Goal: Communication & Community: Answer question/provide support

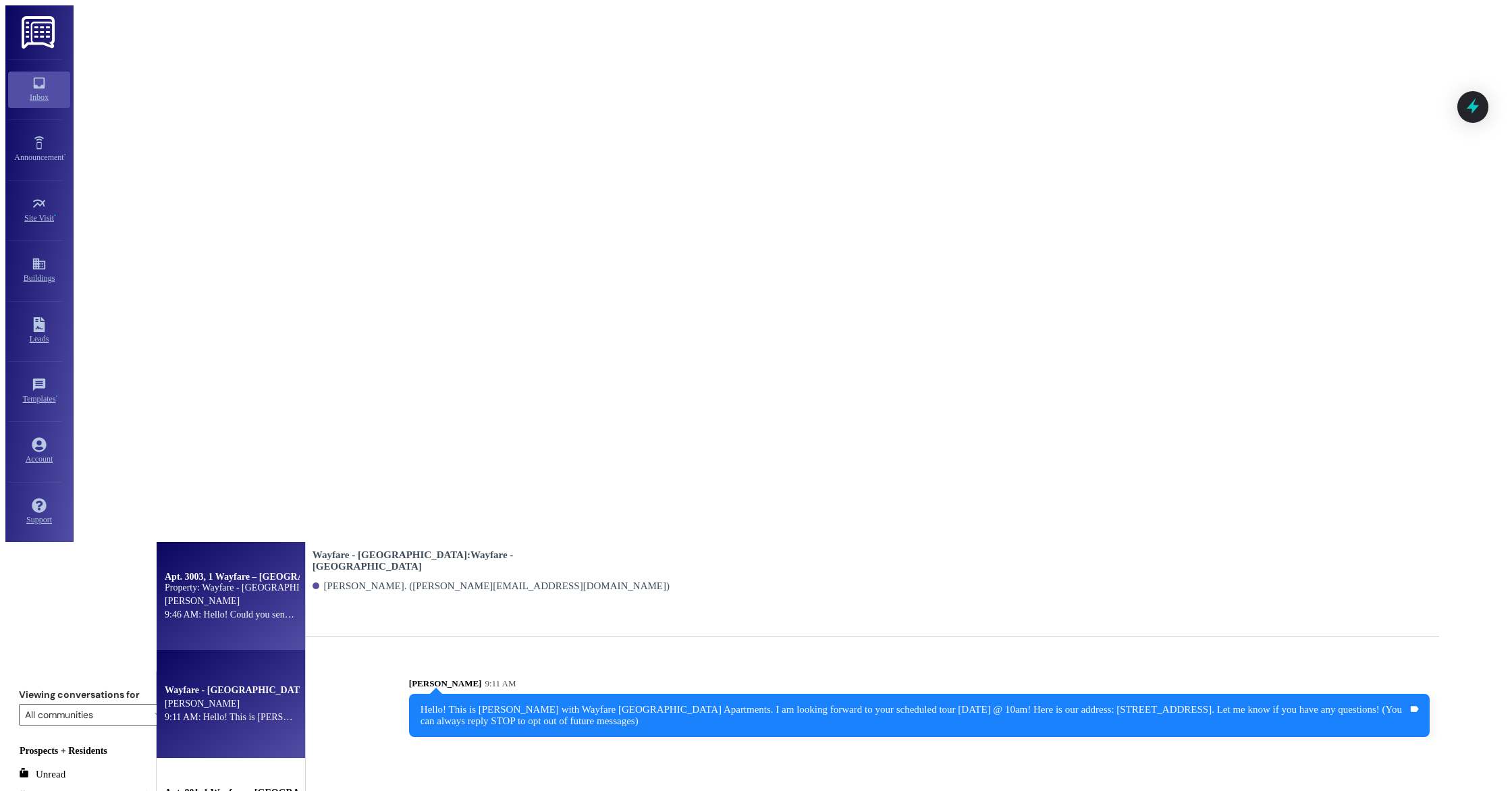
click at [280, 609] on div "9:46 AM: Hello! Could you send your insurance to me. [EMAIL_ADDRESS][DOMAIN_NAM…" at bounding box center [351, 614] width 373 height 10
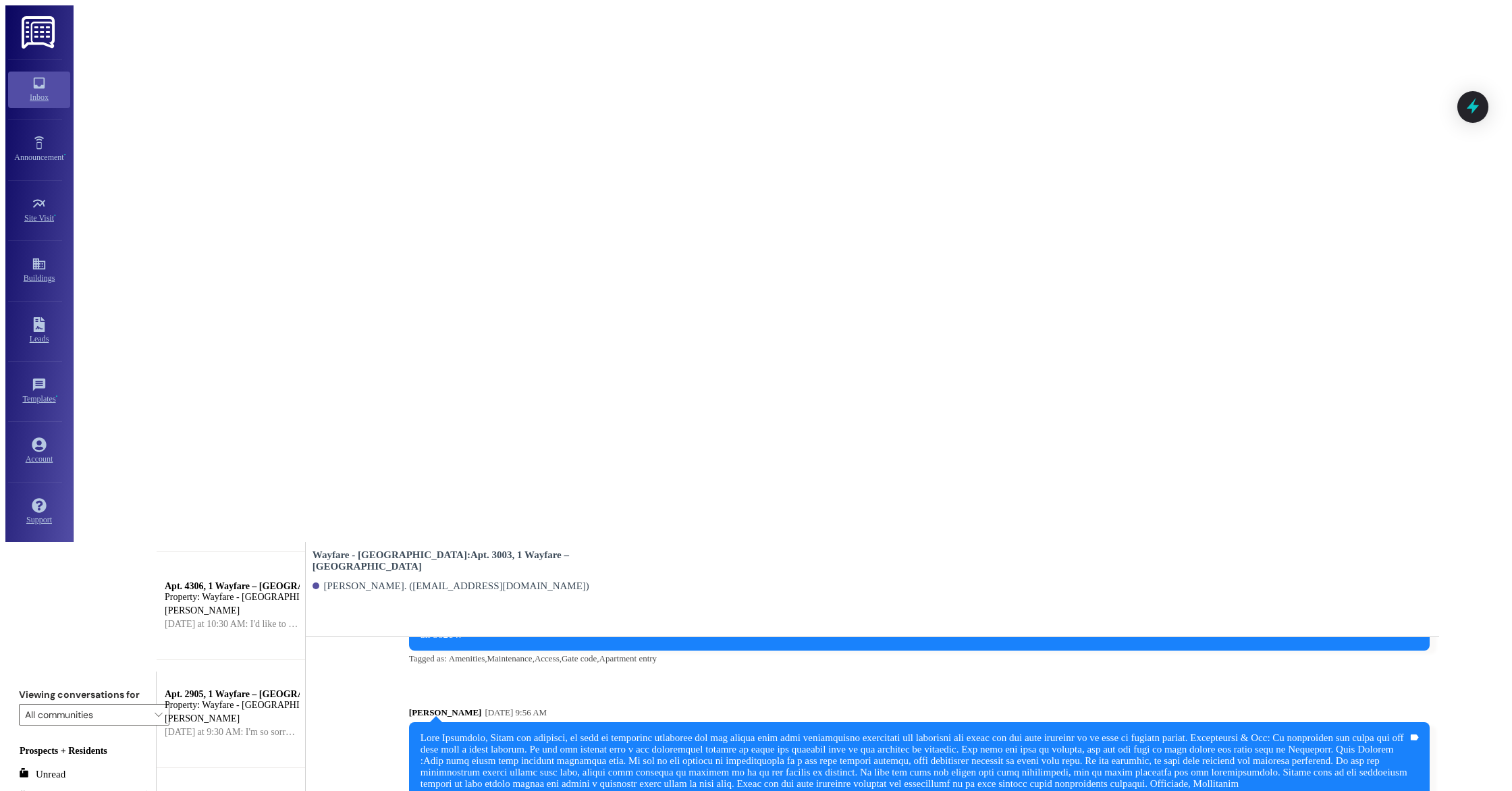
scroll to position [757, 0]
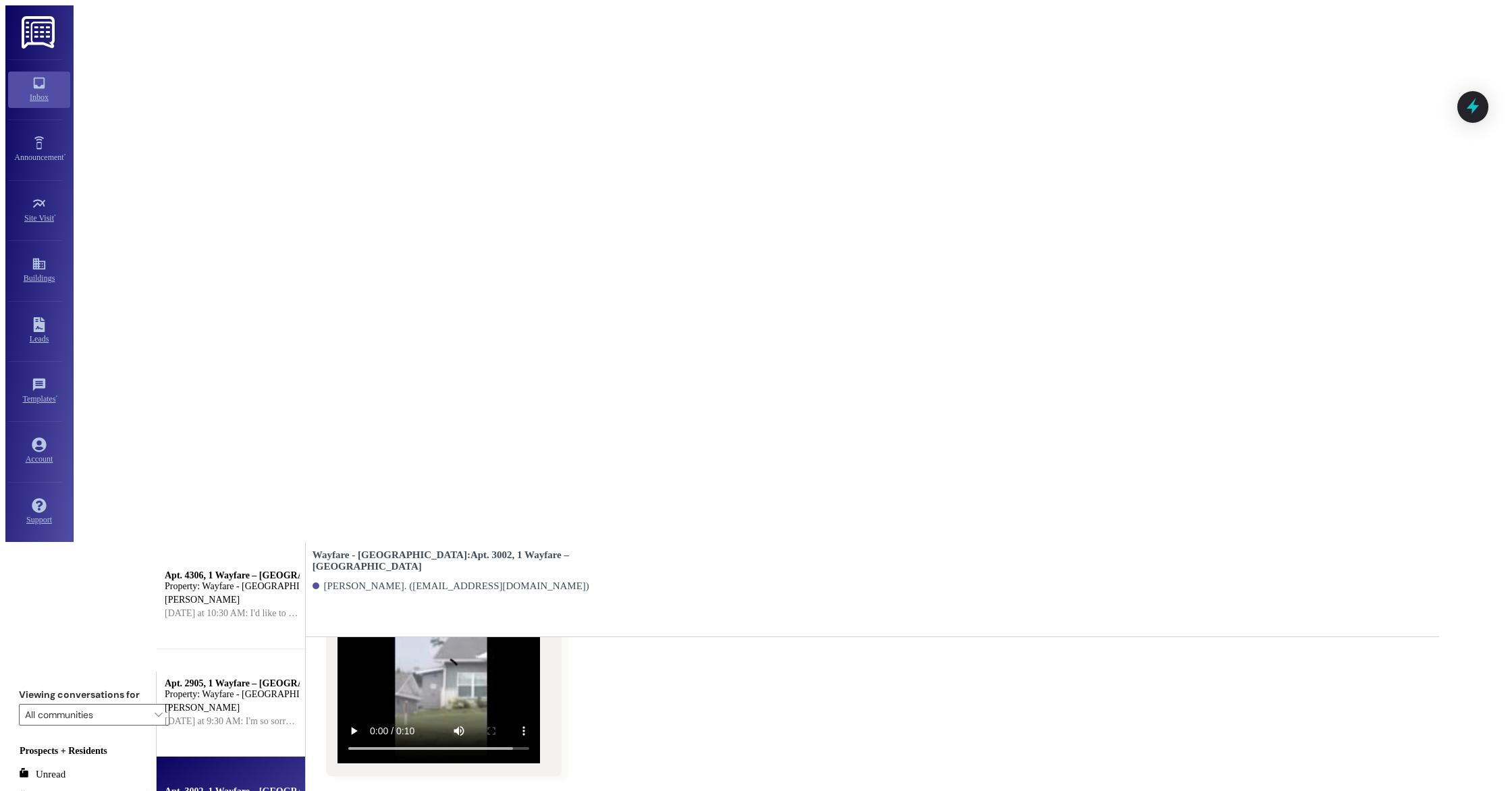
scroll to position [9157, 0]
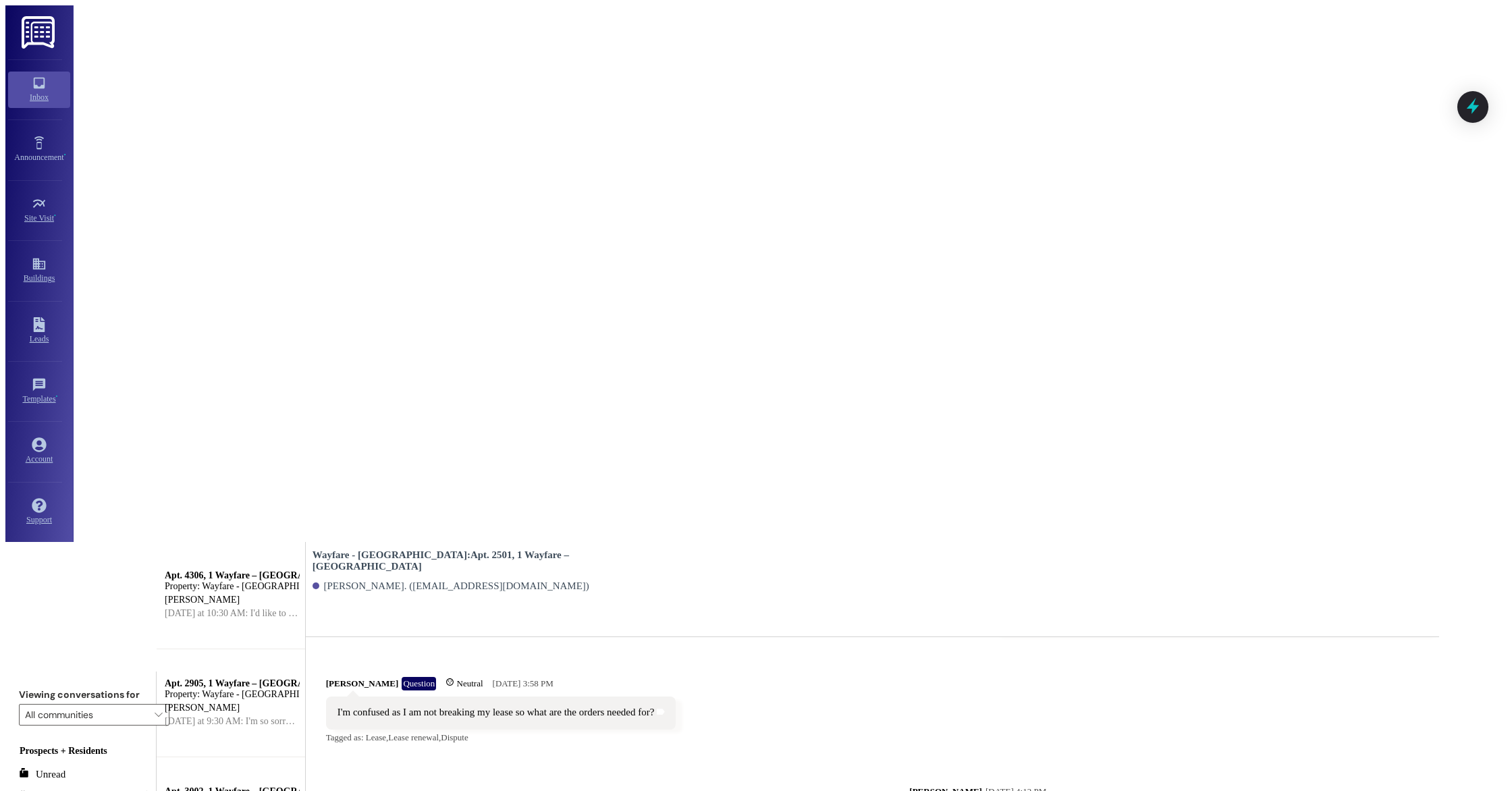
scroll to position [14237, 0]
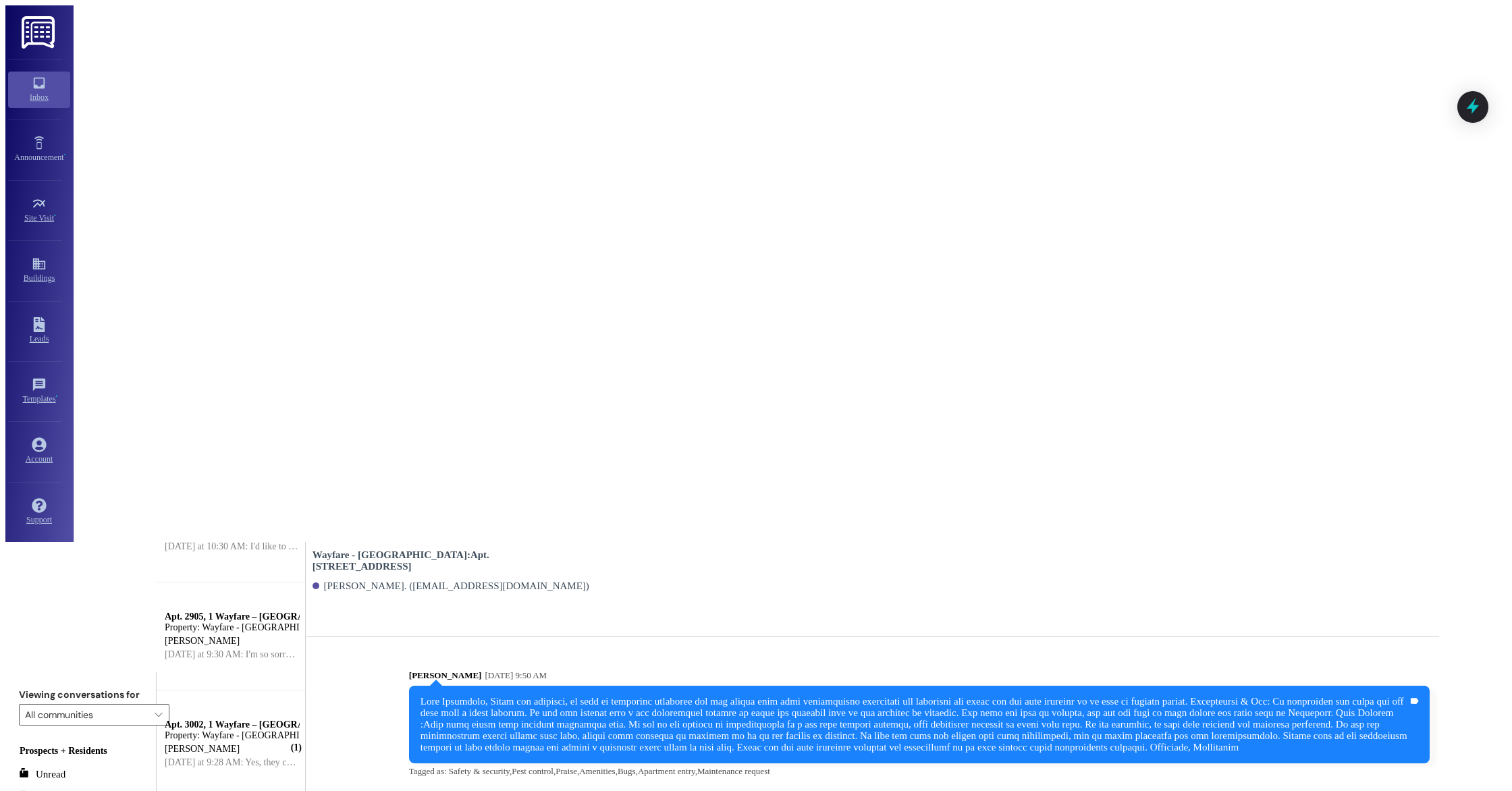
scroll to position [828, 0]
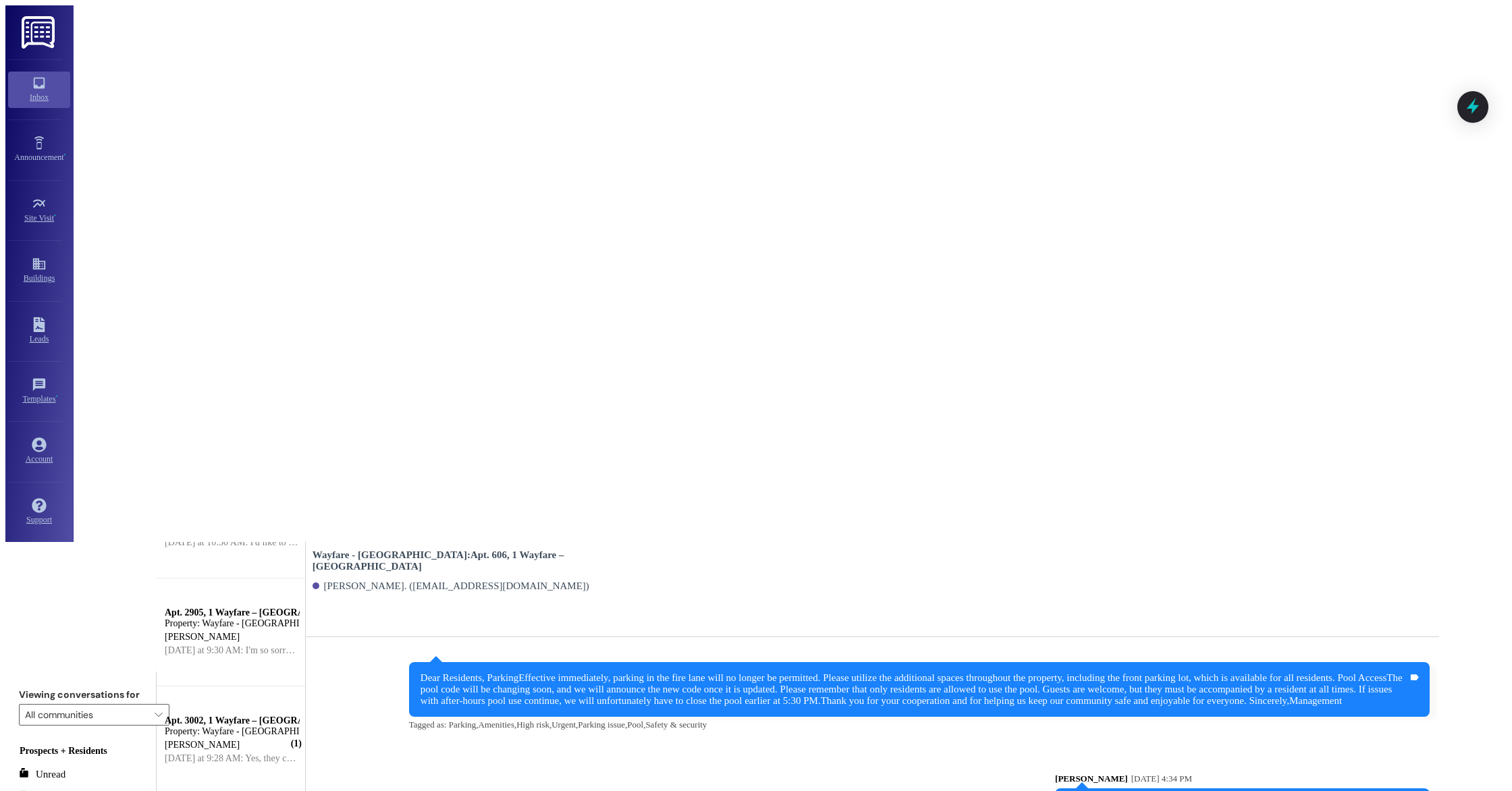
scroll to position [6107, 0]
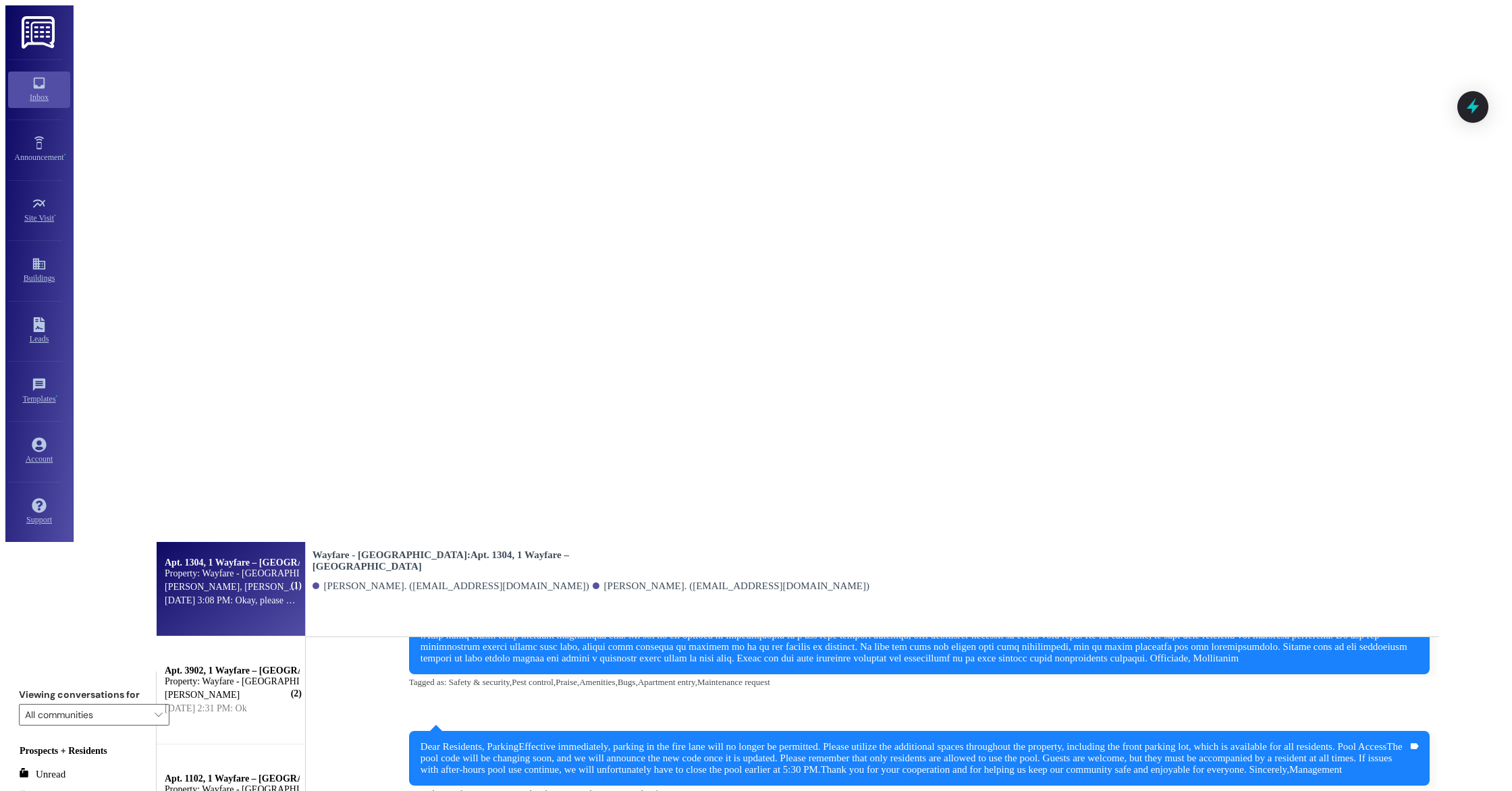
scroll to position [1434, 0]
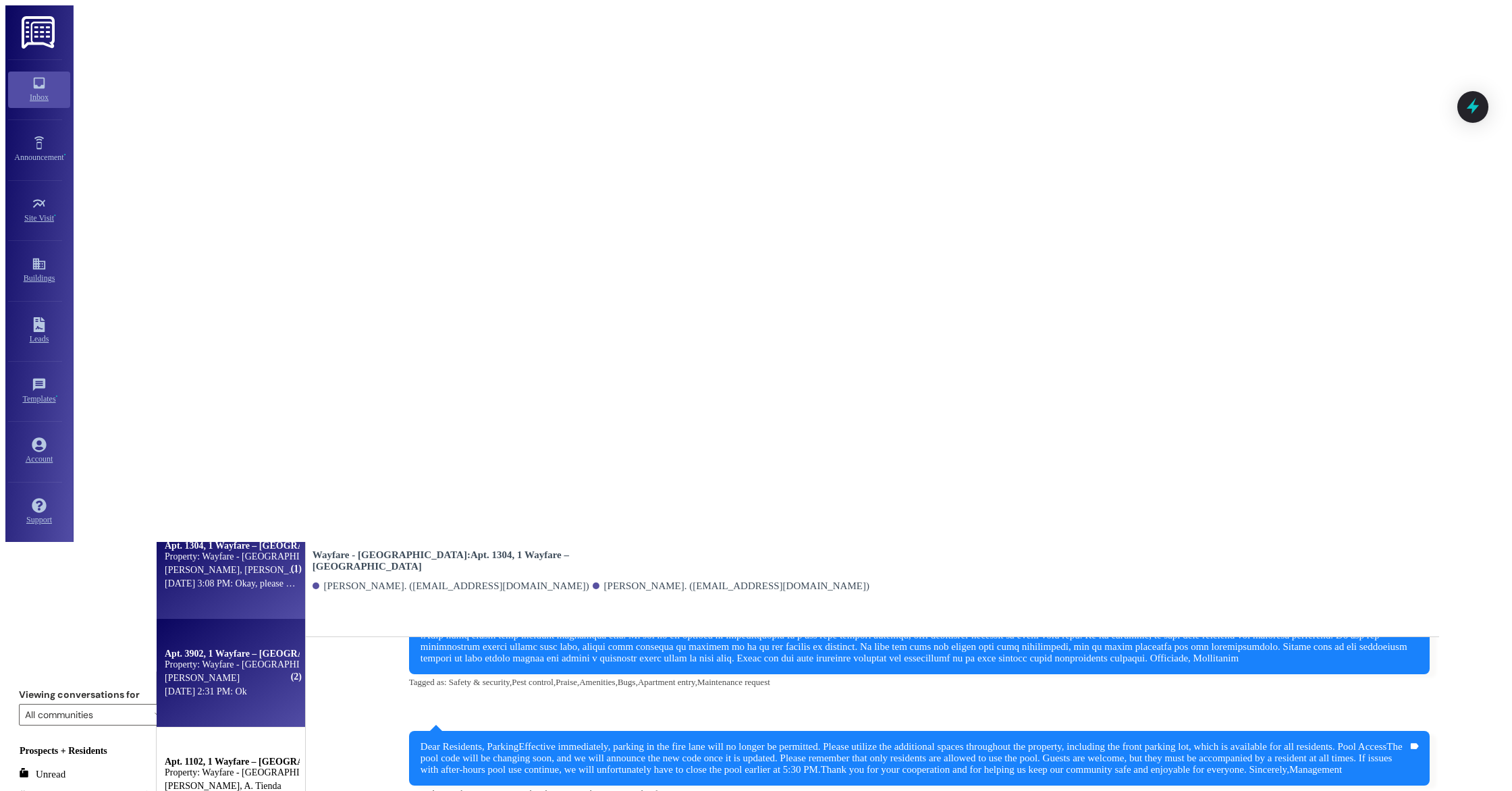
click at [285, 619] on div "Apt. 3902, 1 Wayfare – [GEOGRAPHIC_DATA] Property: Wayfare - [GEOGRAPHIC_DATA] …" at bounding box center [234, 673] width 155 height 109
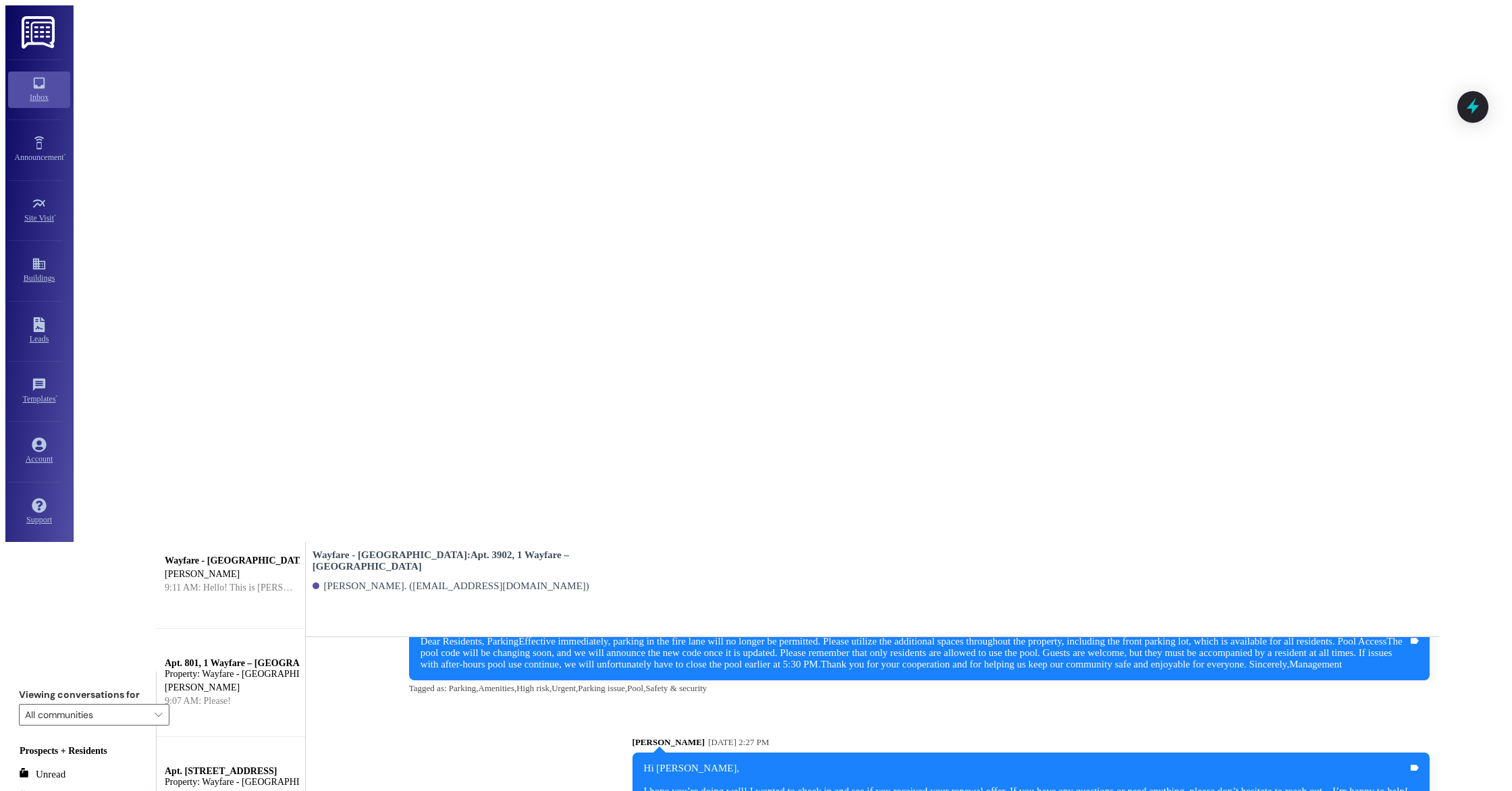
scroll to position [0, 0]
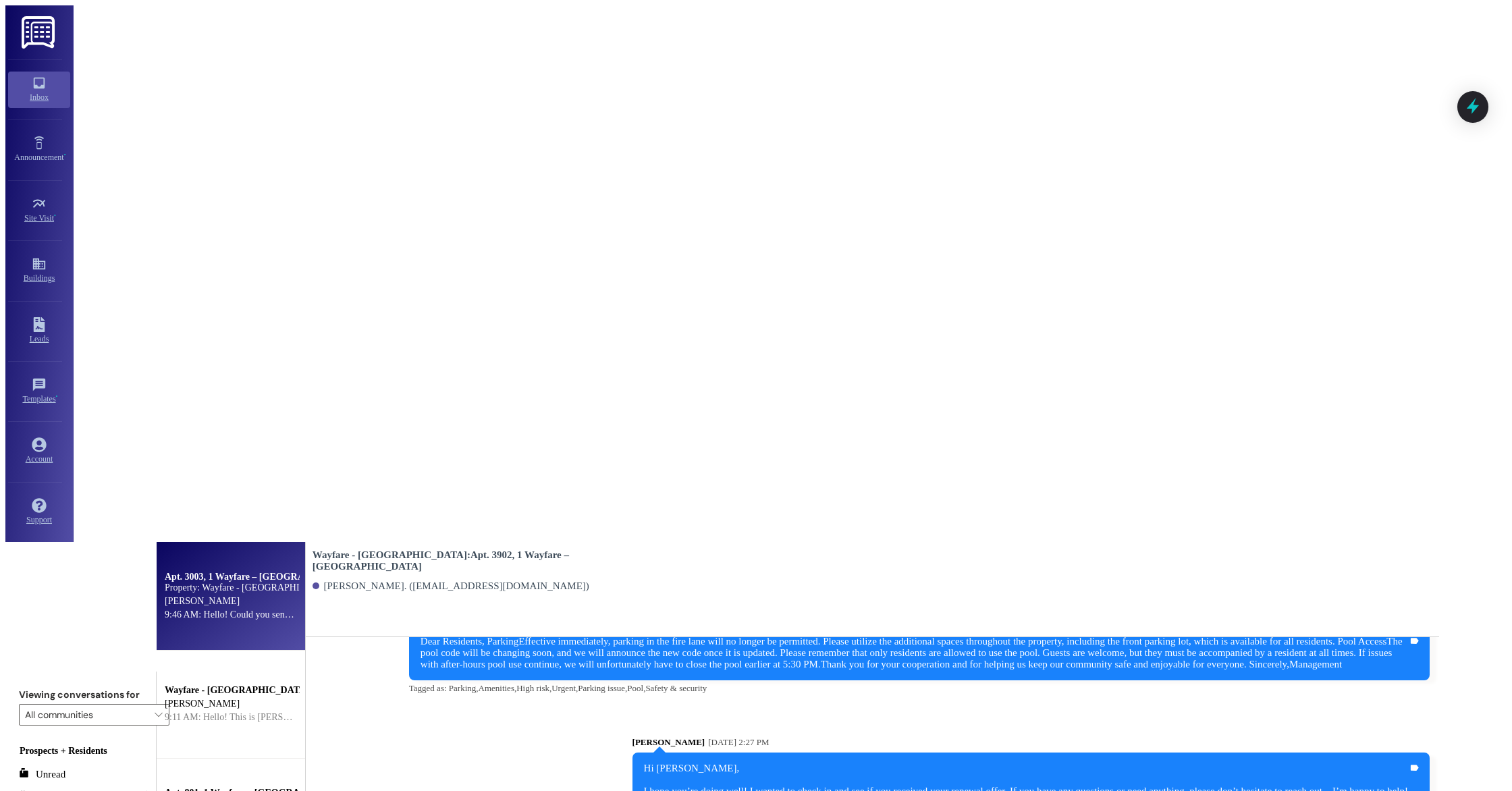
click at [269, 582] on div "Property: Wayfare - [GEOGRAPHIC_DATA]" at bounding box center [232, 587] width 134 height 11
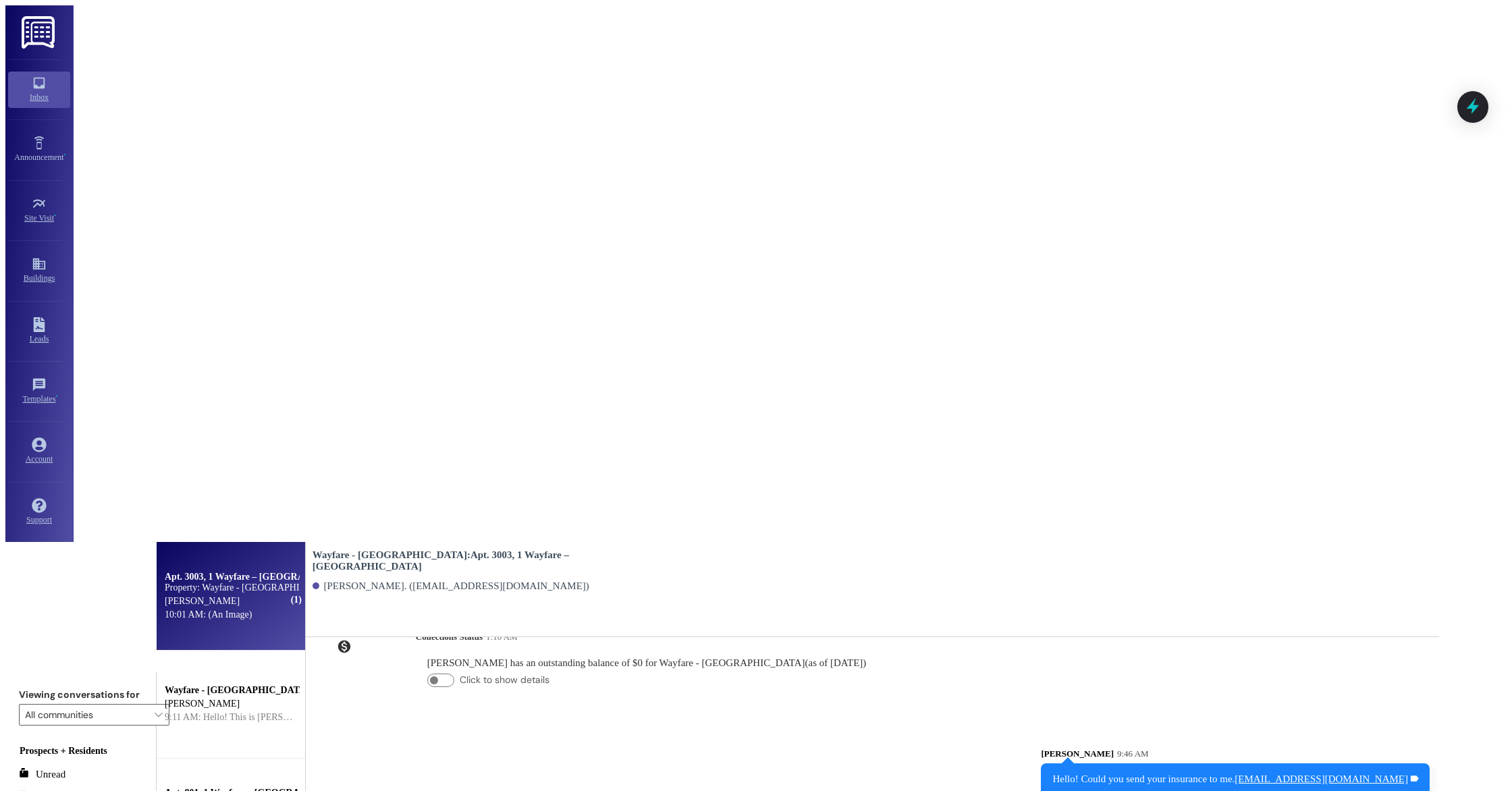
scroll to position [6108, 0]
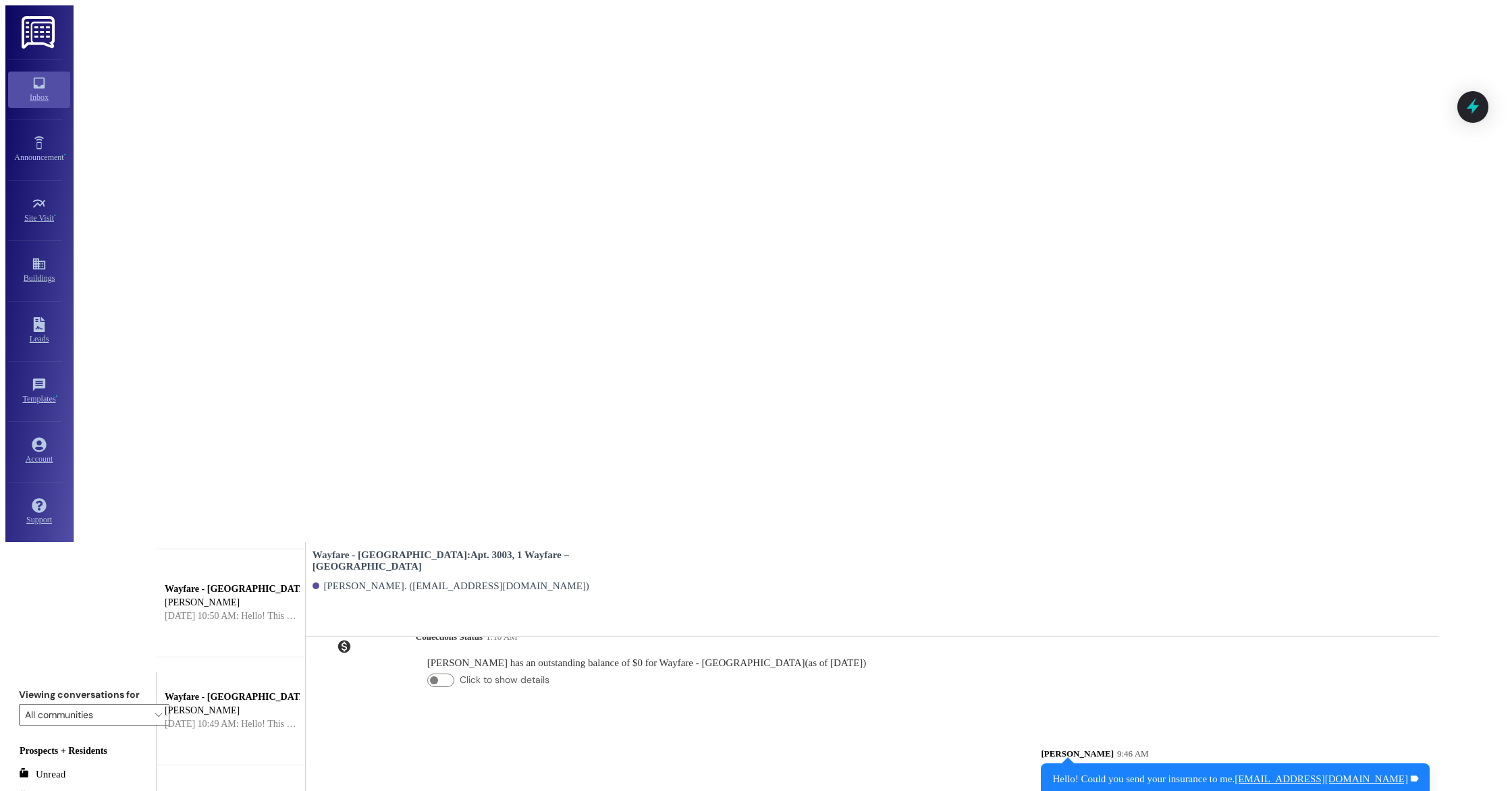
scroll to position [0, 0]
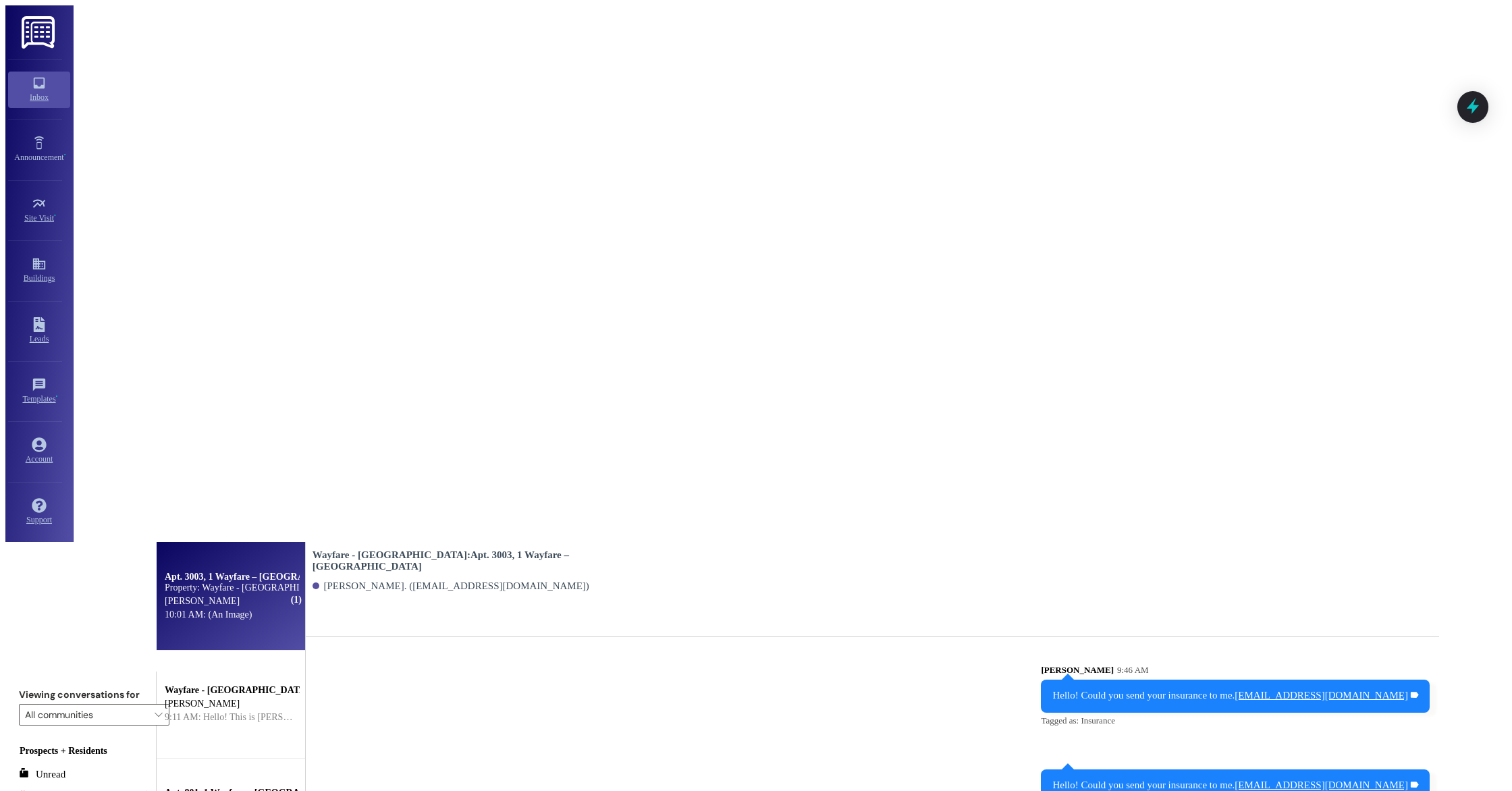
scroll to position [6199, 0]
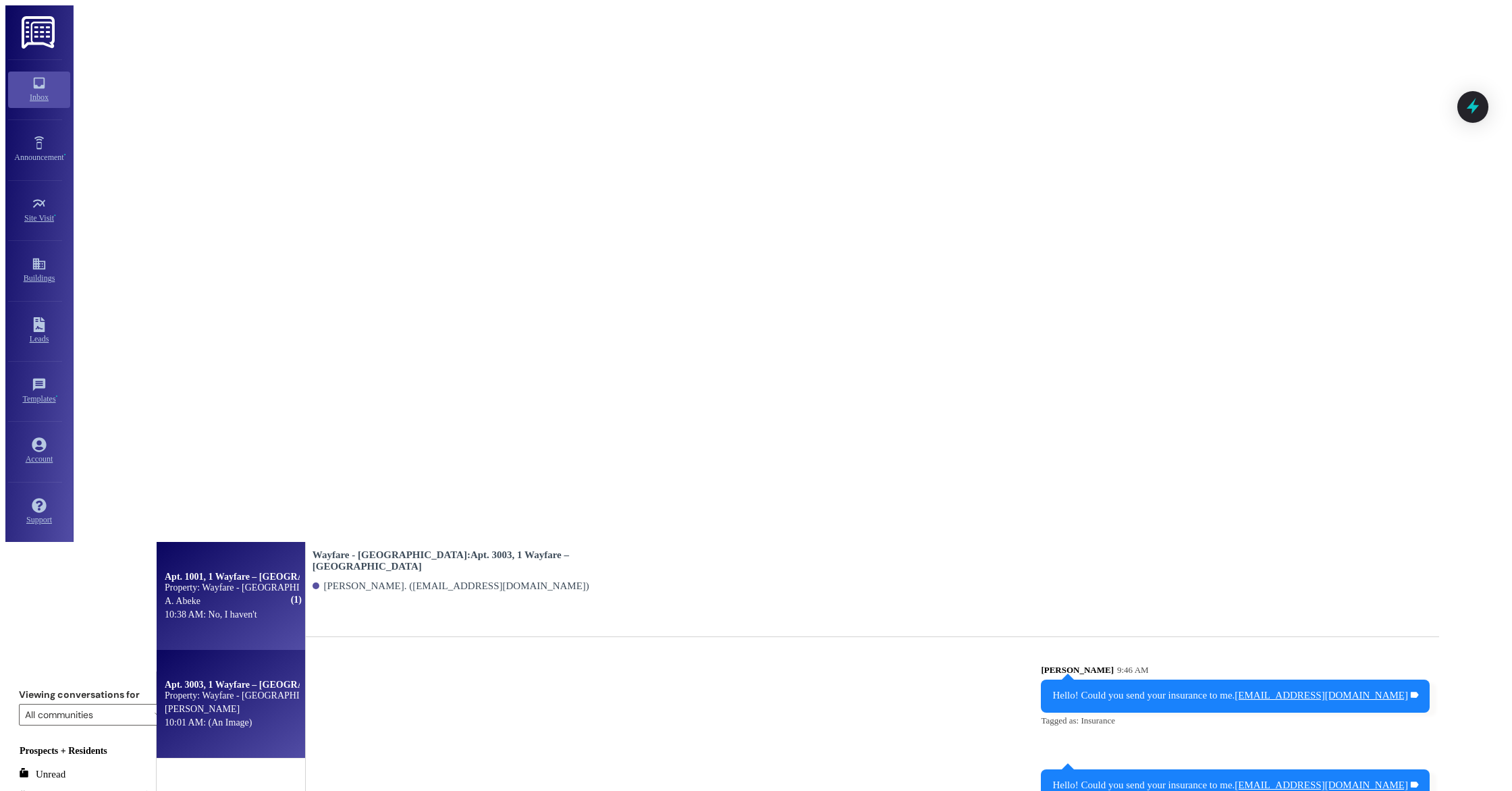
click at [257, 609] on div "10:38 AM: No, I haven't 10:38 AM: No, I haven't" at bounding box center [211, 614] width 92 height 10
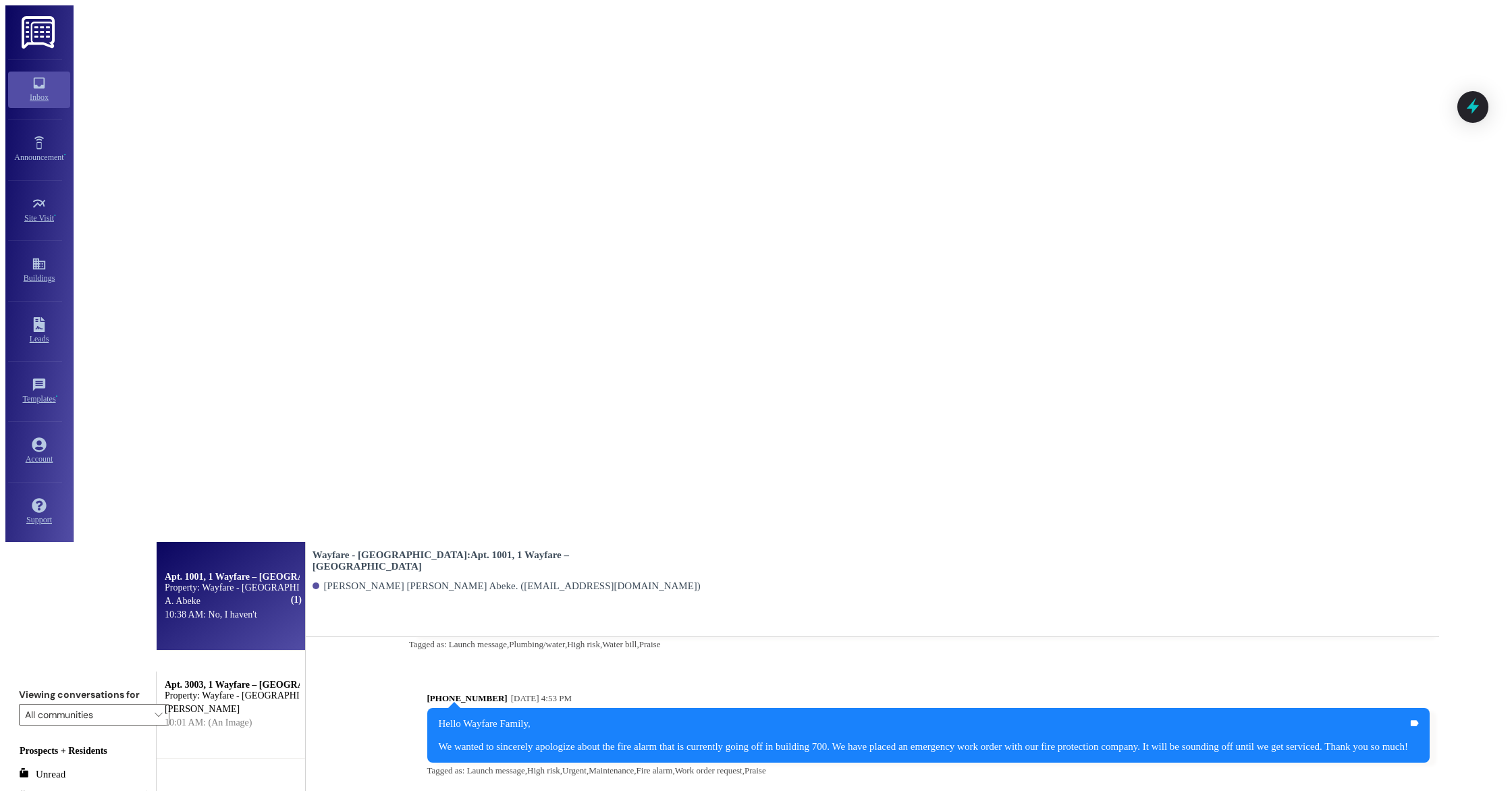
scroll to position [8887, 0]
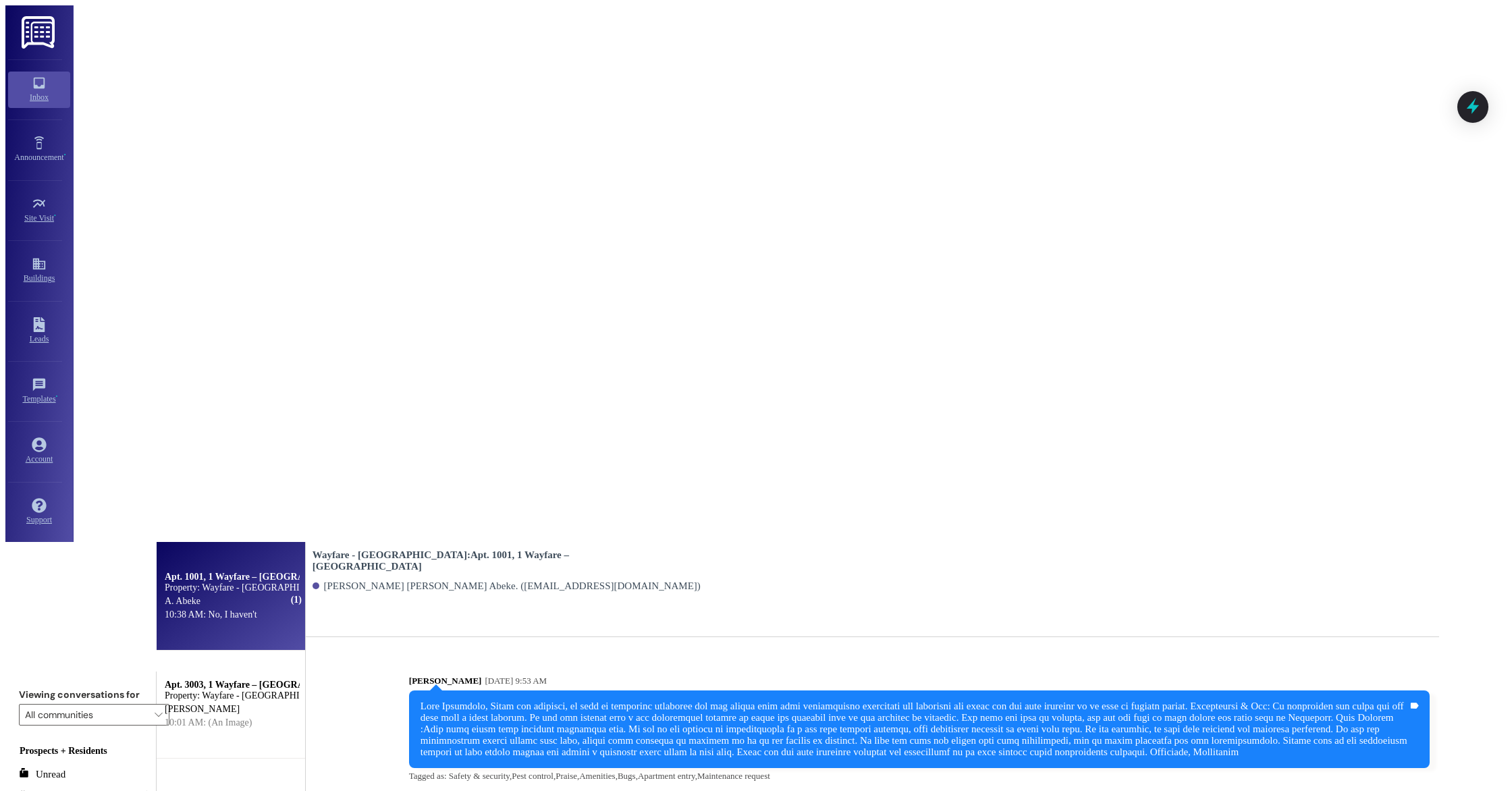
type textarea "Okay, no problem! Thanks"
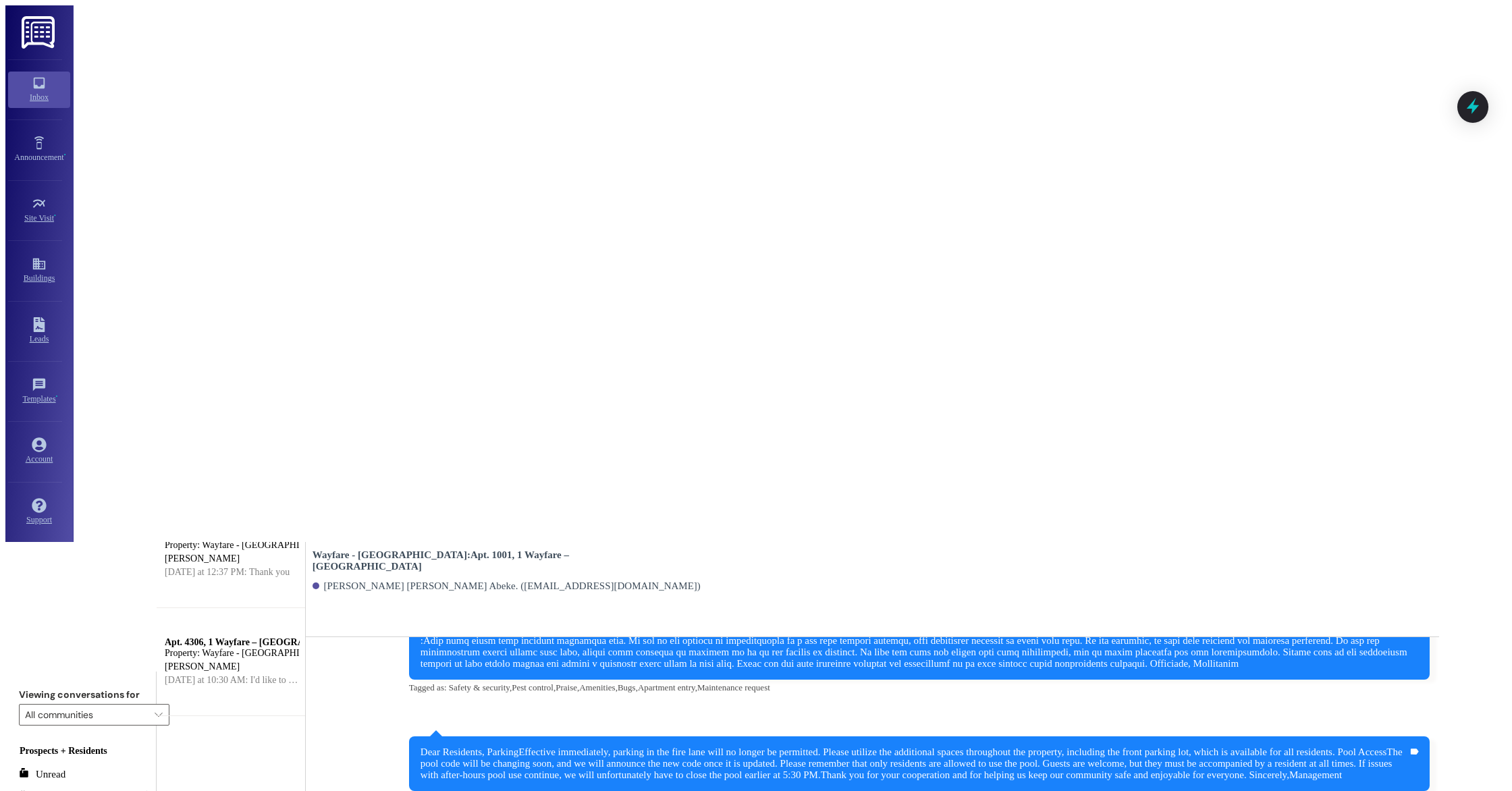
scroll to position [0, 0]
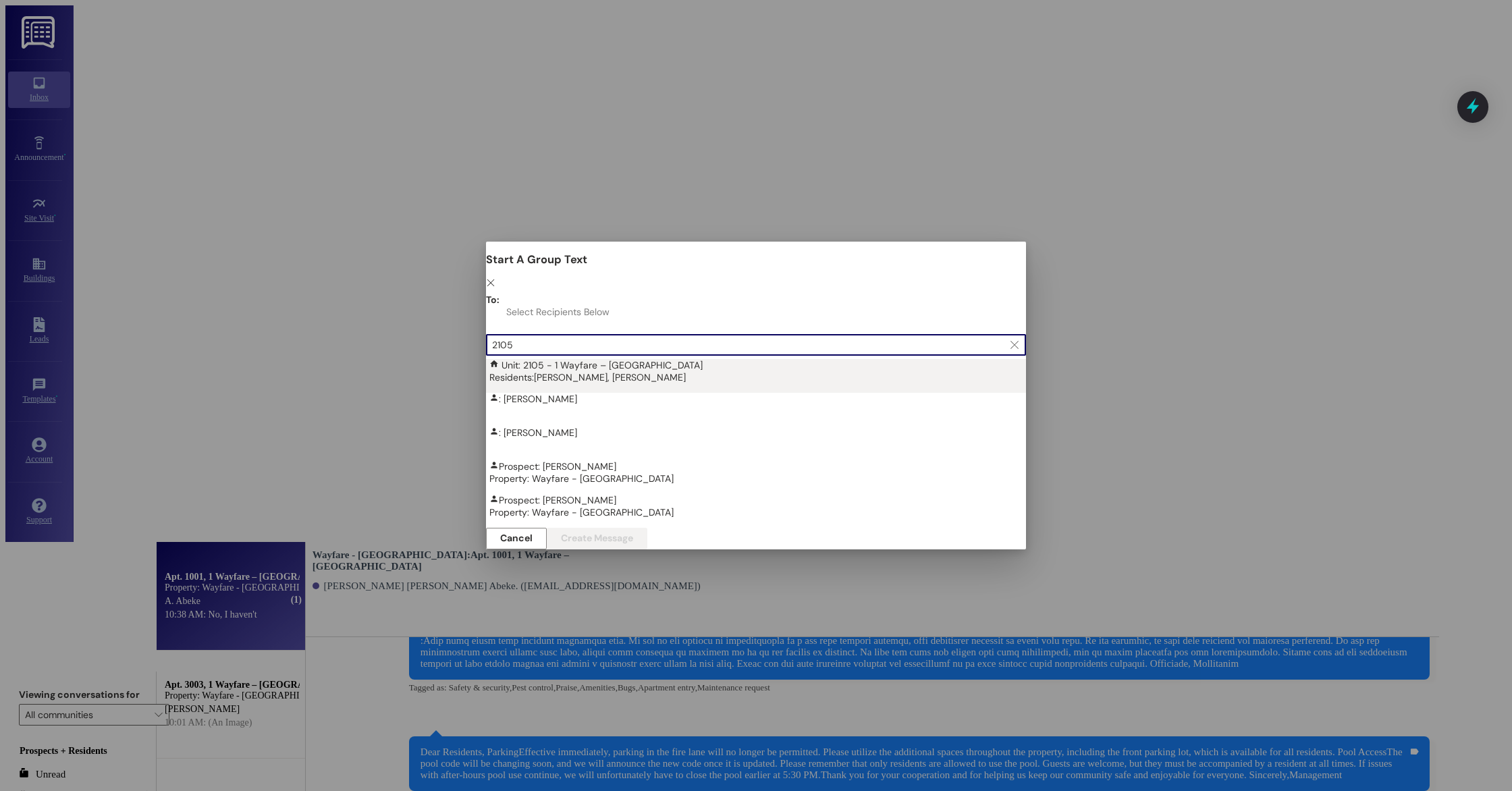
type input "2105"
click at [557, 359] on div "Unit: 2105 - 1 Wayfare – [GEOGRAPHIC_DATA] Residents: [PERSON_NAME], [PERSON_NA…" at bounding box center [759, 371] width 540 height 24
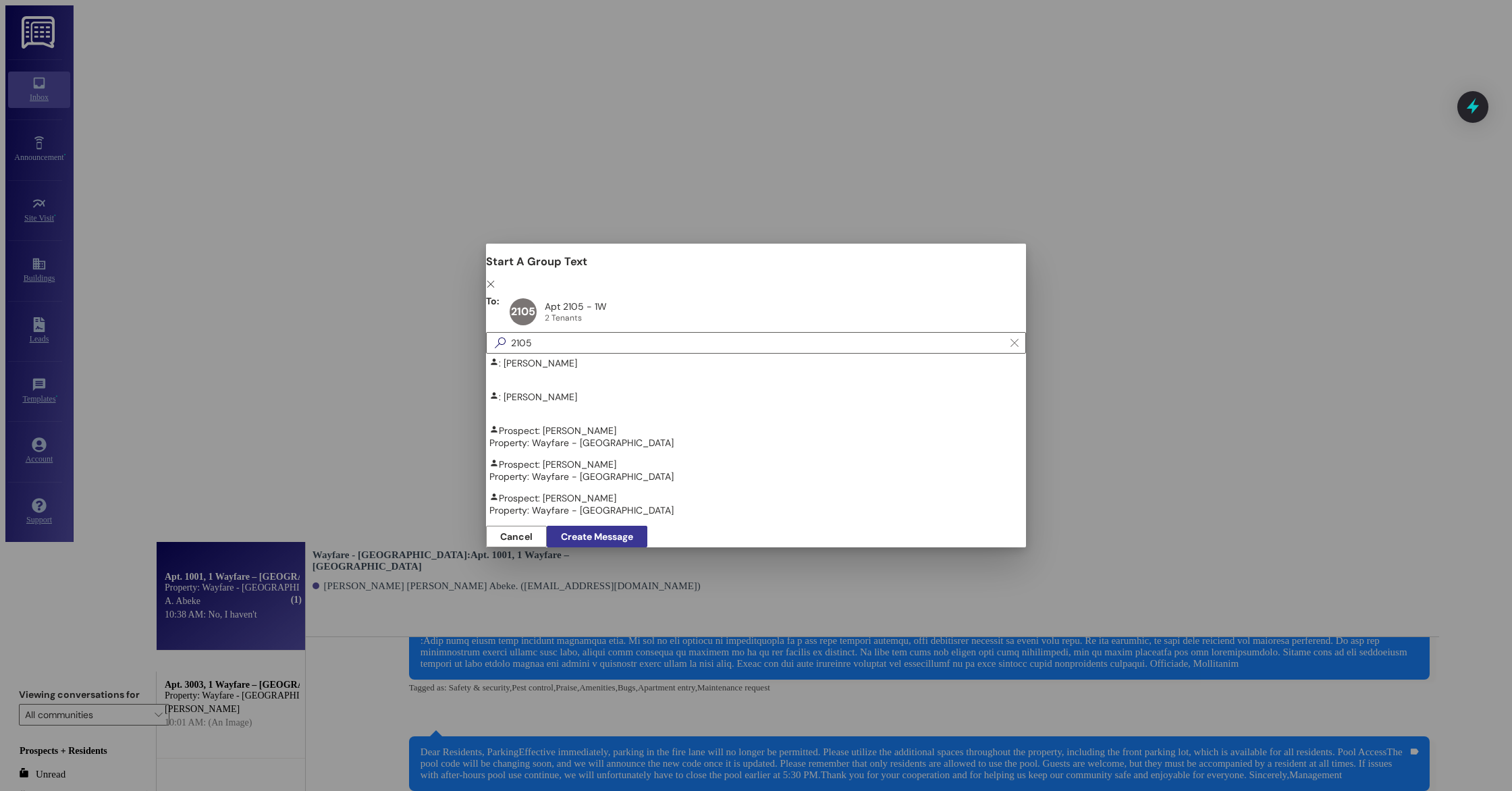
click at [633, 531] on span "Create Message" at bounding box center [597, 537] width 72 height 14
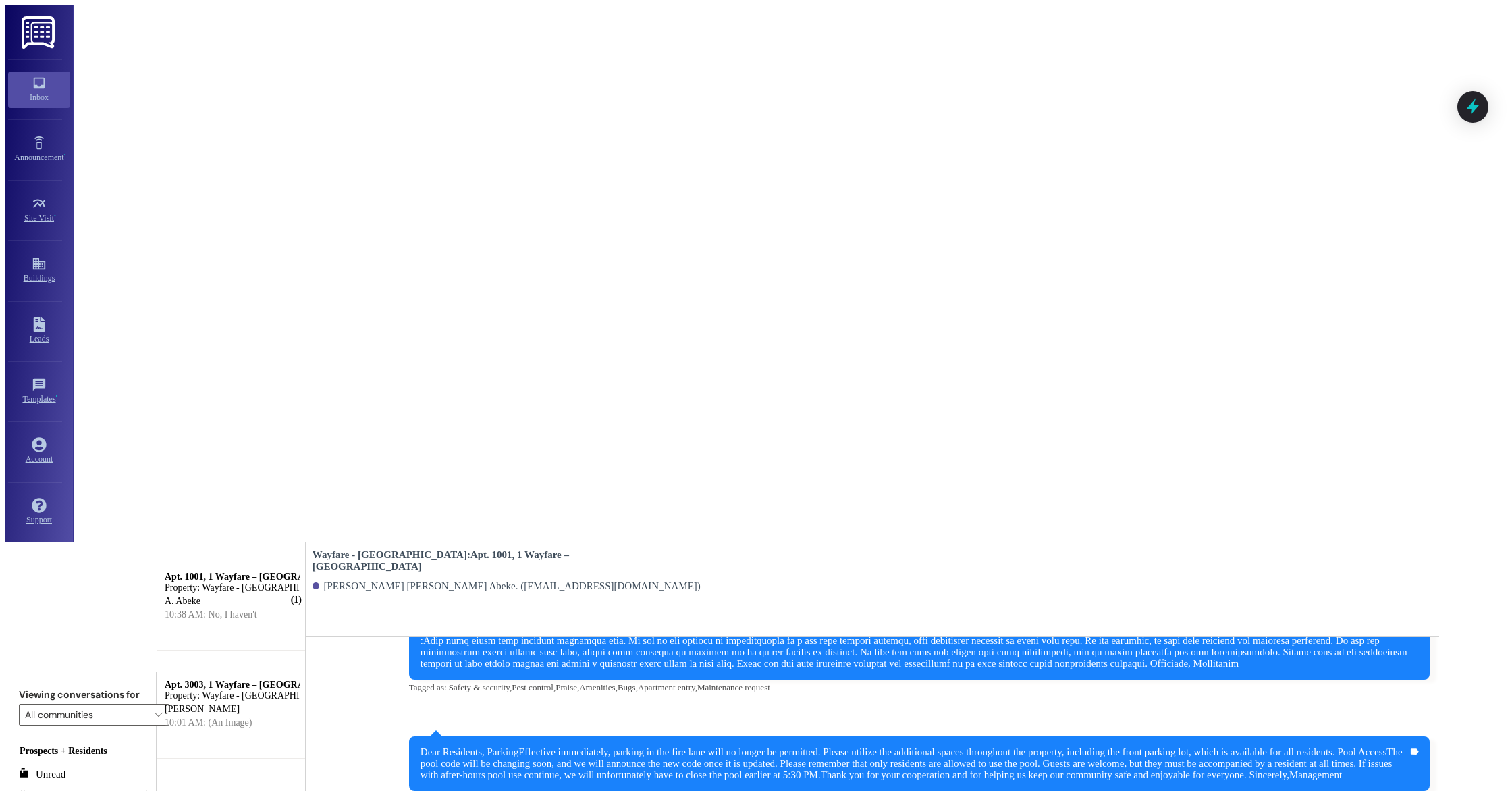
scroll to position [8764, 0]
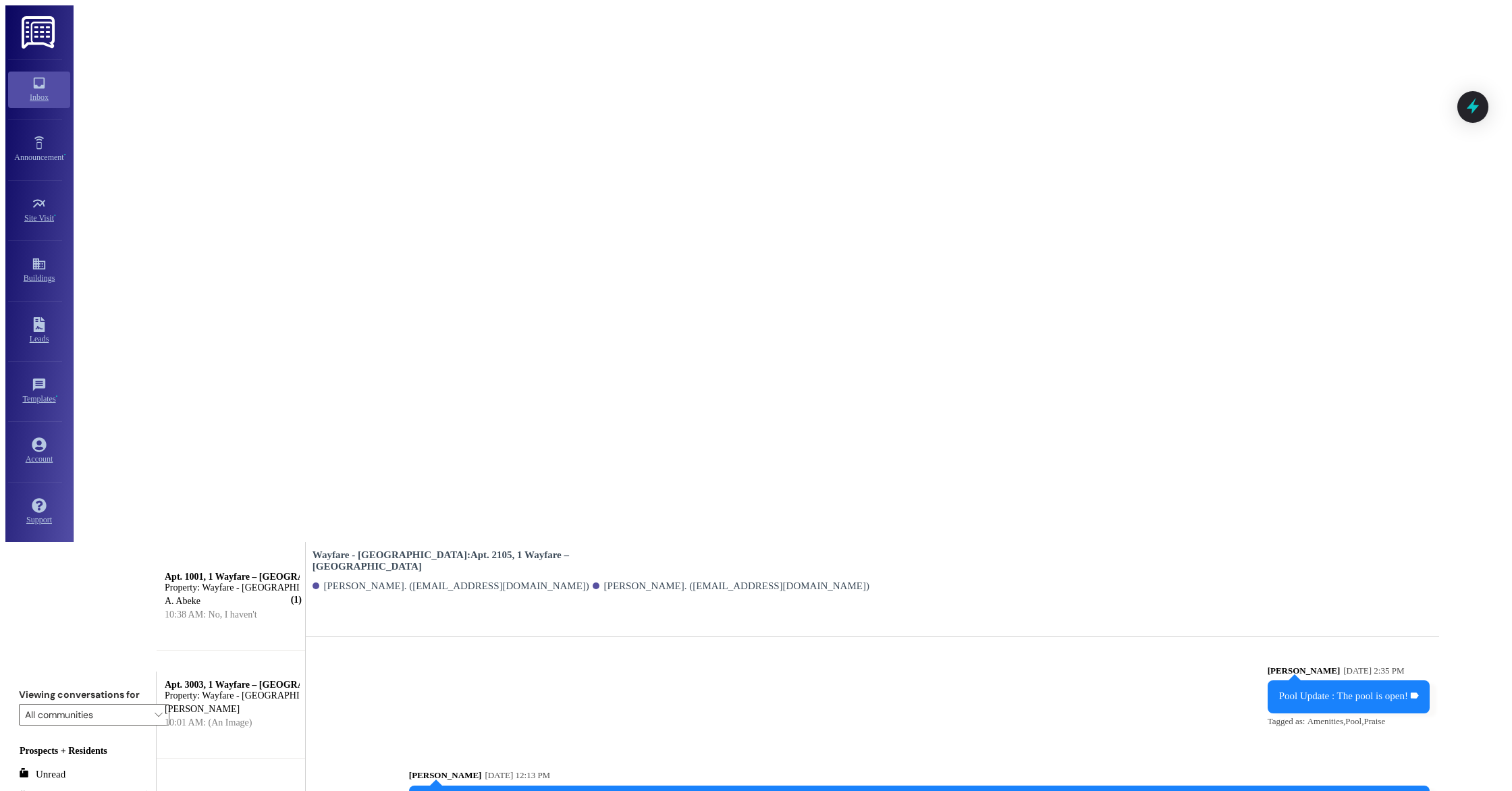
type textarea "I got a response from the resident in [DATE]. Unfortunately, they have not come…"
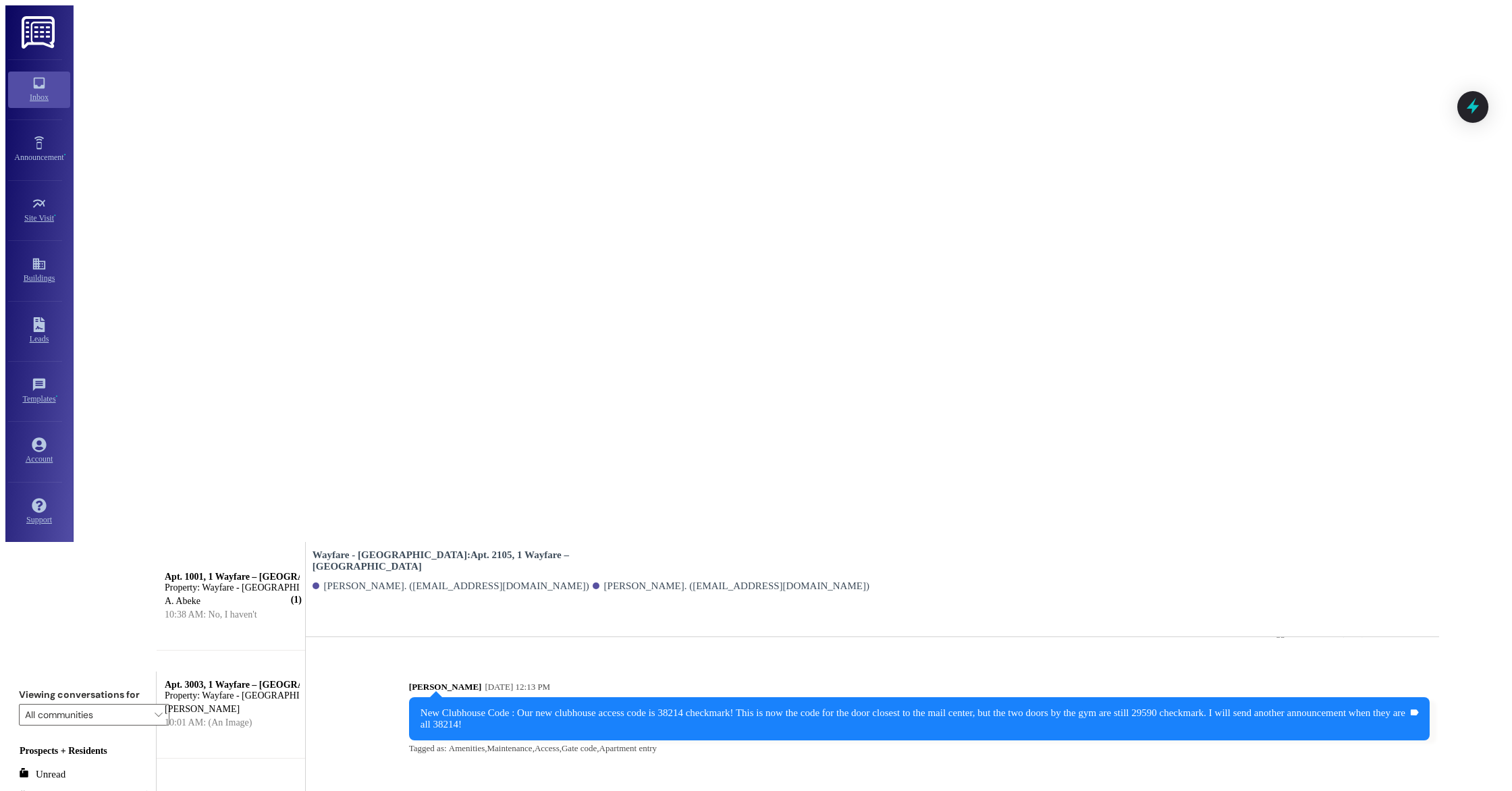
scroll to position [8858, 0]
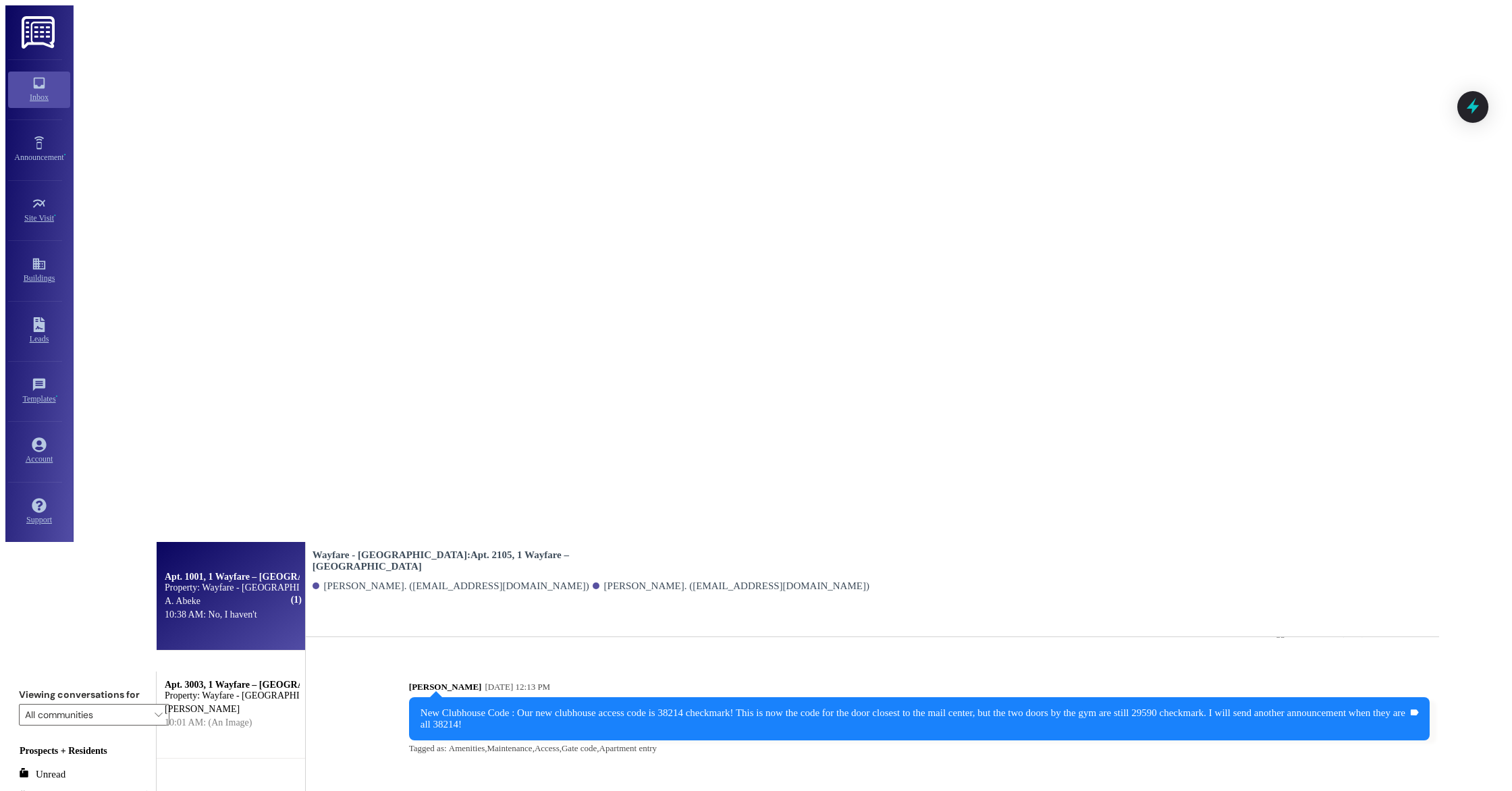
click at [300, 595] on div "A. Abeke" at bounding box center [231, 601] width 137 height 14
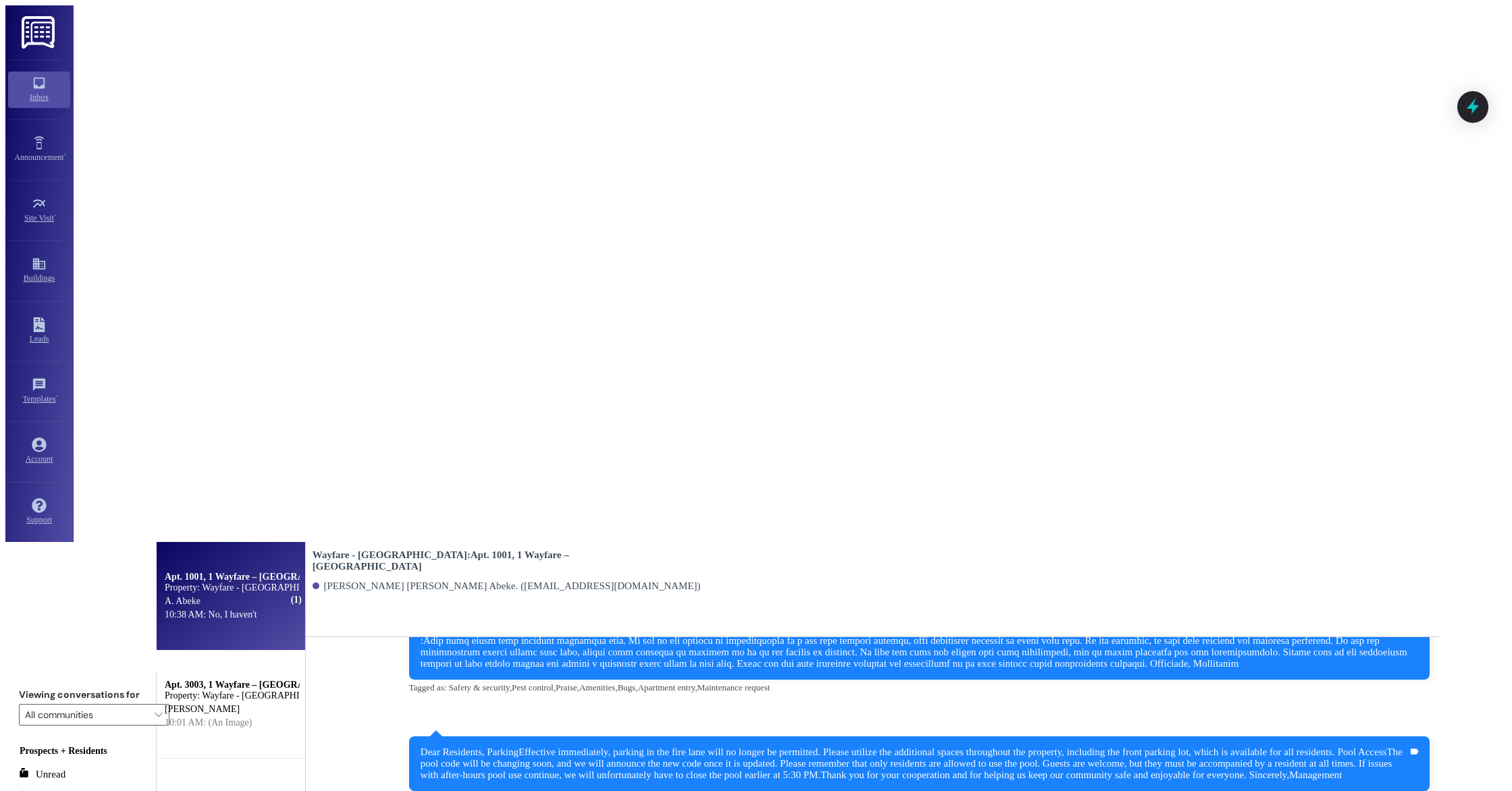
scroll to position [8982, 0]
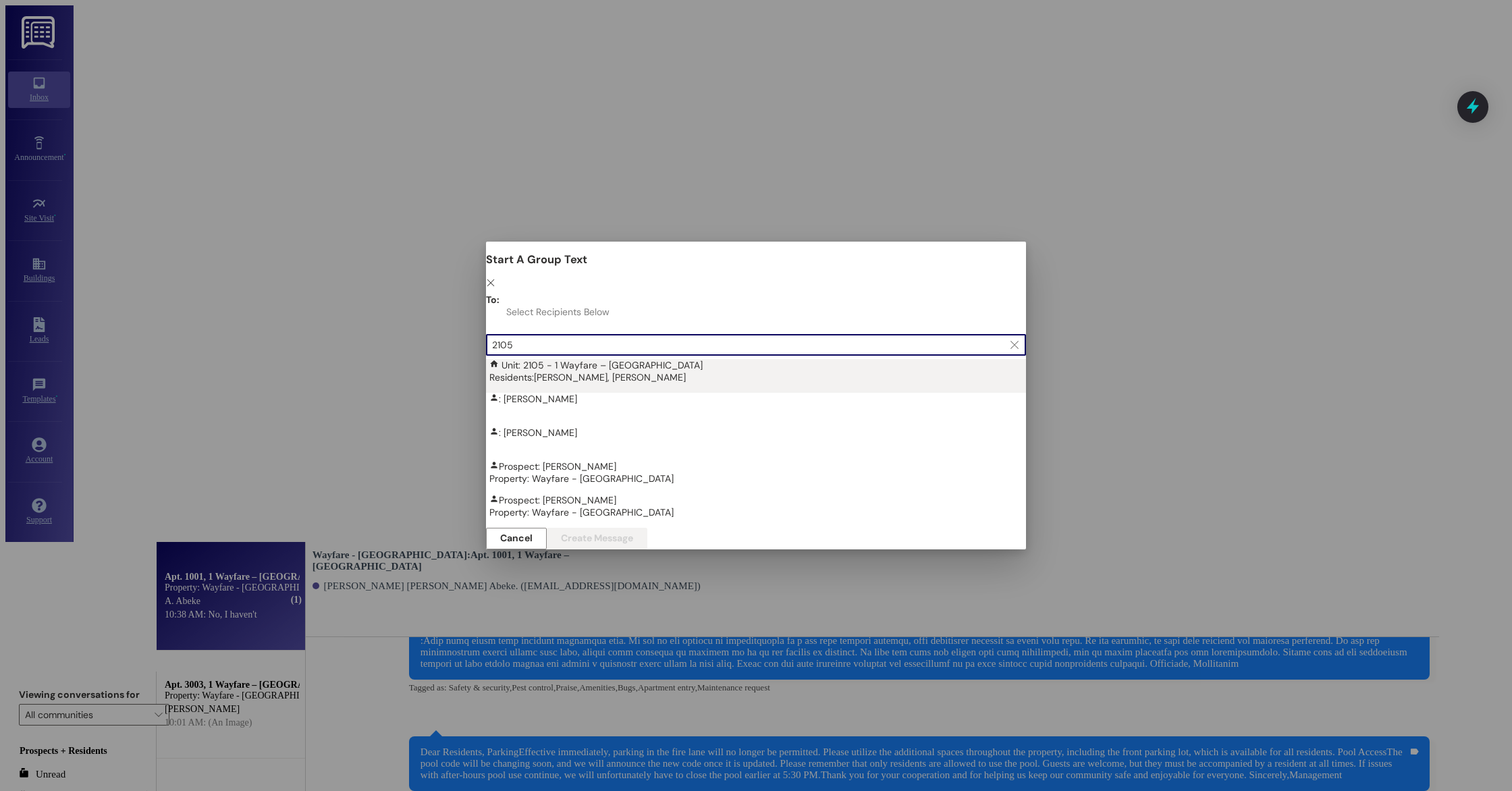
type input "2105"
click at [559, 371] on div "Residents: [PERSON_NAME], [PERSON_NAME]" at bounding box center [759, 376] width 540 height 12
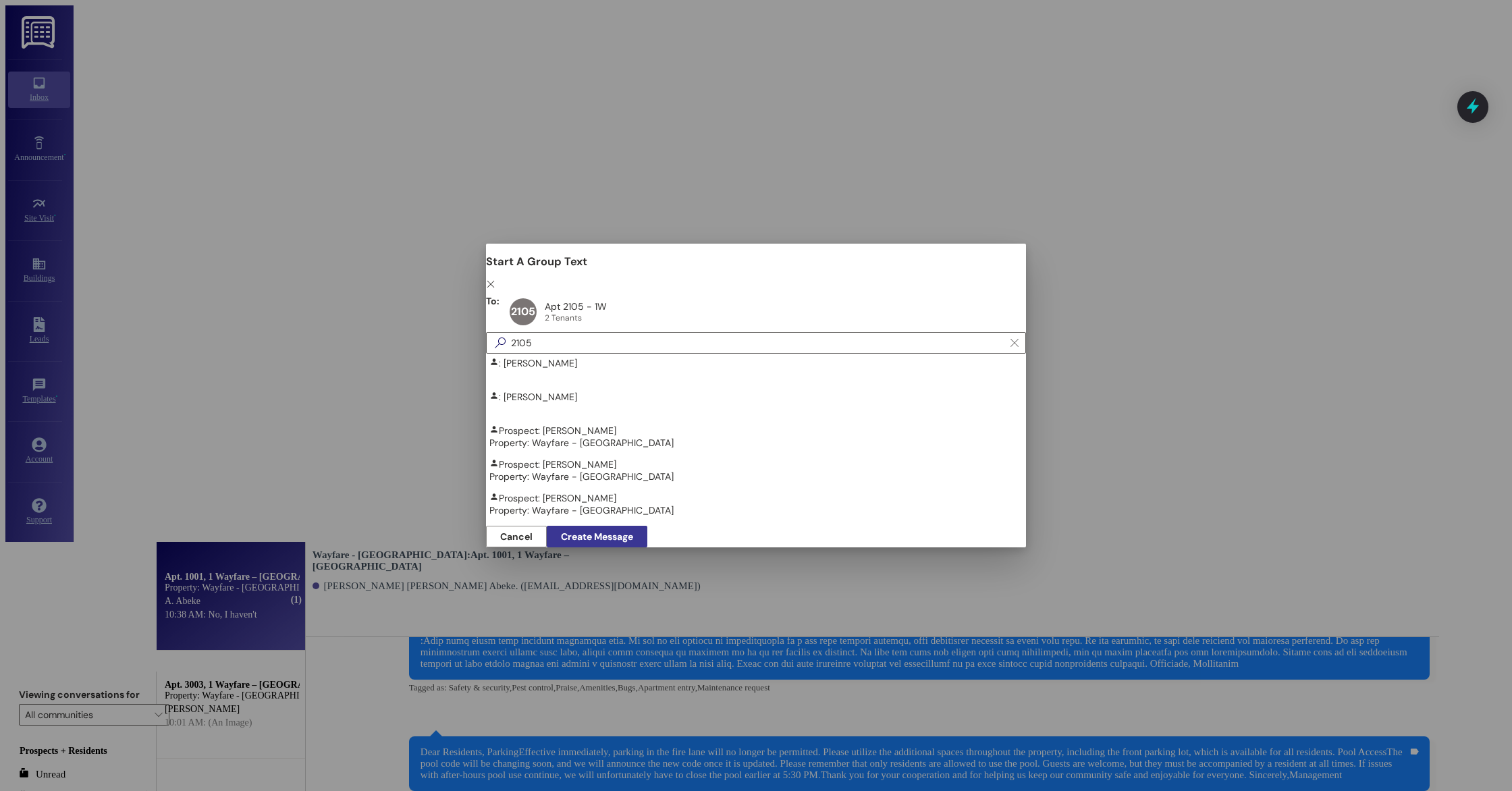
click at [633, 529] on span "Create Message" at bounding box center [597, 537] width 72 height 14
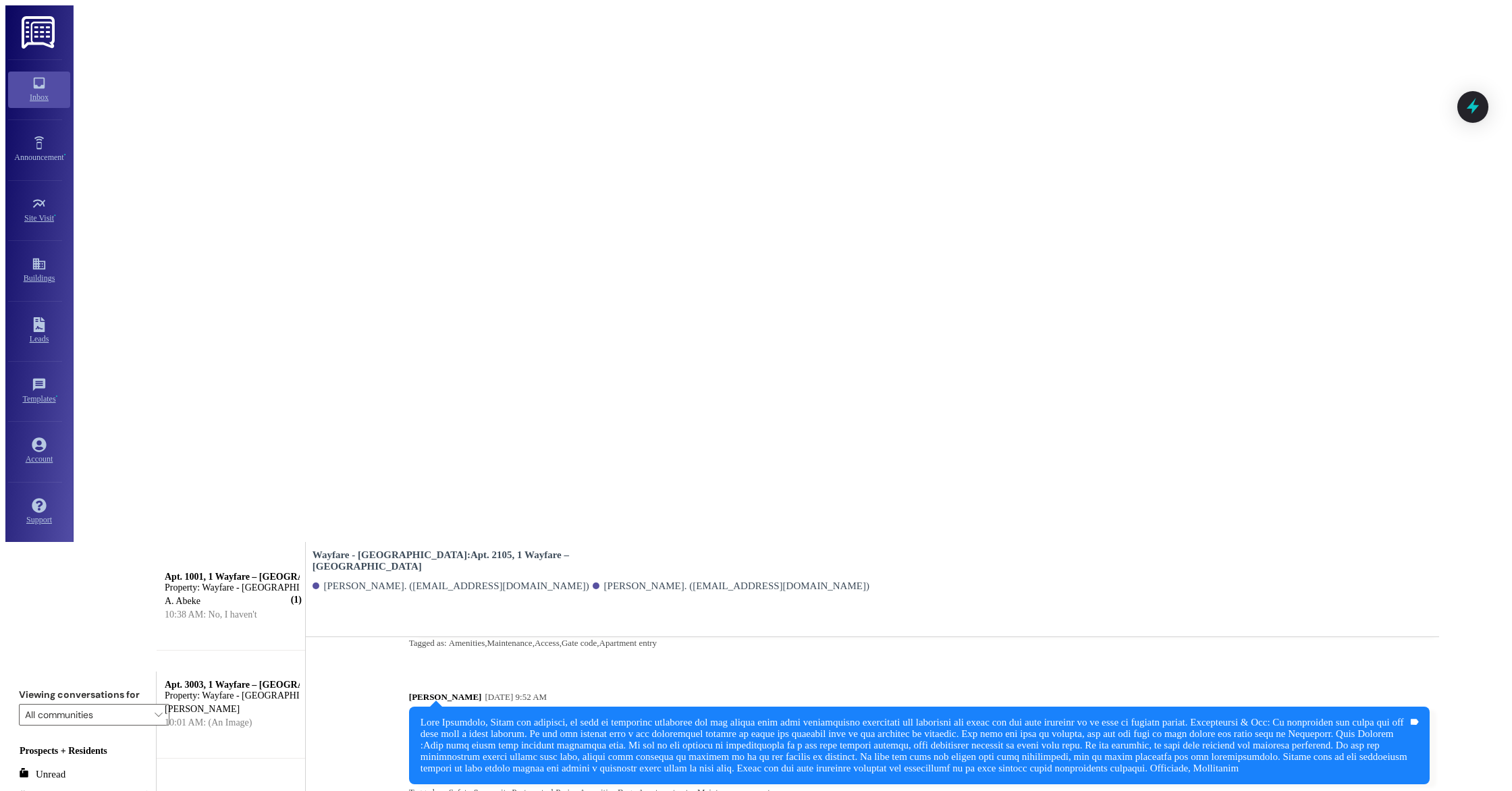
scroll to position [8669, 0]
click at [1337, 87] on button "See them now!" at bounding box center [1302, 92] width 71 height 14
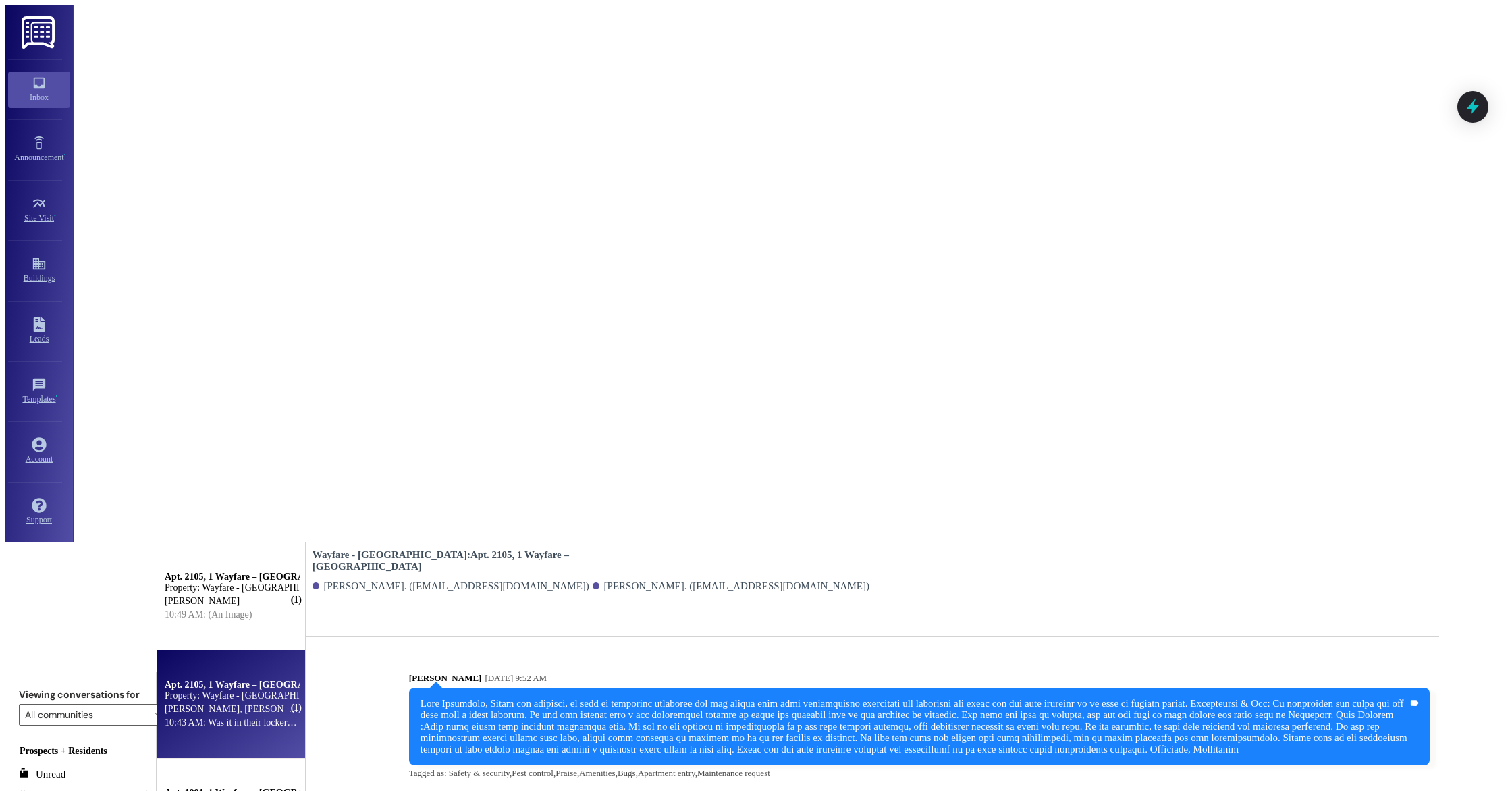
scroll to position [8995, 0]
type textarea "It might be. They told me they will bring it up here if they find it."
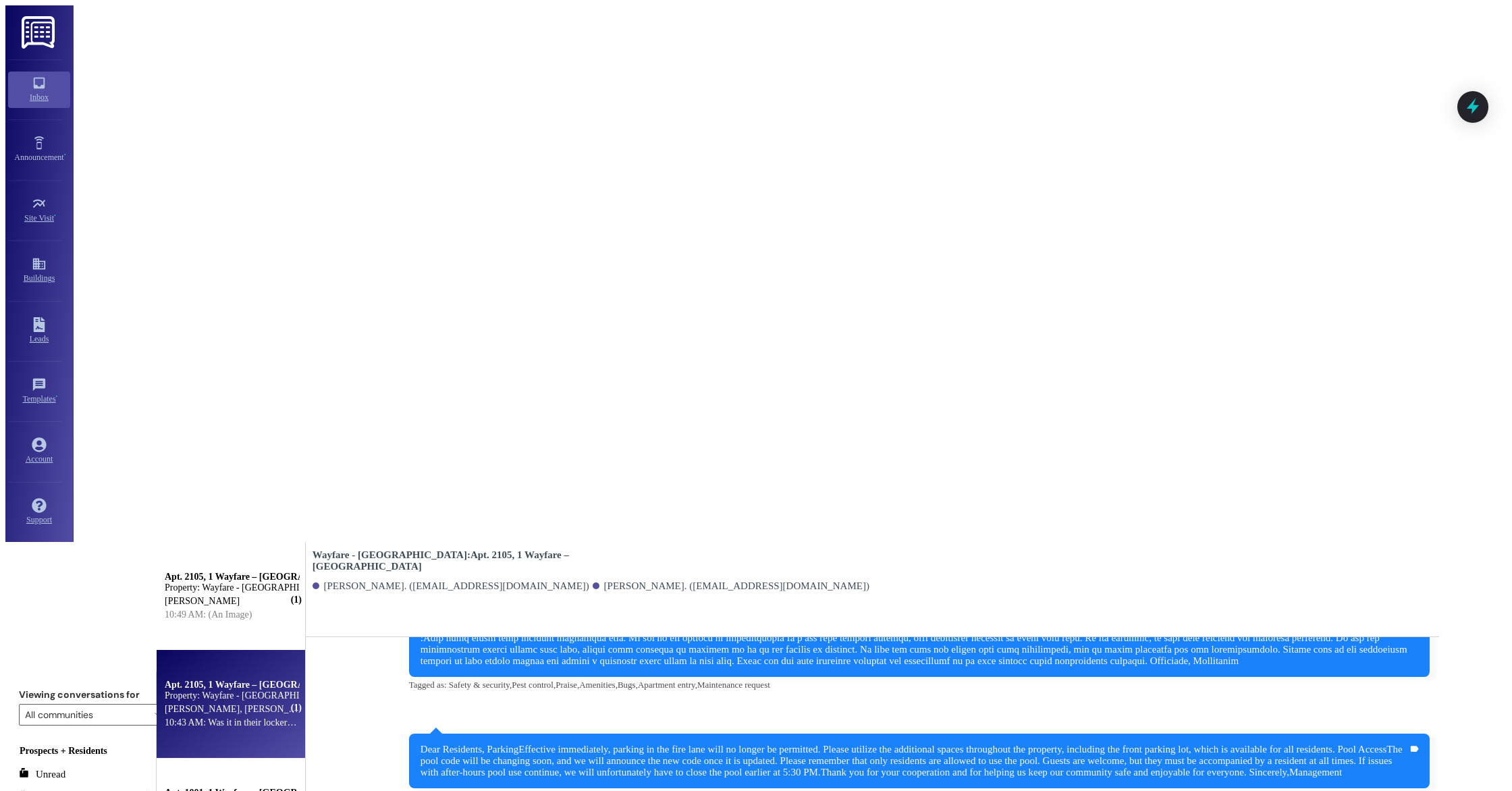
scroll to position [9088, 0]
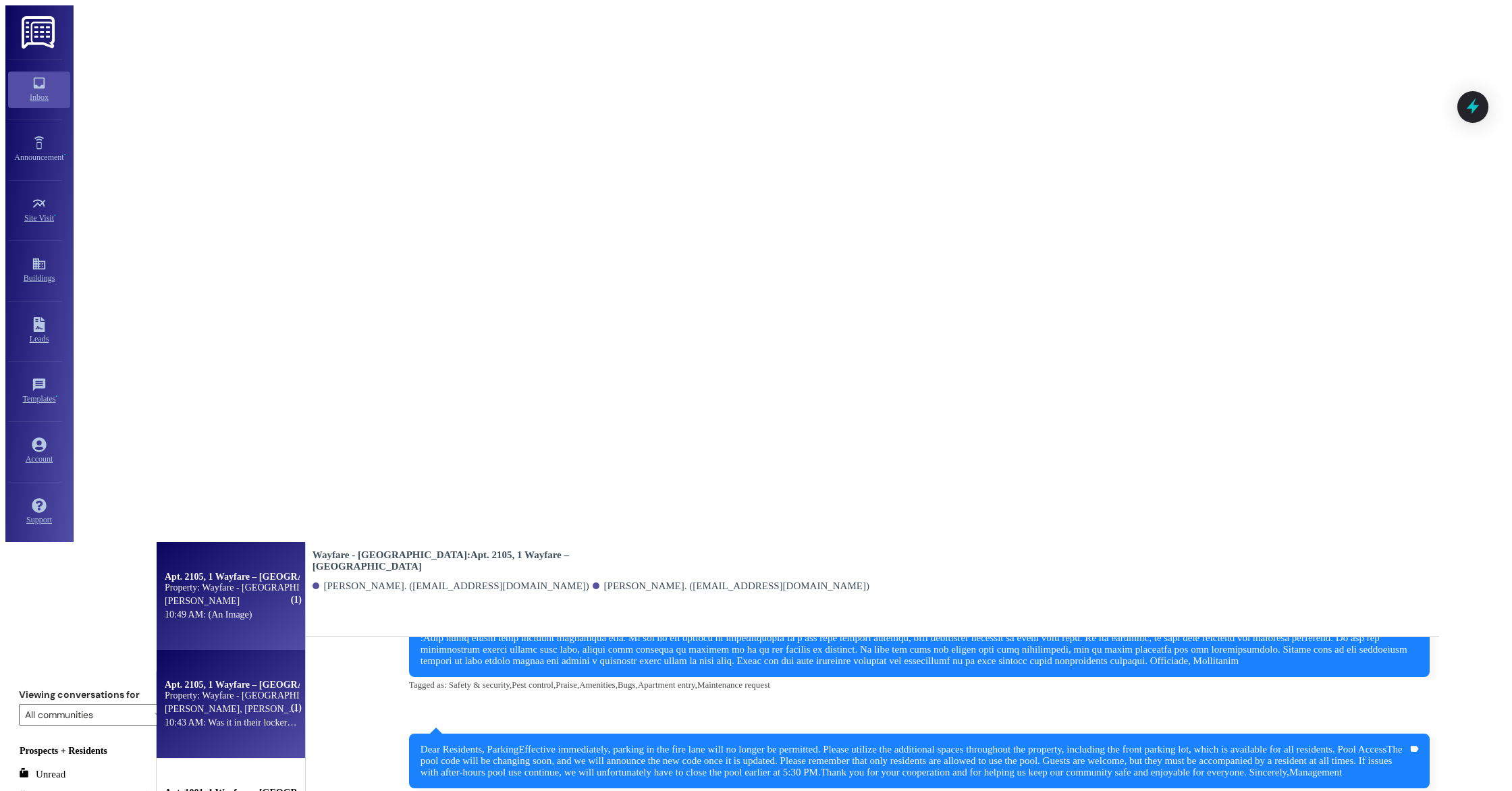
click at [281, 595] on div "[PERSON_NAME]" at bounding box center [231, 601] width 137 height 14
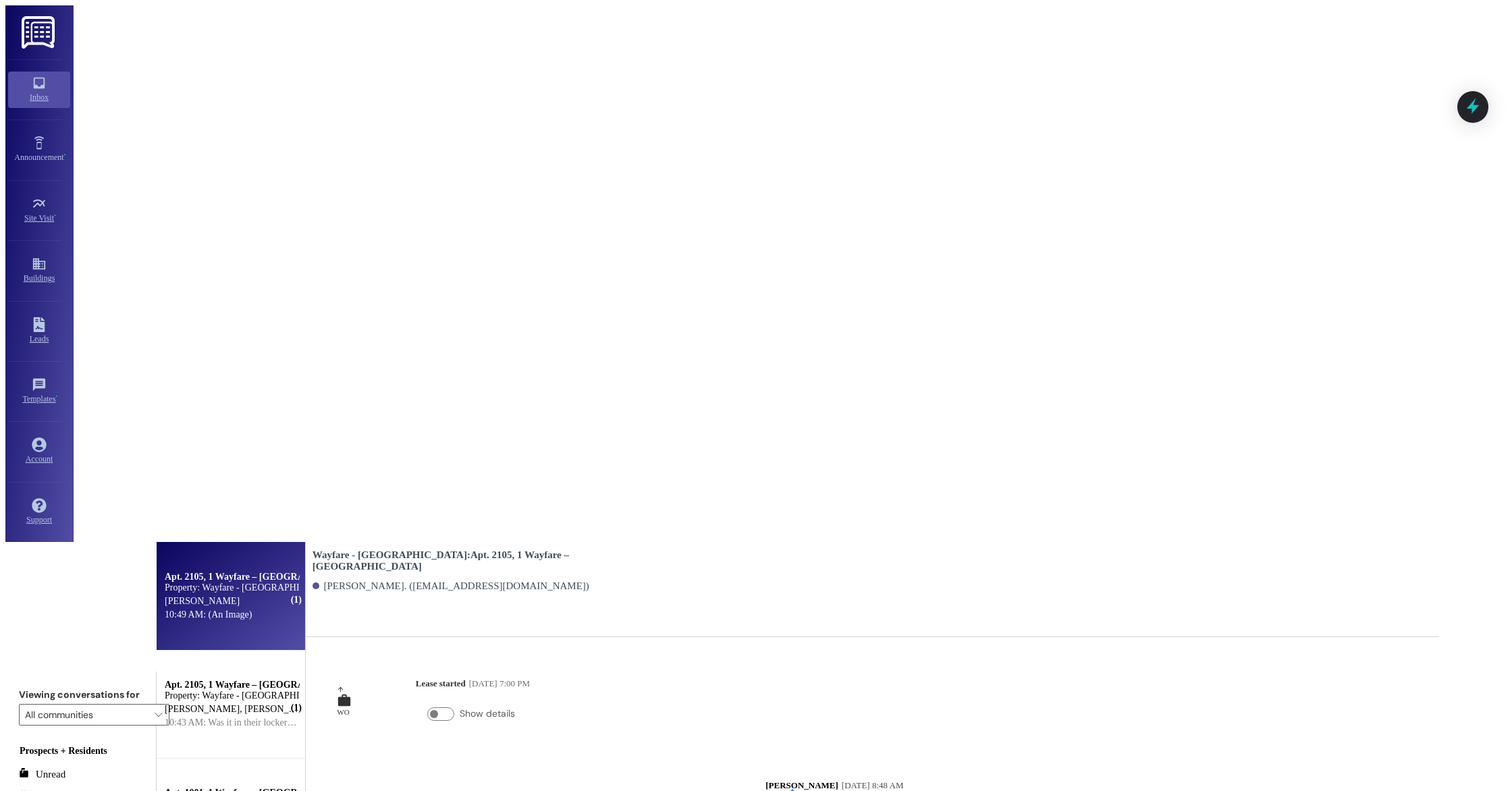
scroll to position [200, 0]
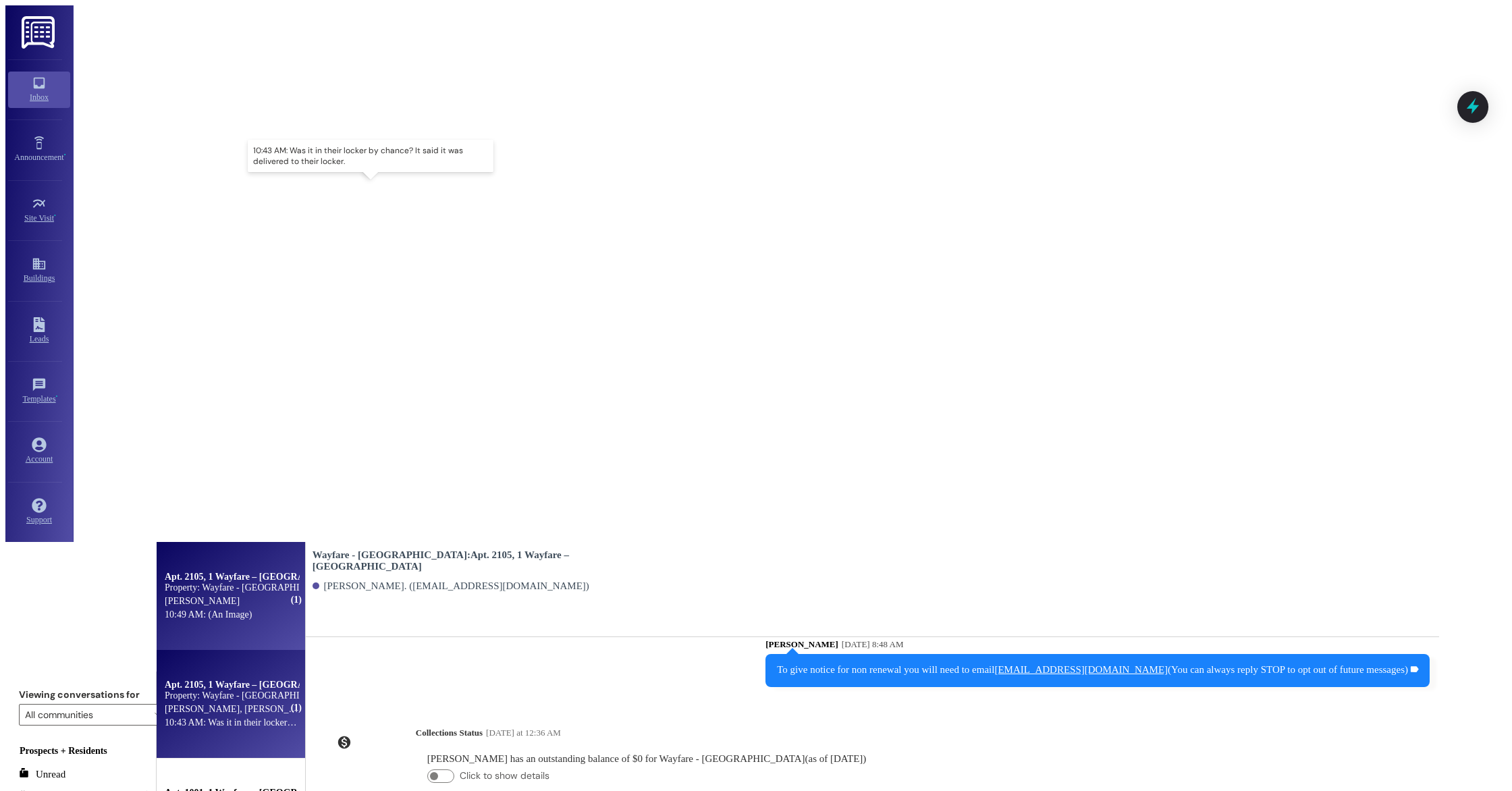
click at [283, 717] on div "10:43 AM: Was it in their locker by chance? It said it was delivered to their l…" at bounding box center [321, 721] width 311 height 10
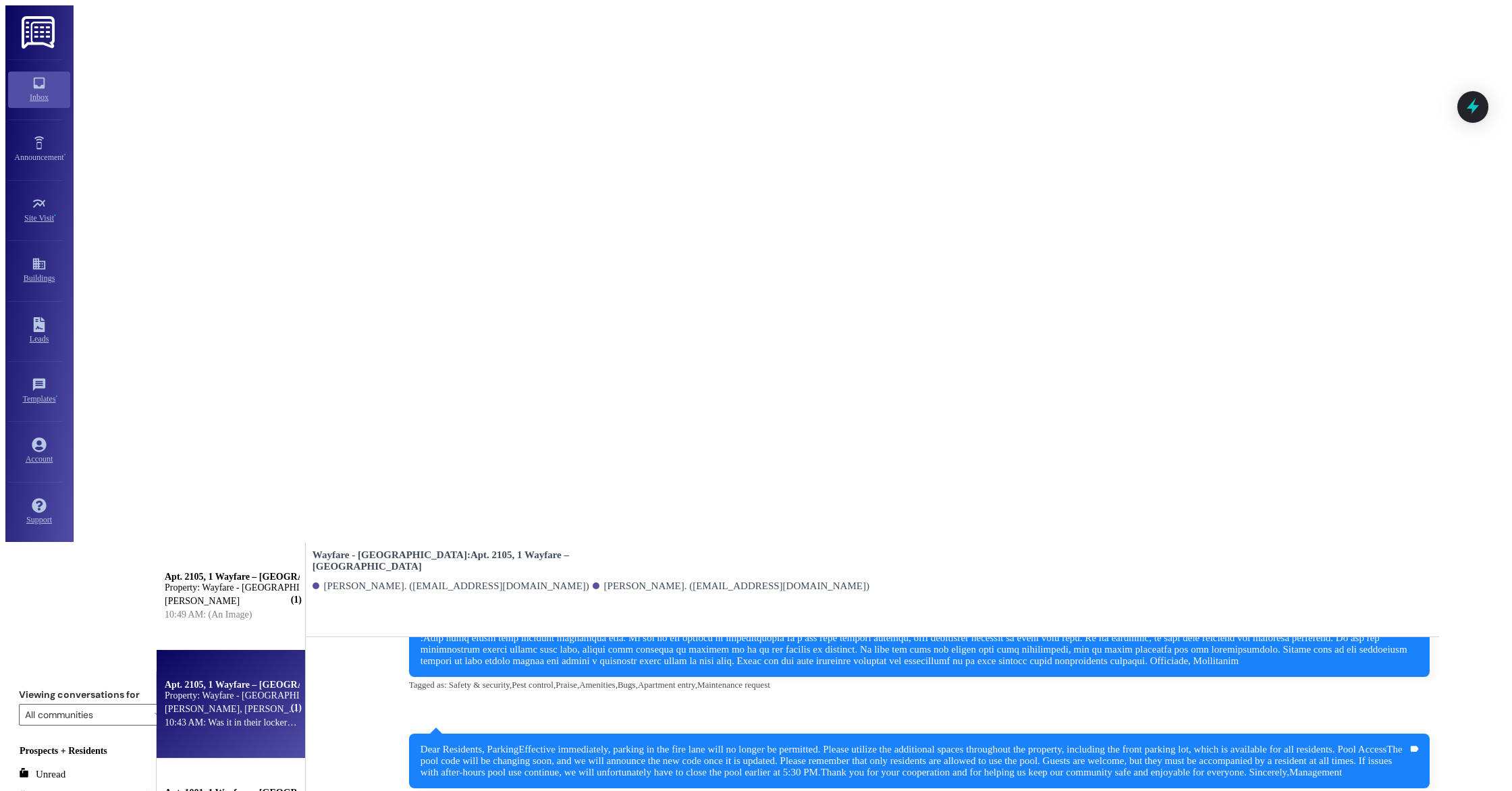
scroll to position [9088, 0]
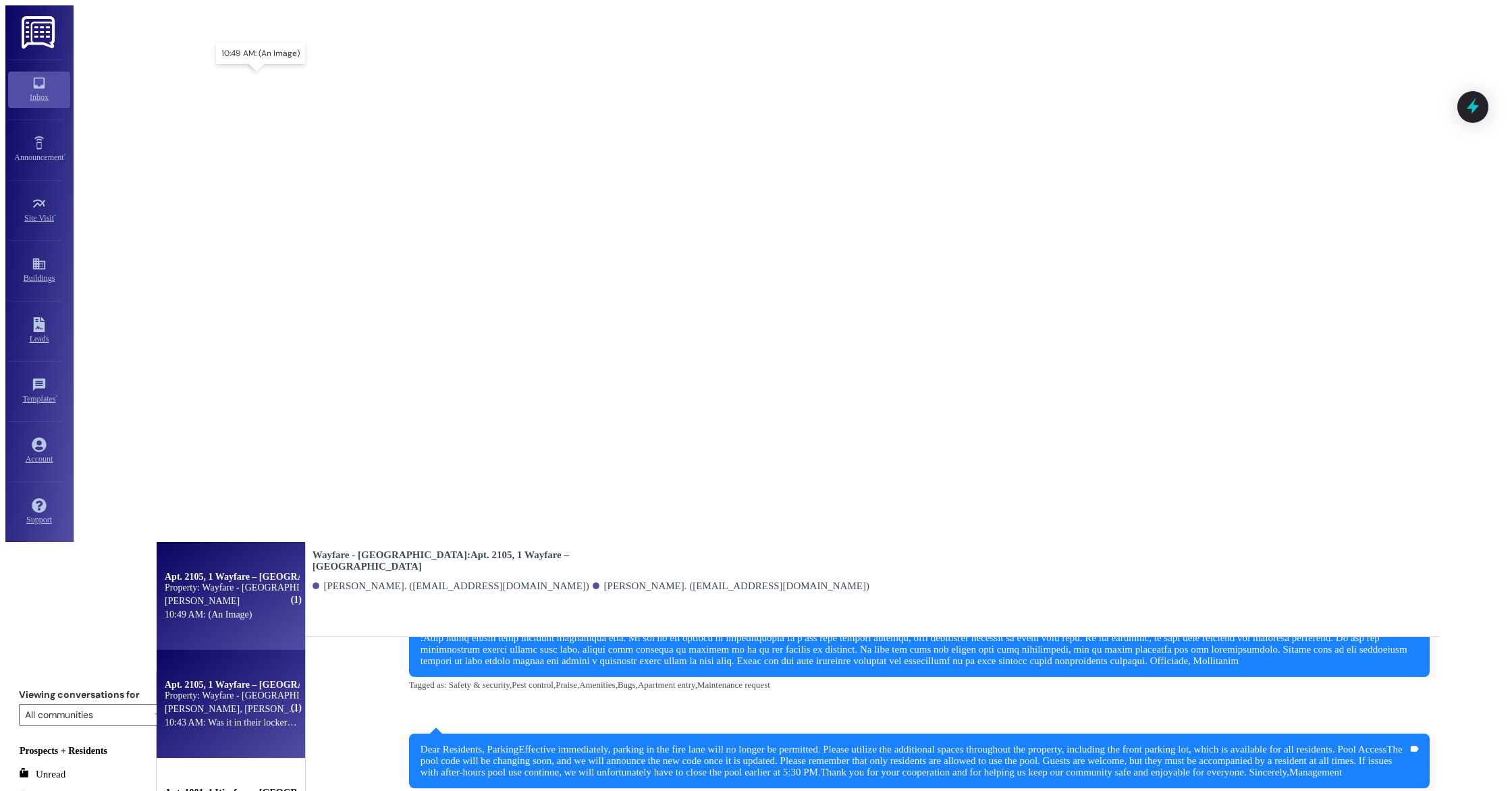
click at [252, 609] on div "10:49 AM: (An Image) 10:49 AM: (An Image)" at bounding box center [208, 614] width 87 height 10
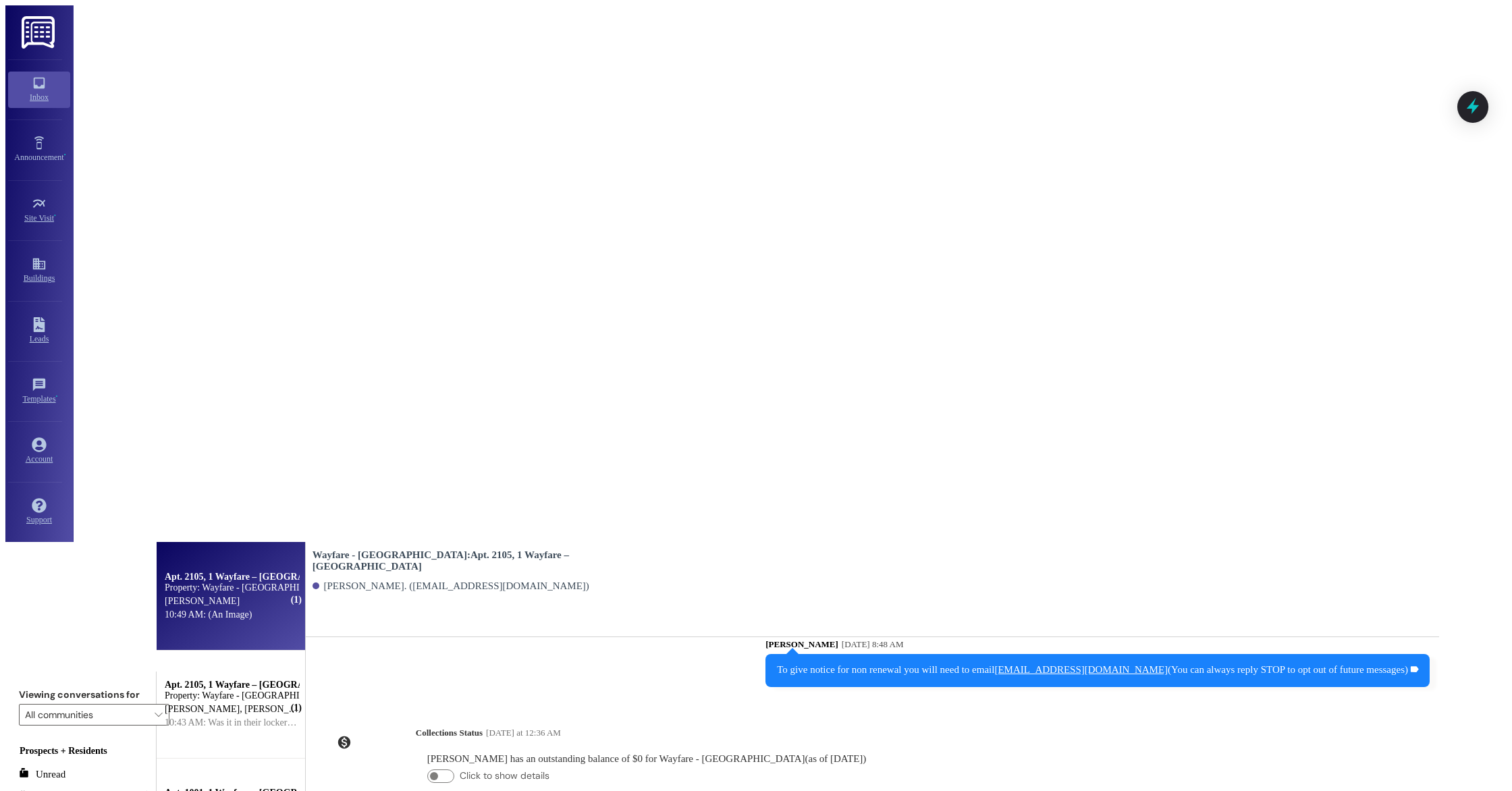
scroll to position [200, 0]
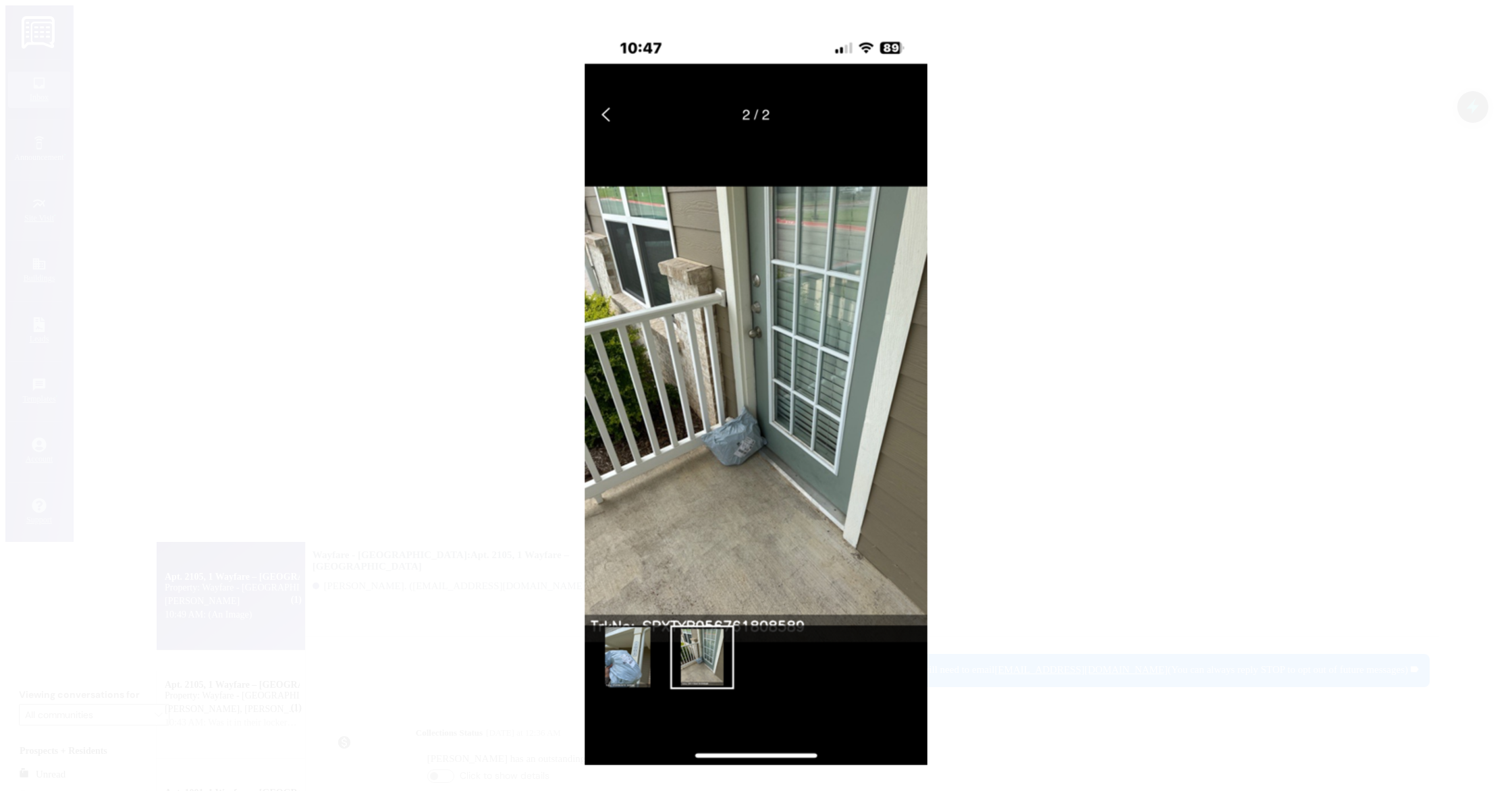
click at [724, 453] on button "Unzoom image" at bounding box center [756, 396] width 1512 height 791
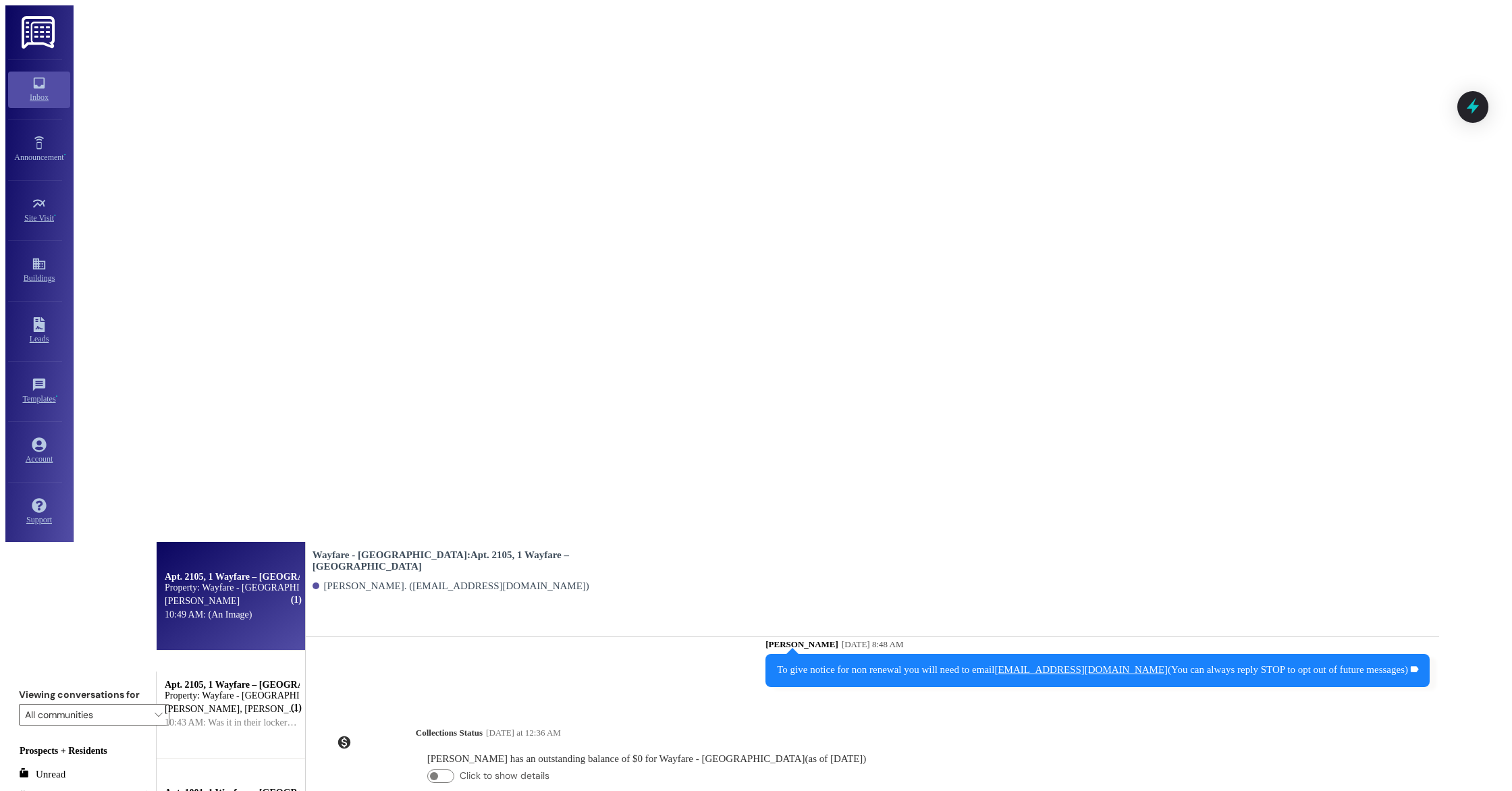
type textarea "I"
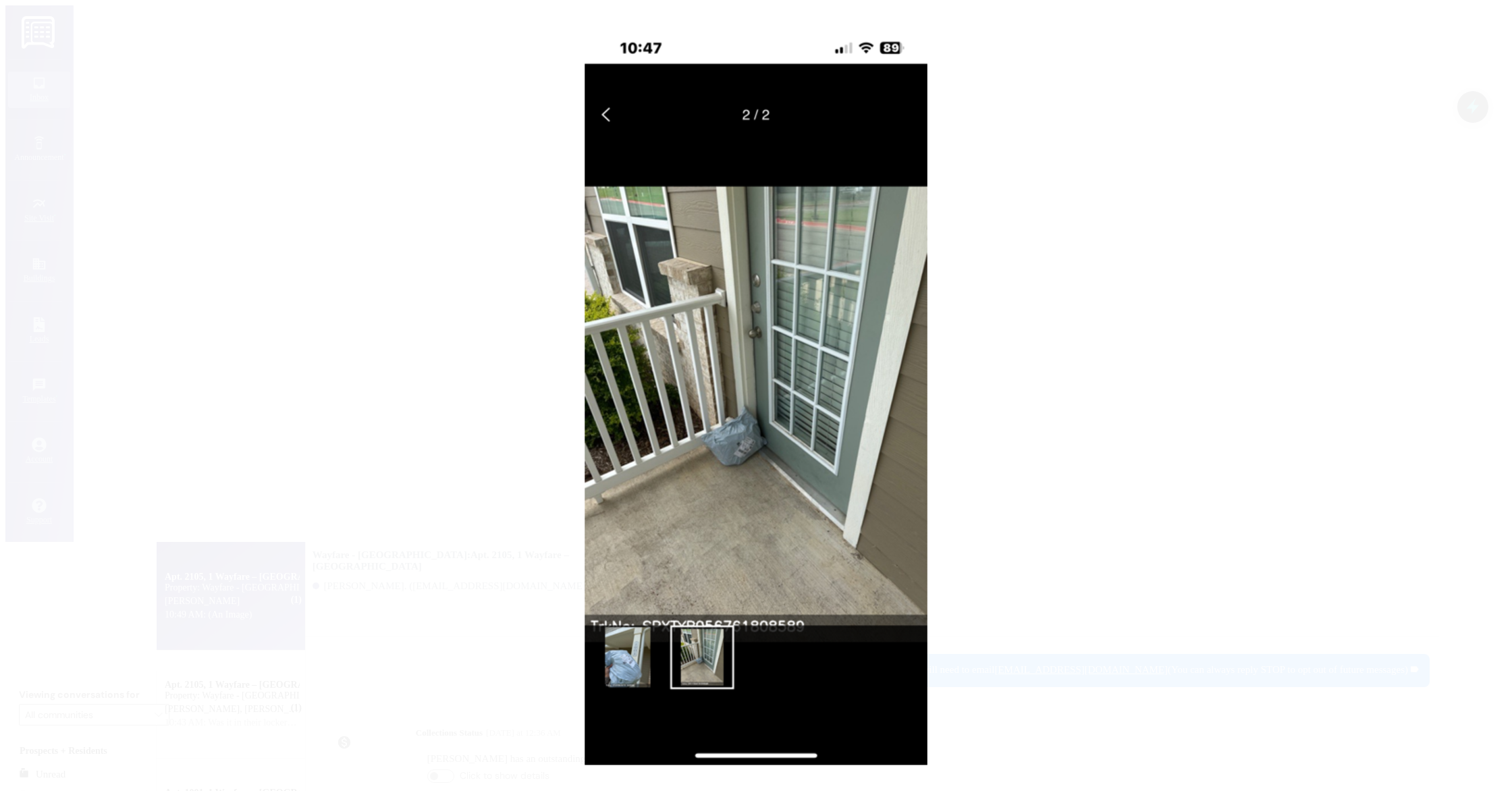
click at [637, 643] on button "Unzoom image" at bounding box center [756, 396] width 1512 height 791
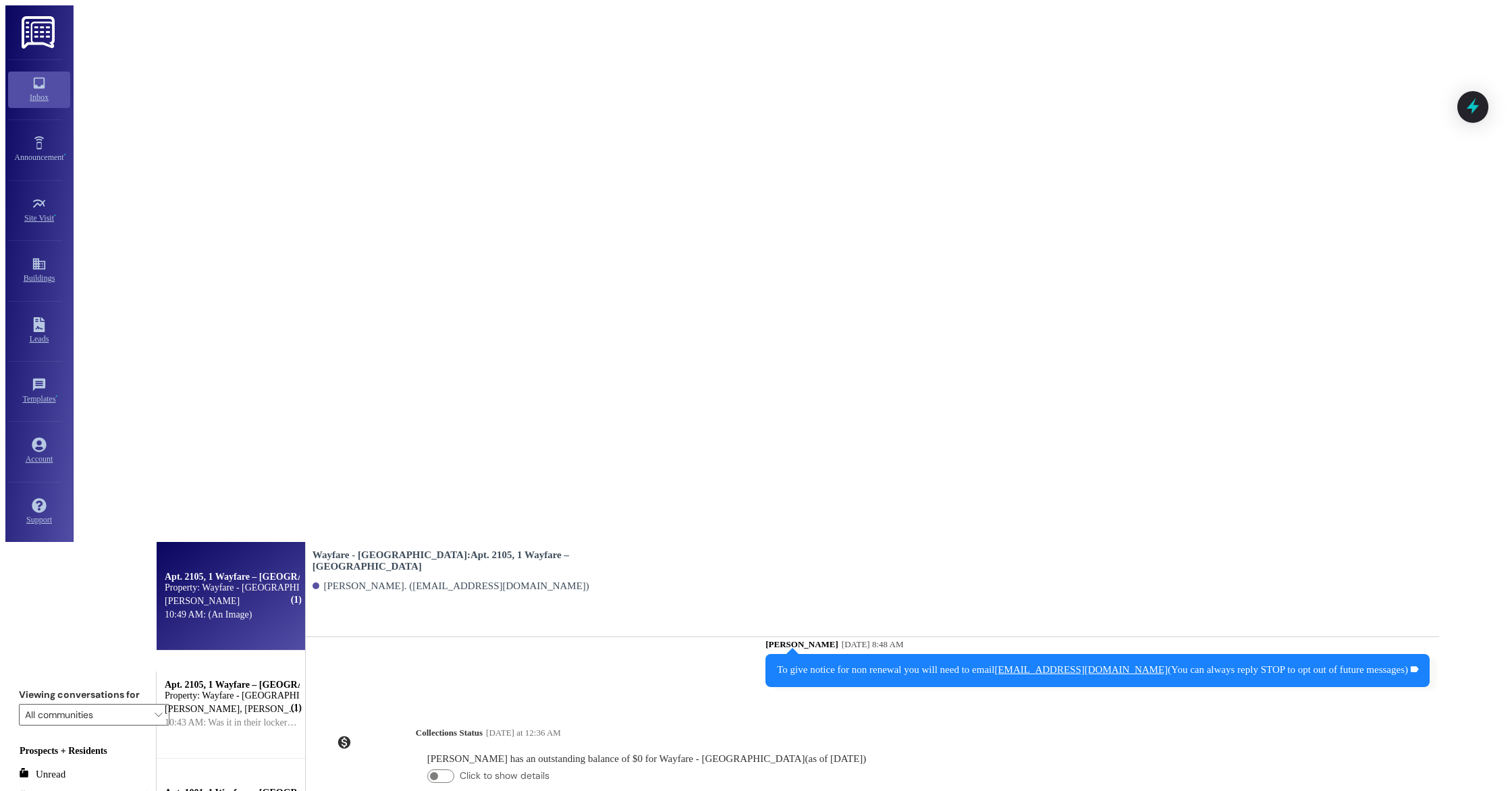
type textarea "W"
type textarea "Is this at unit 1001?"
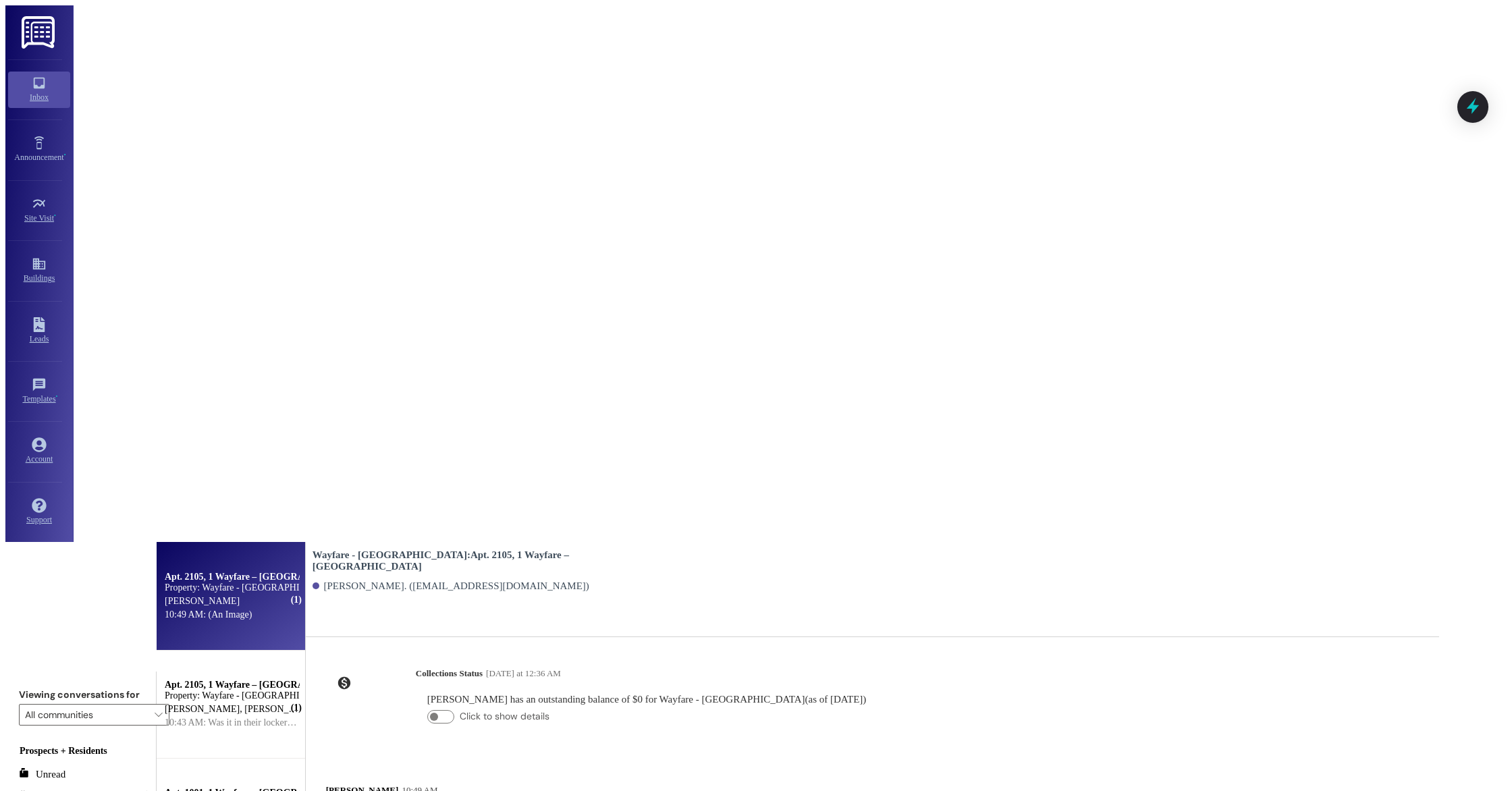
scroll to position [294, 0]
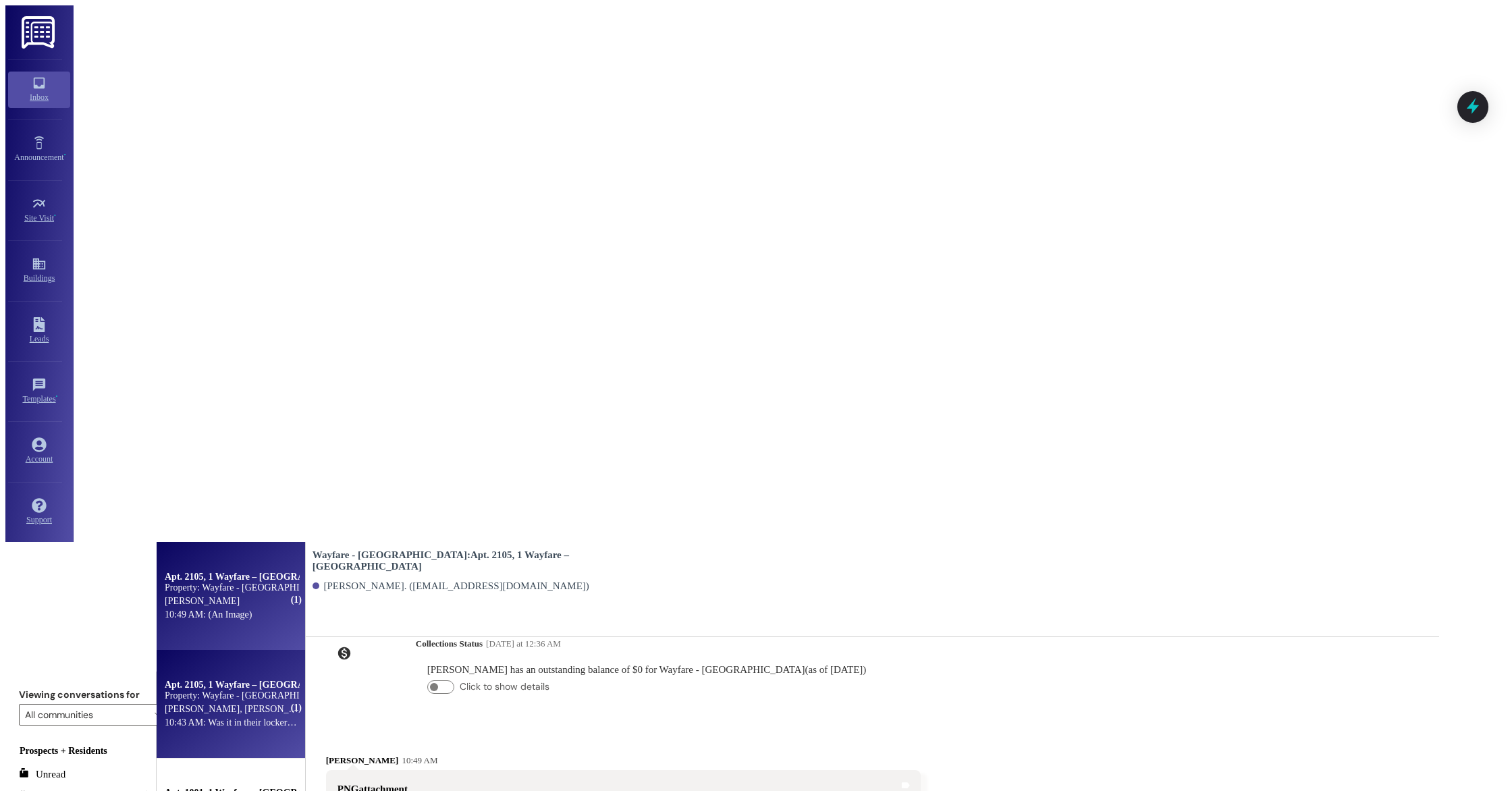
click at [274, 717] on div "10:43 AM: Was it in their locker by chance? It said it was delivered to their l…" at bounding box center [321, 721] width 311 height 10
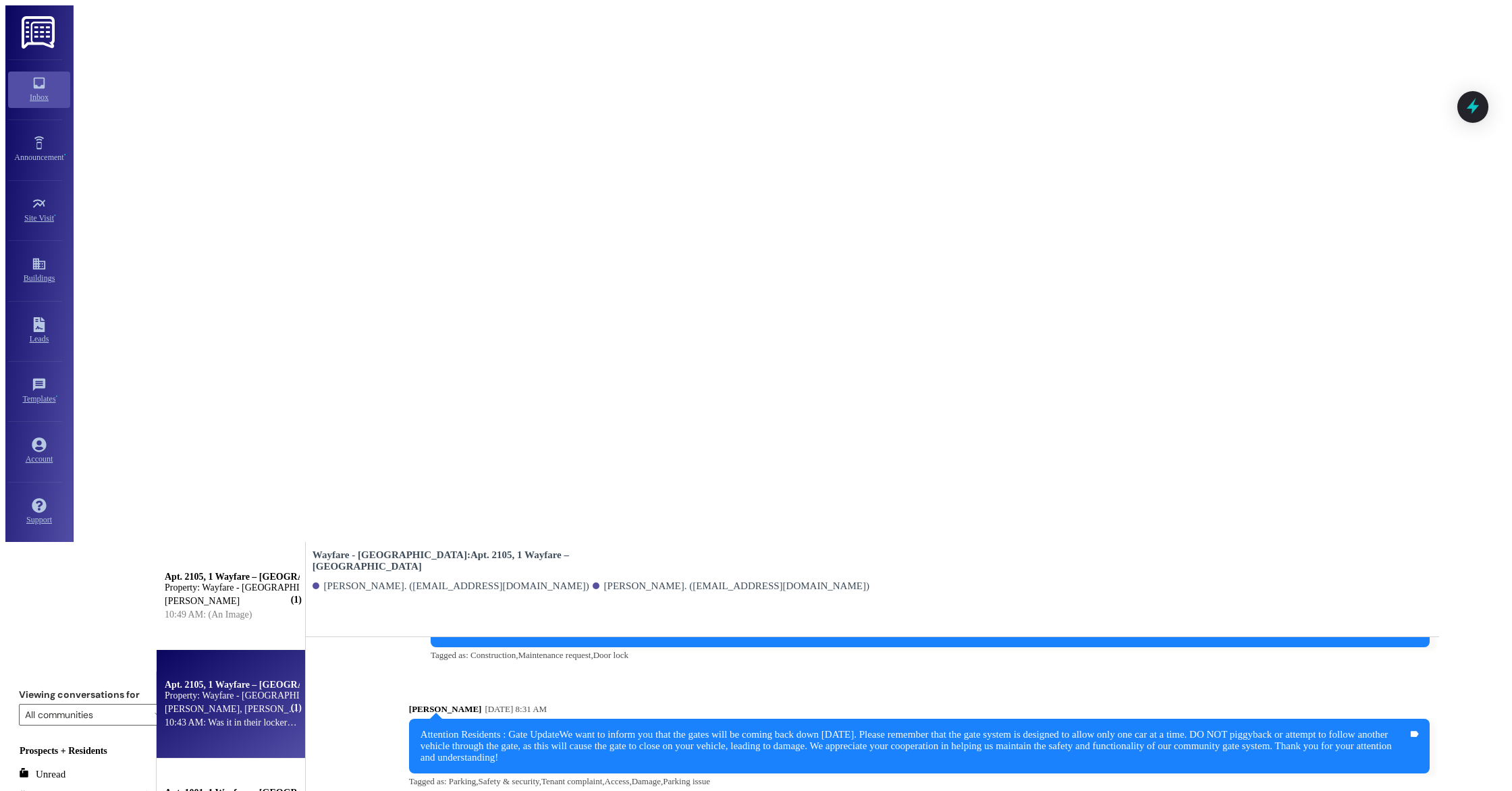
scroll to position [9088, 0]
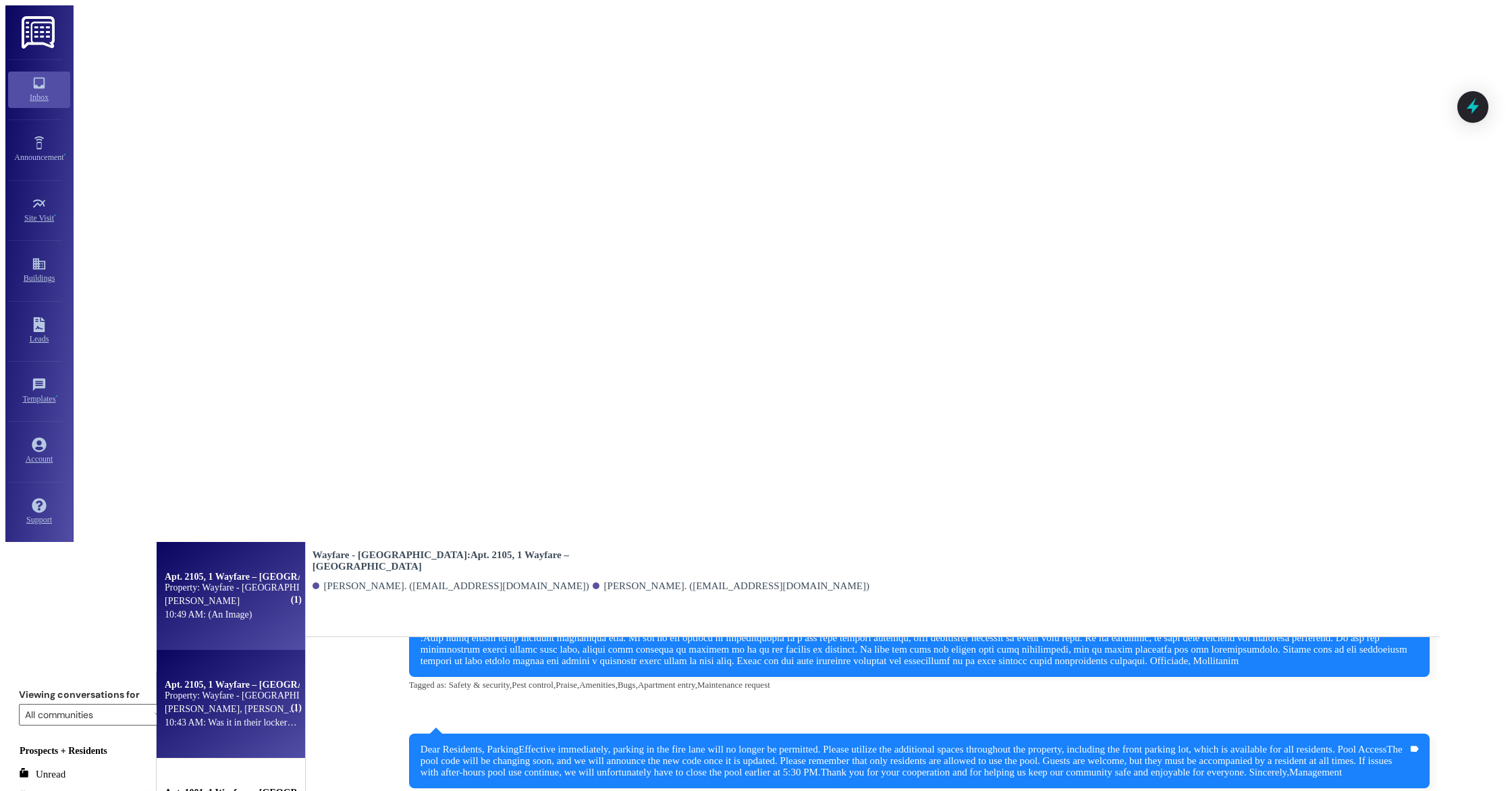
click at [287, 608] on div "10:49 AM: (An Image) 10:49 AM: (An Image)" at bounding box center [231, 615] width 137 height 14
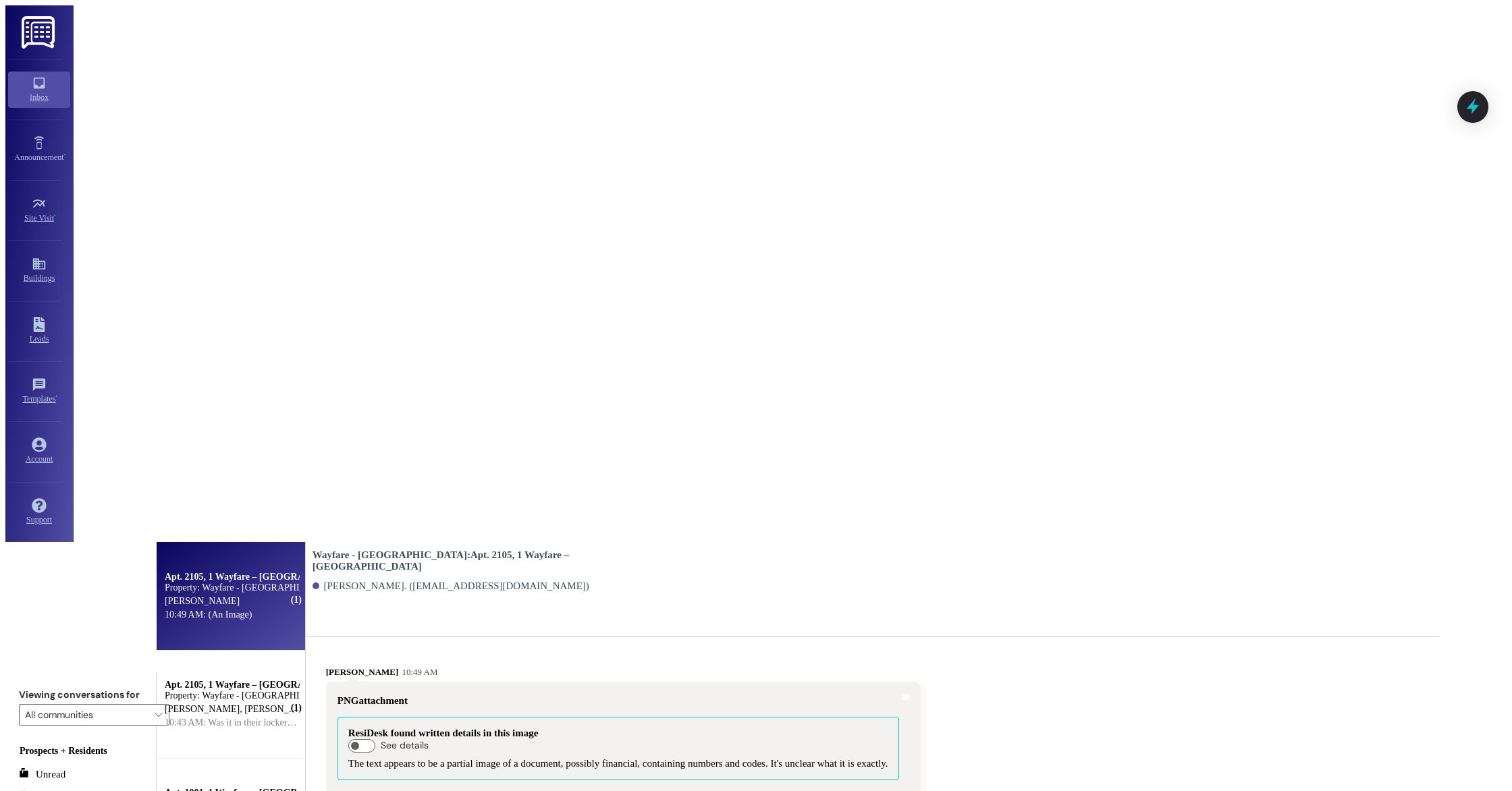
scroll to position [388, 0]
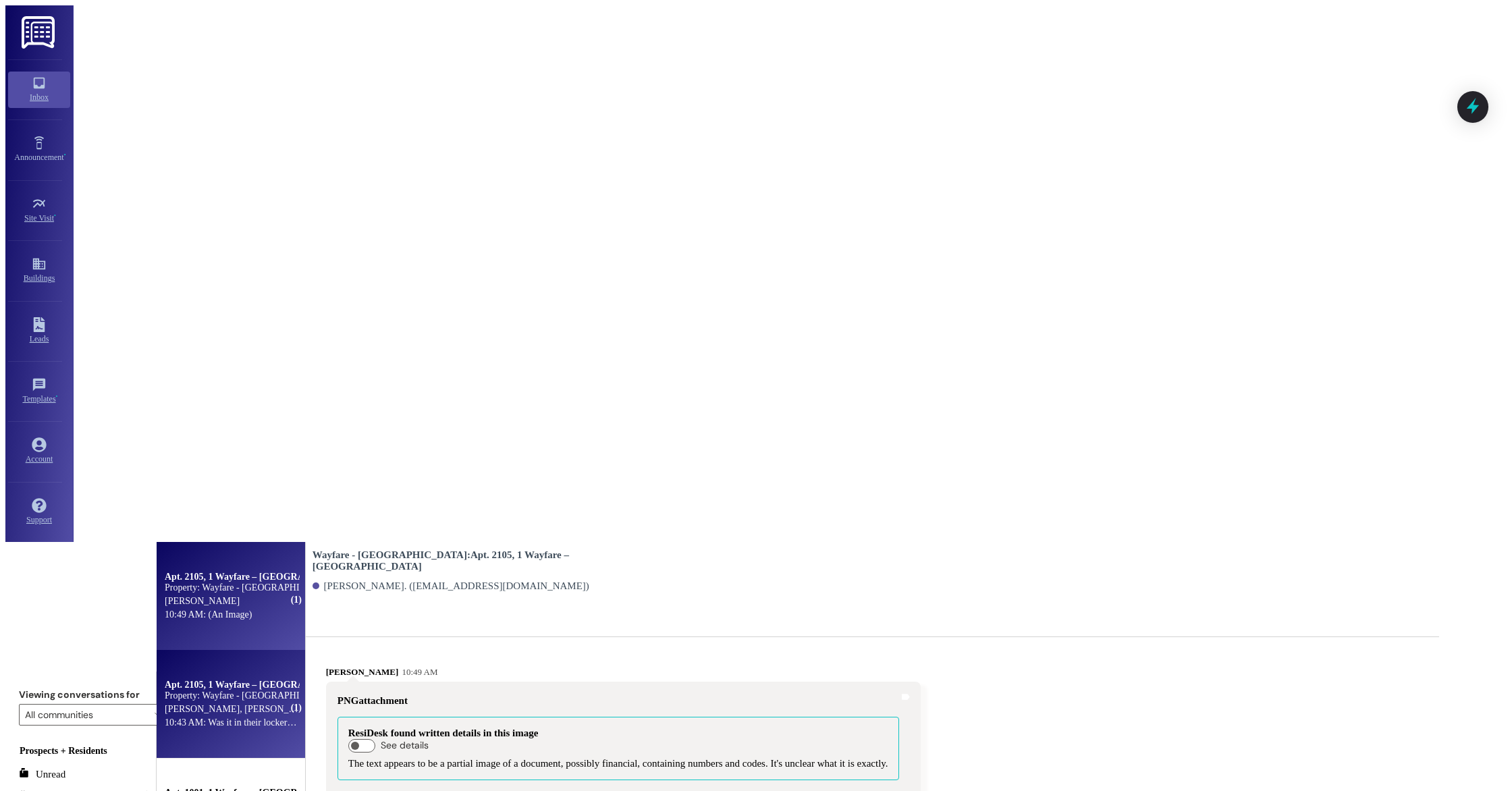
click at [284, 717] on div "10:43 AM: Was it in their locker by chance? It said it was delivered to their l…" at bounding box center [321, 721] width 311 height 10
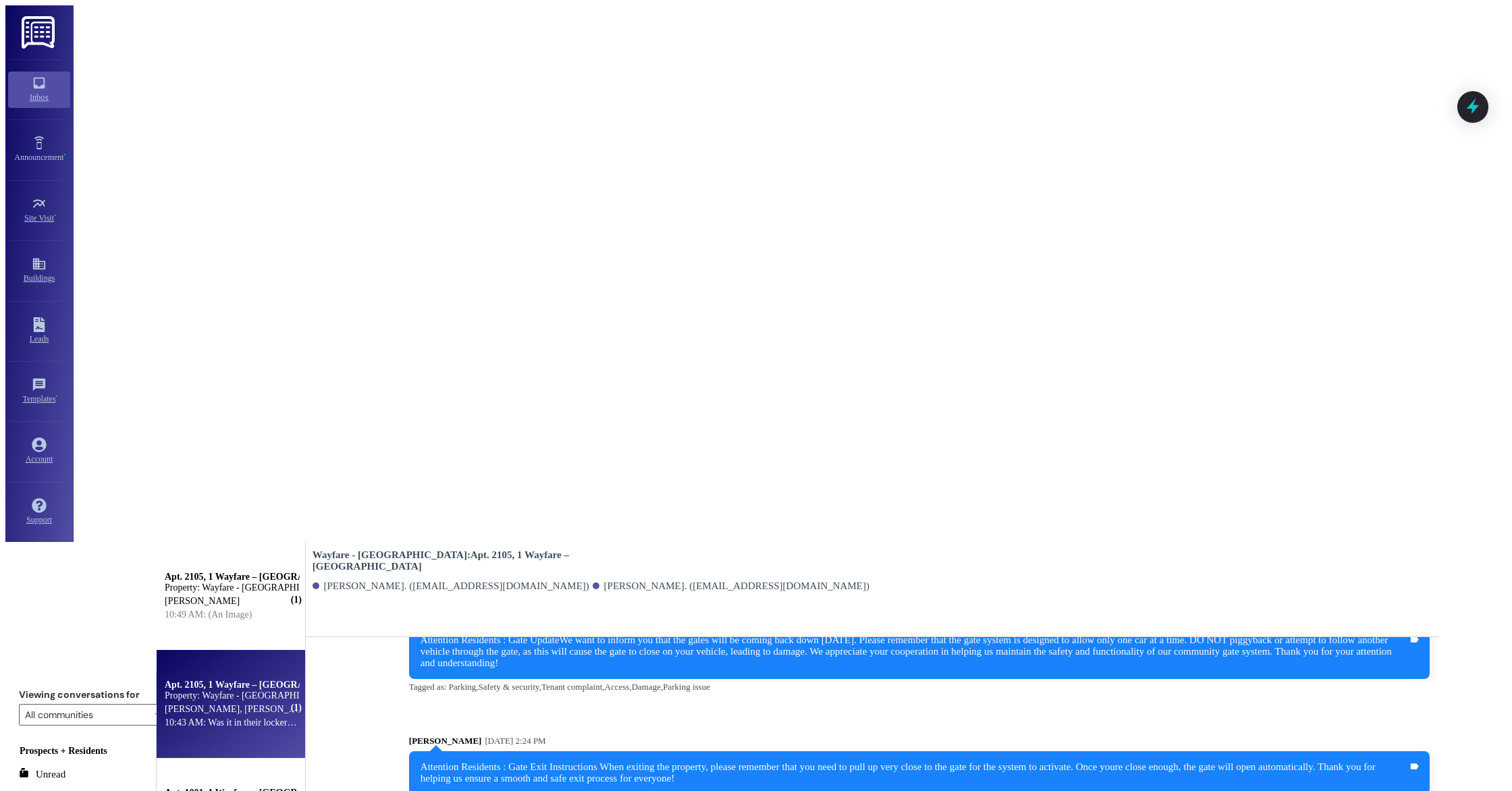
scroll to position [9088, 0]
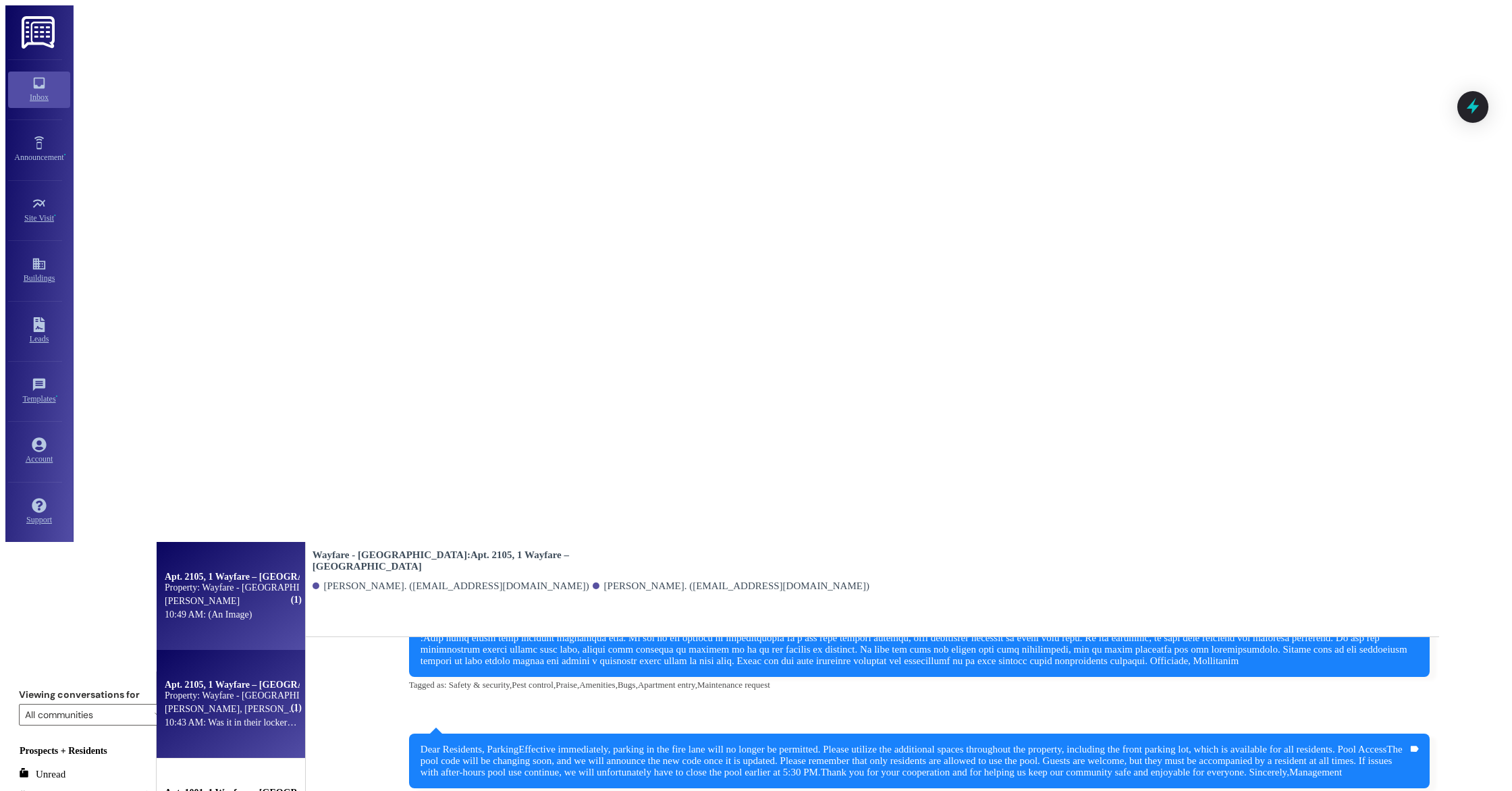
click at [252, 609] on div "10:49 AM: (An Image) 10:49 AM: (An Image)" at bounding box center [208, 614] width 87 height 10
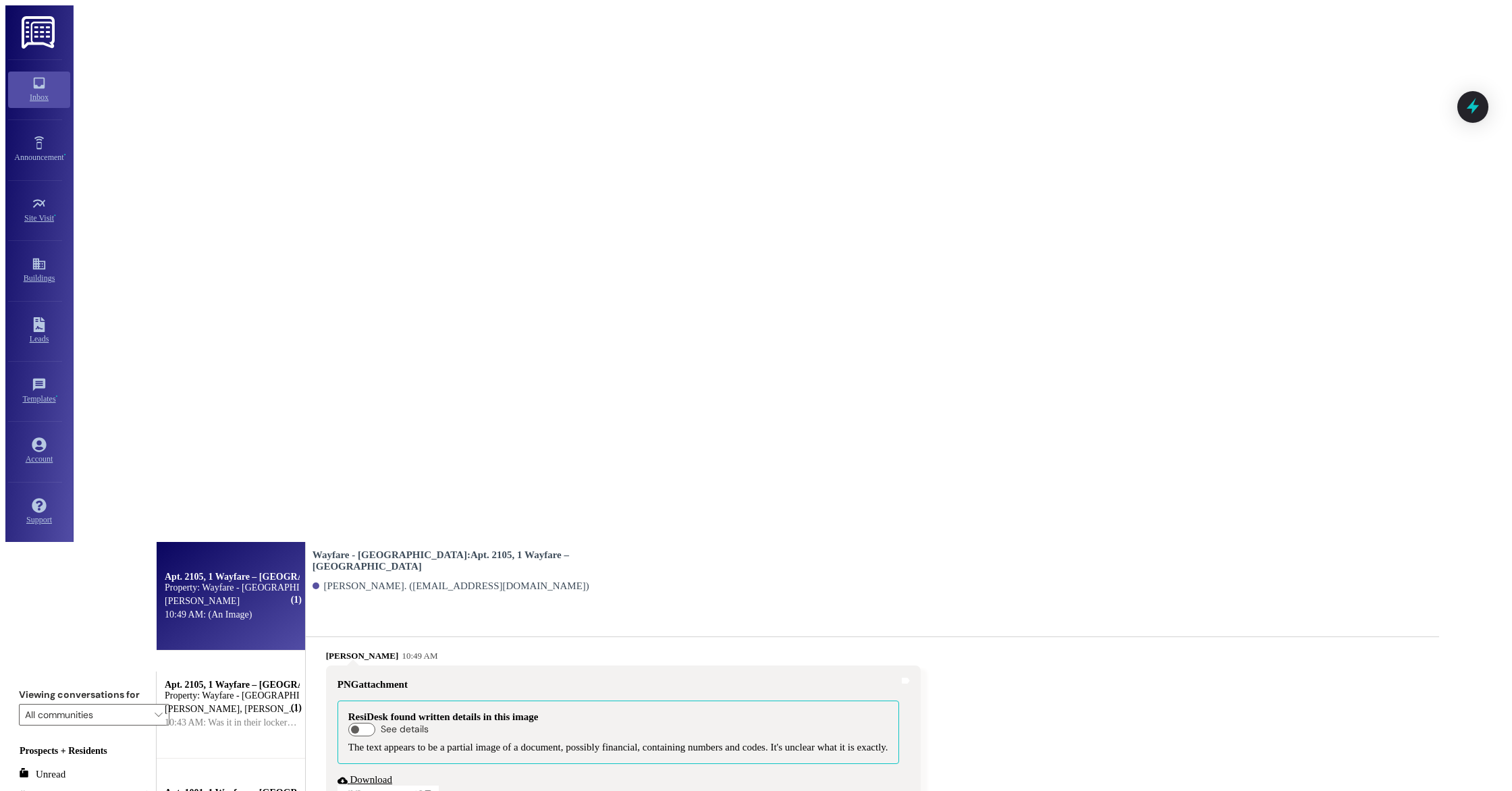
scroll to position [408, 0]
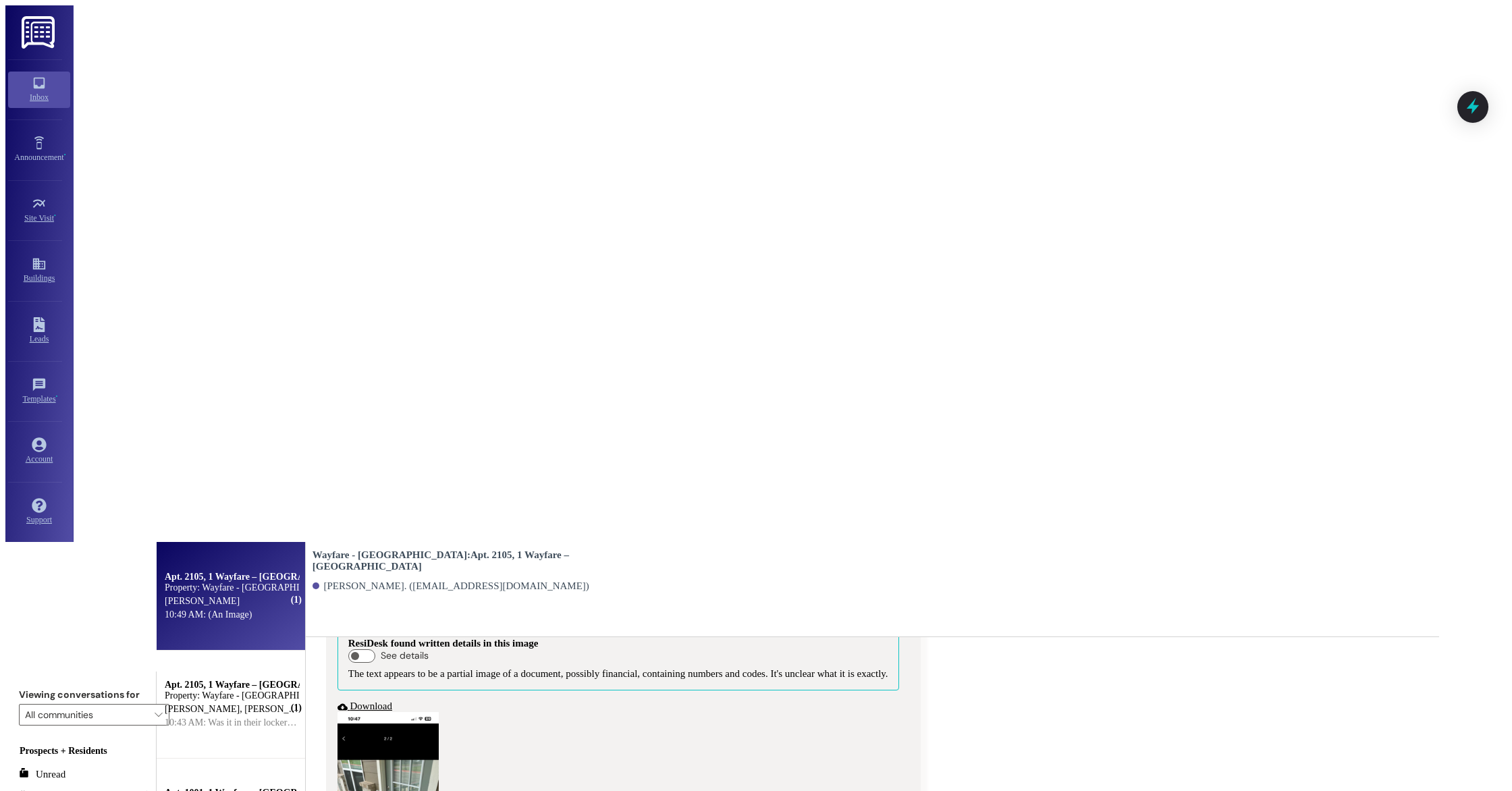
type textarea "Okay. I can not grab it from their patio without permission, but I can ask them…"
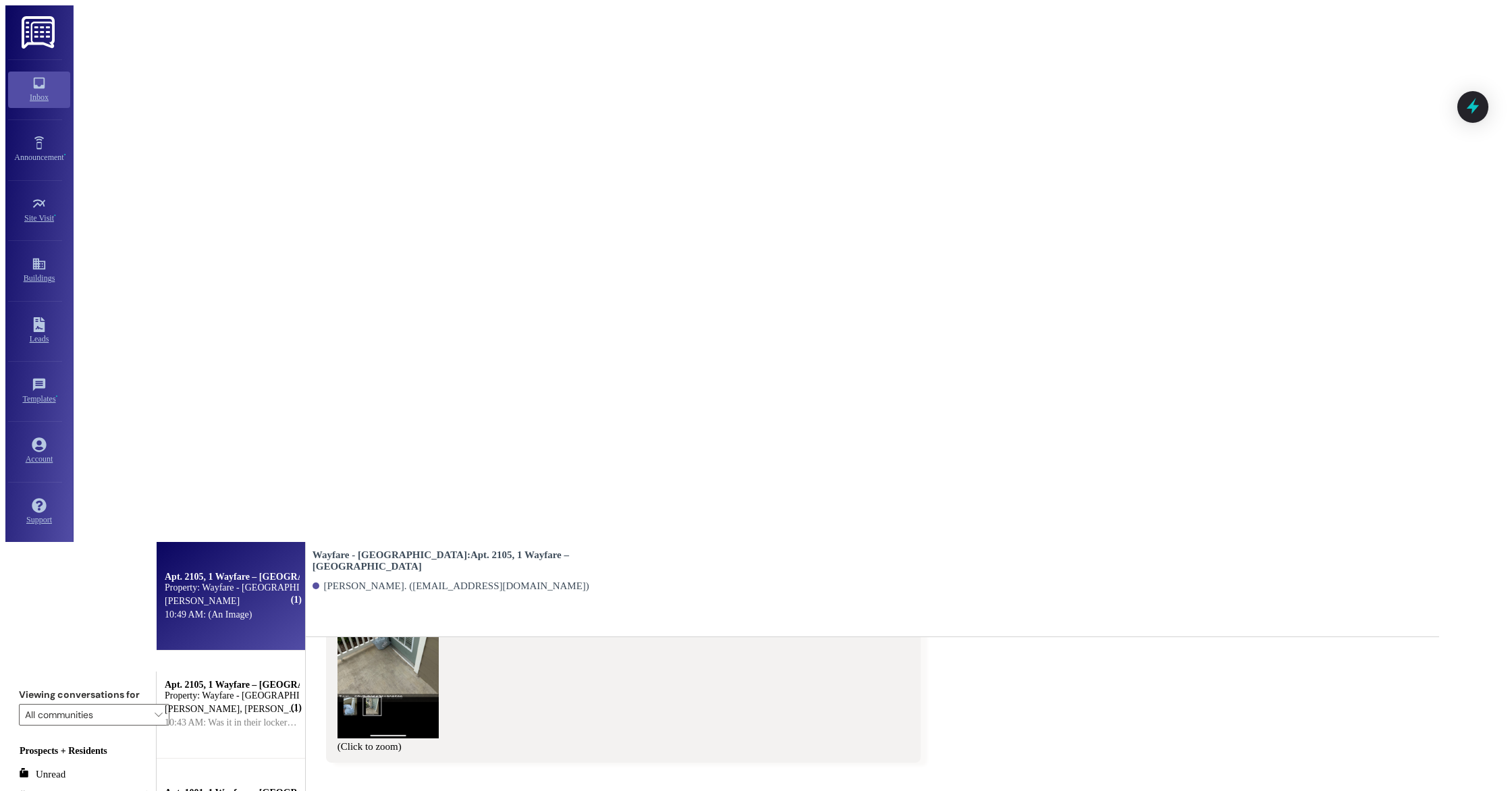
scroll to position [690, 0]
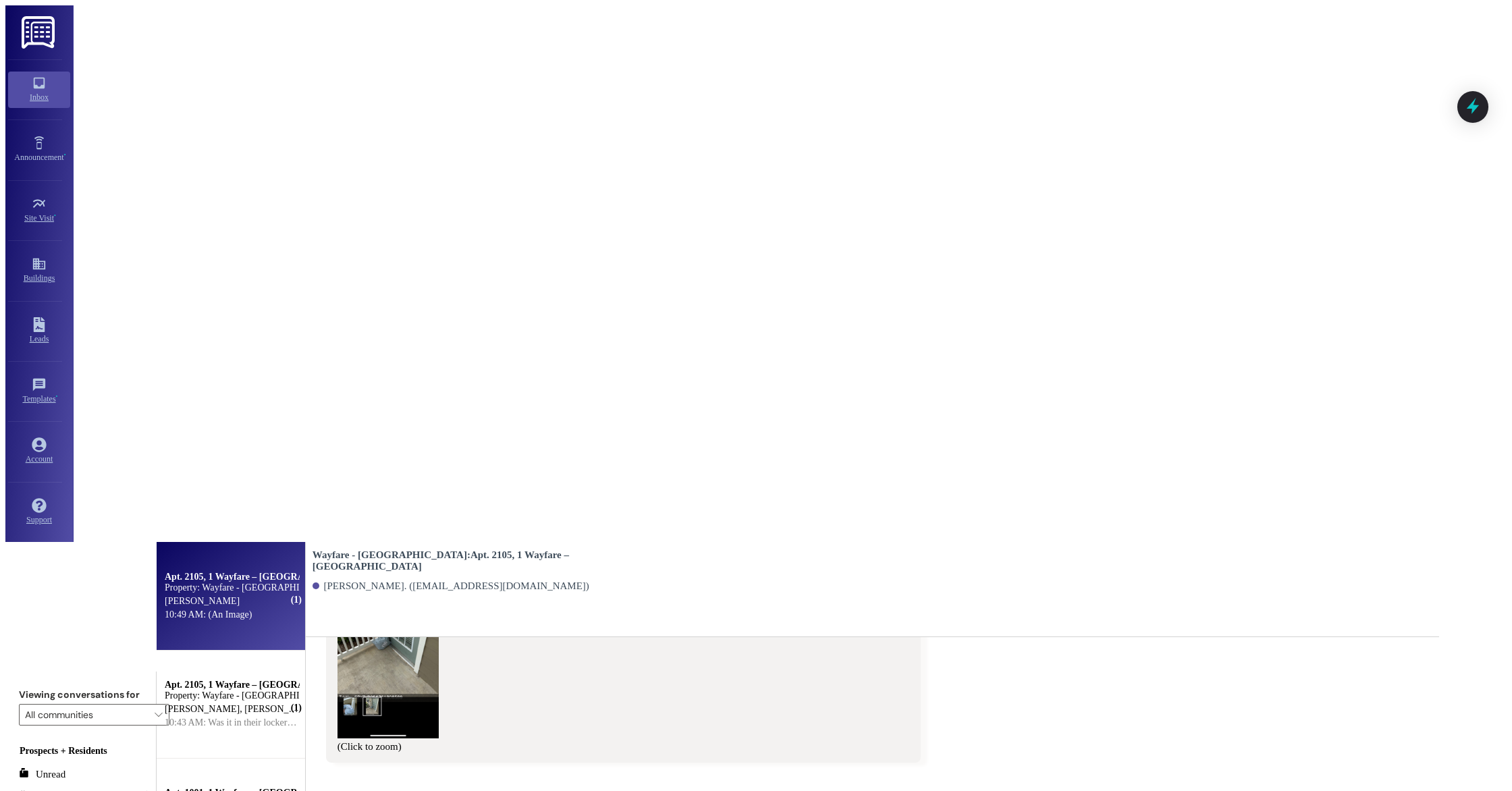
type textarea "Okay. I will keep an eye out for it!"
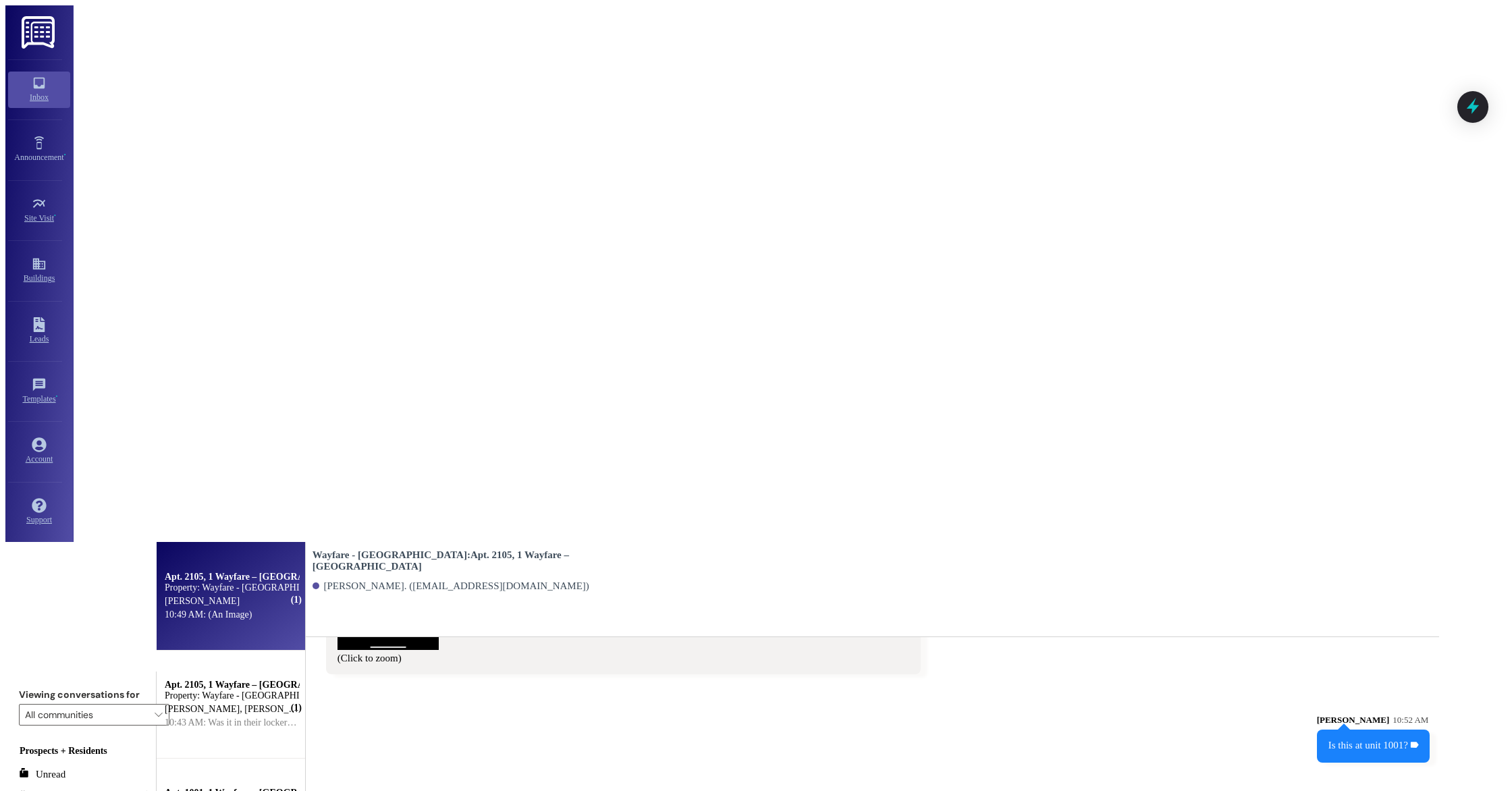
scroll to position [785, 0]
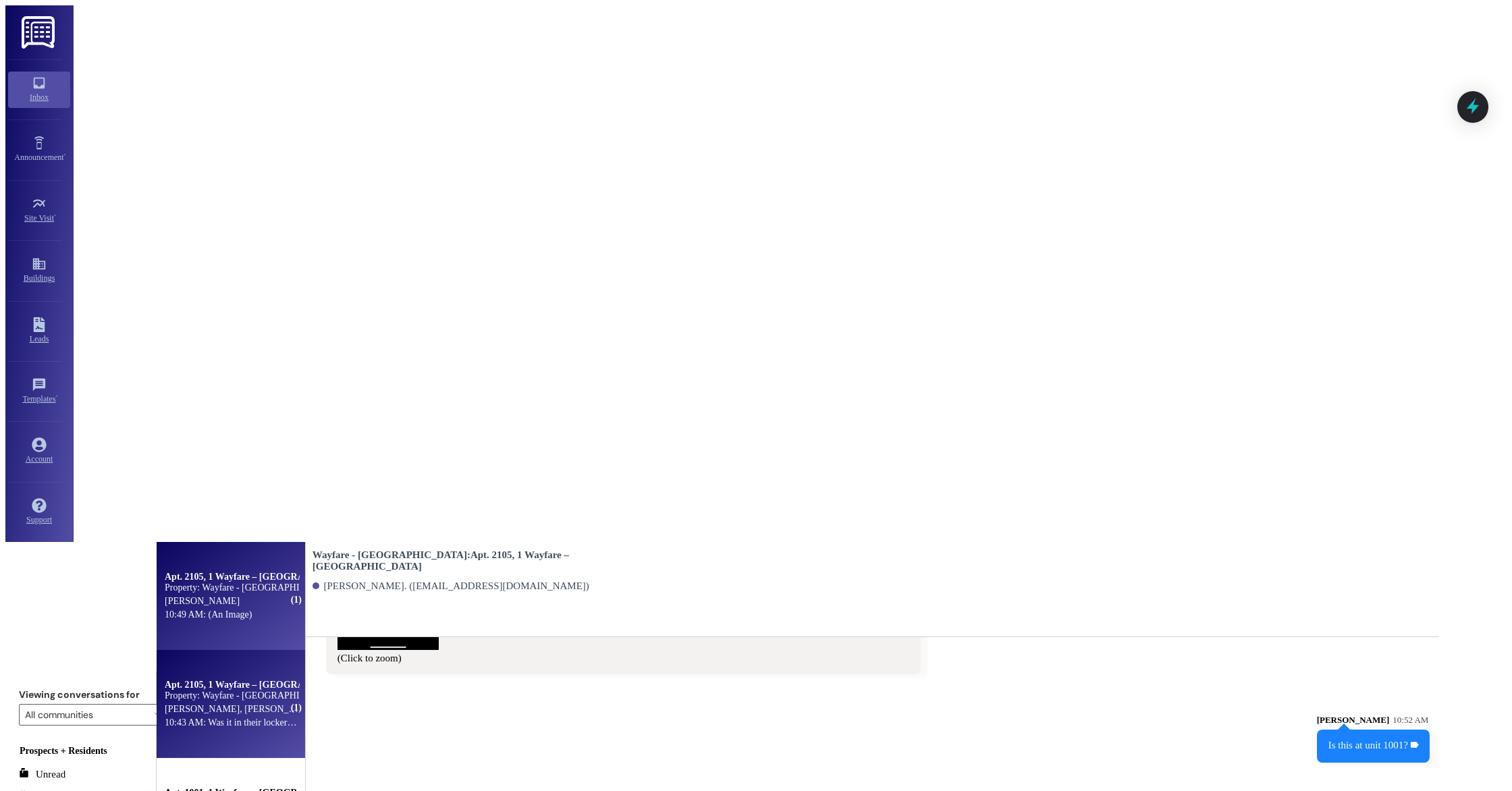
click at [304, 703] on span "[PERSON_NAME]" at bounding box center [282, 708] width 75 height 10
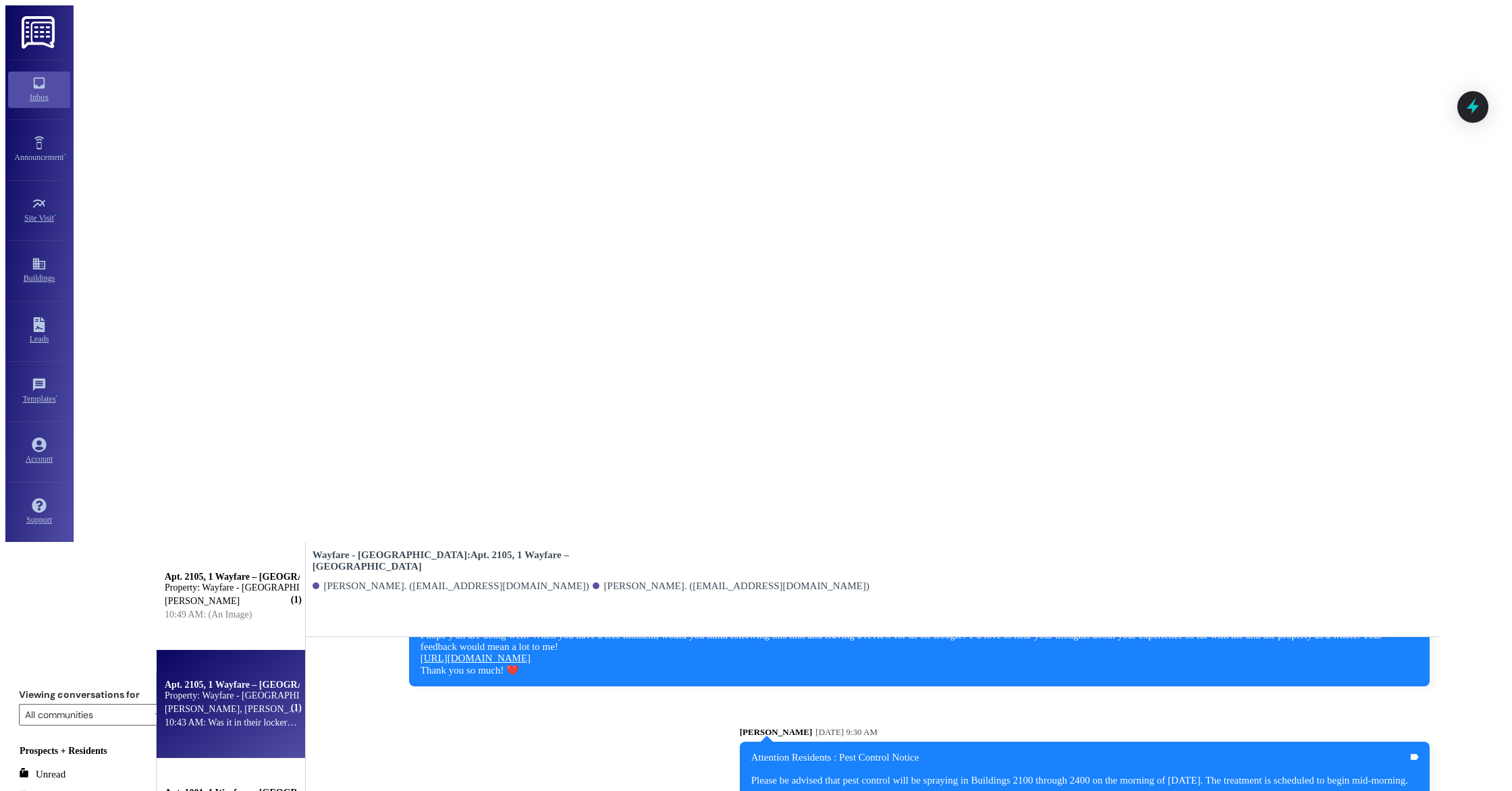
scroll to position [9088, 0]
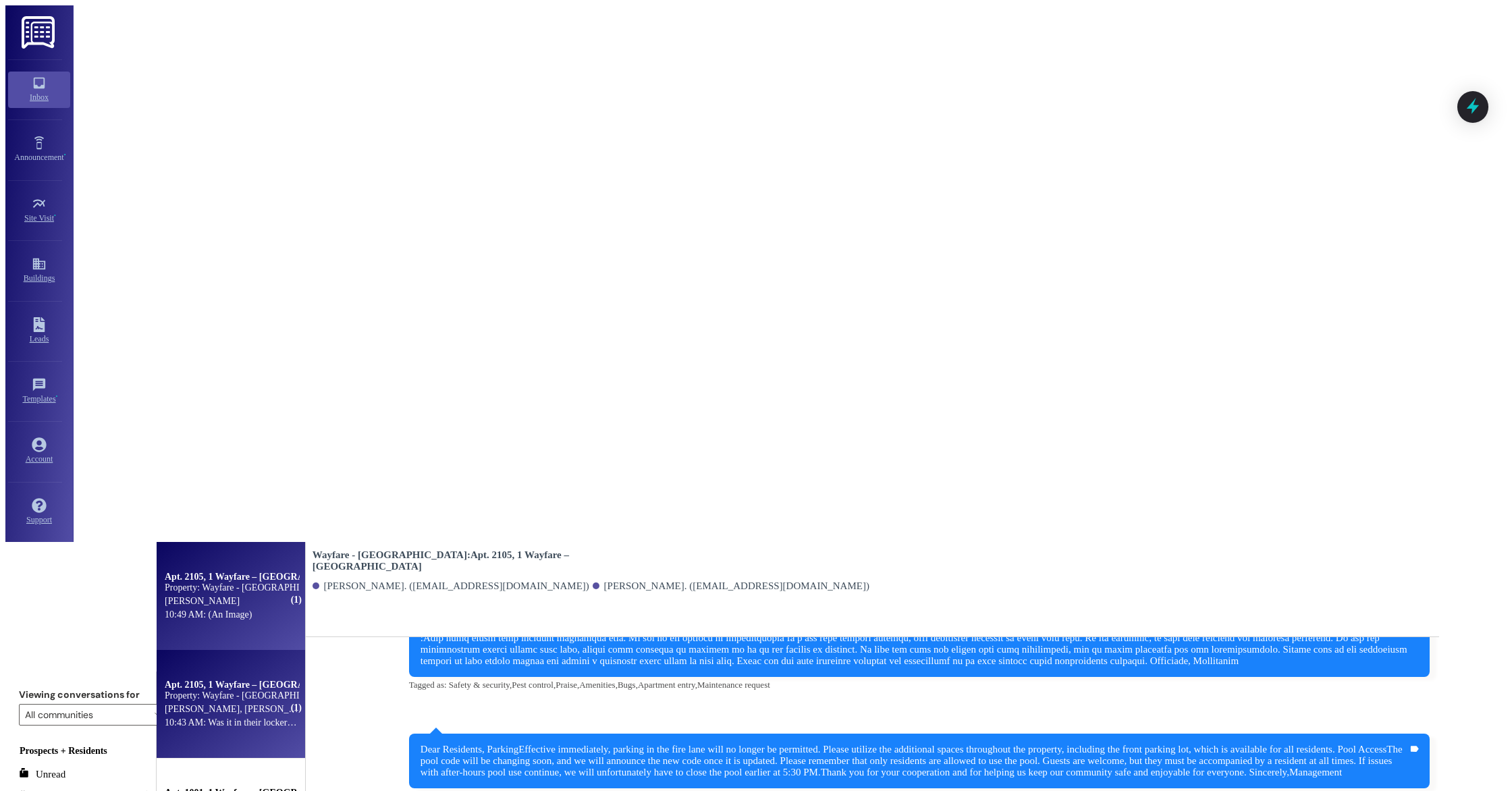
click at [252, 609] on div "10:49 AM: (An Image) 10:49 AM: (An Image)" at bounding box center [208, 614] width 87 height 10
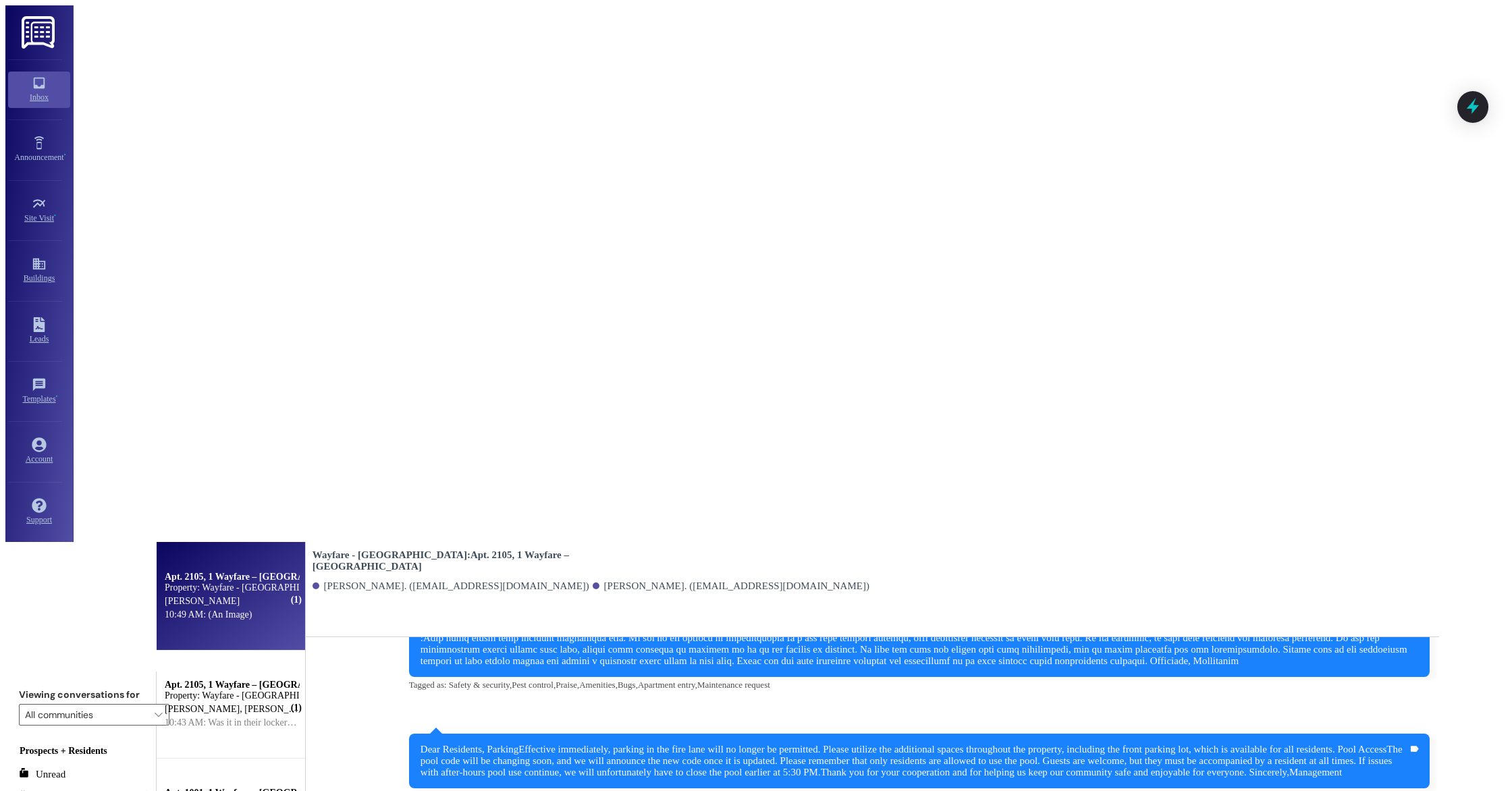
scroll to position [820, 0]
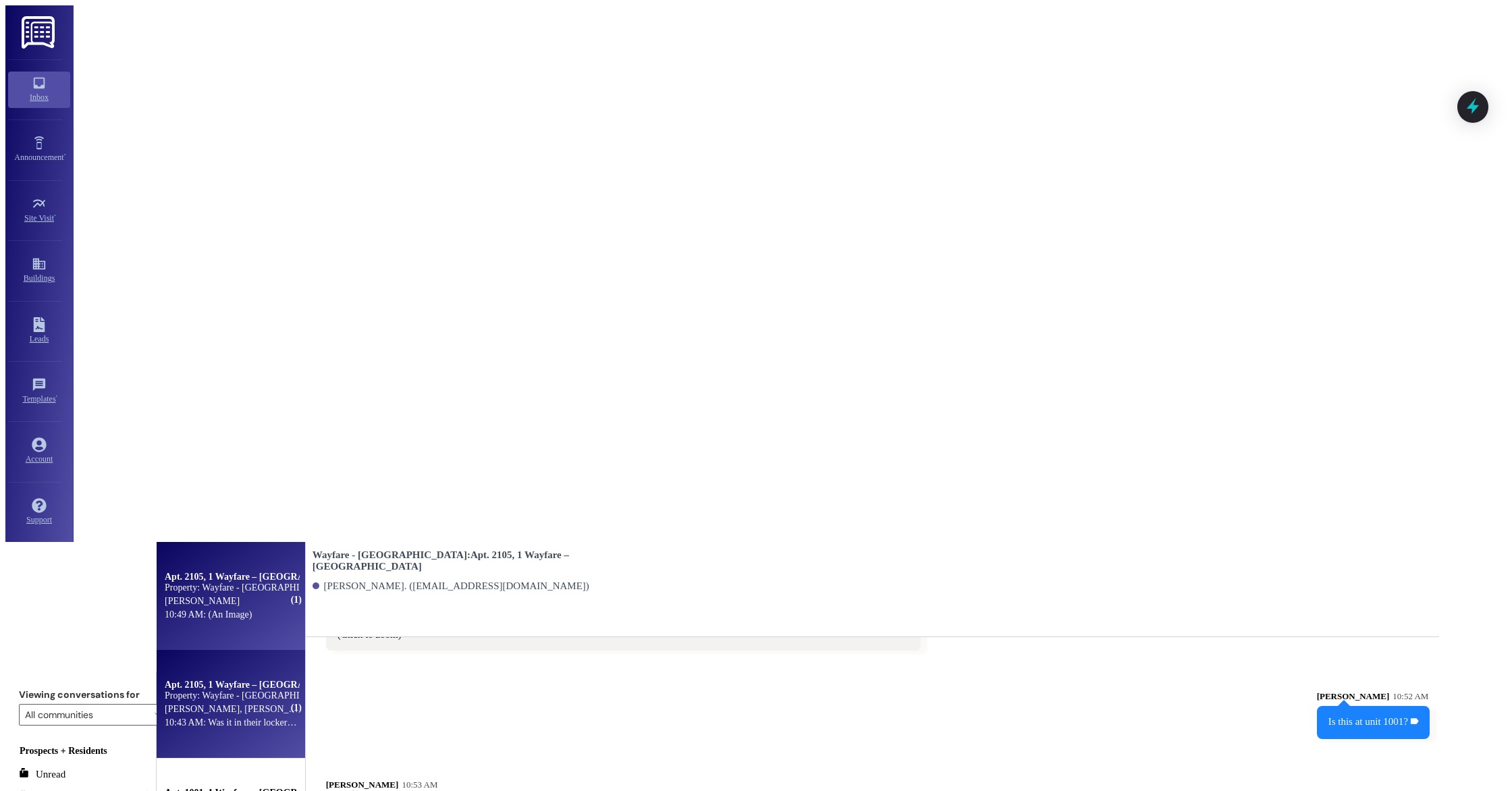
click at [279, 650] on div "Apt. 2105, 1 Wayfare – [GEOGRAPHIC_DATA] Property: Wayfare - [GEOGRAPHIC_DATA] …" at bounding box center [234, 704] width 155 height 109
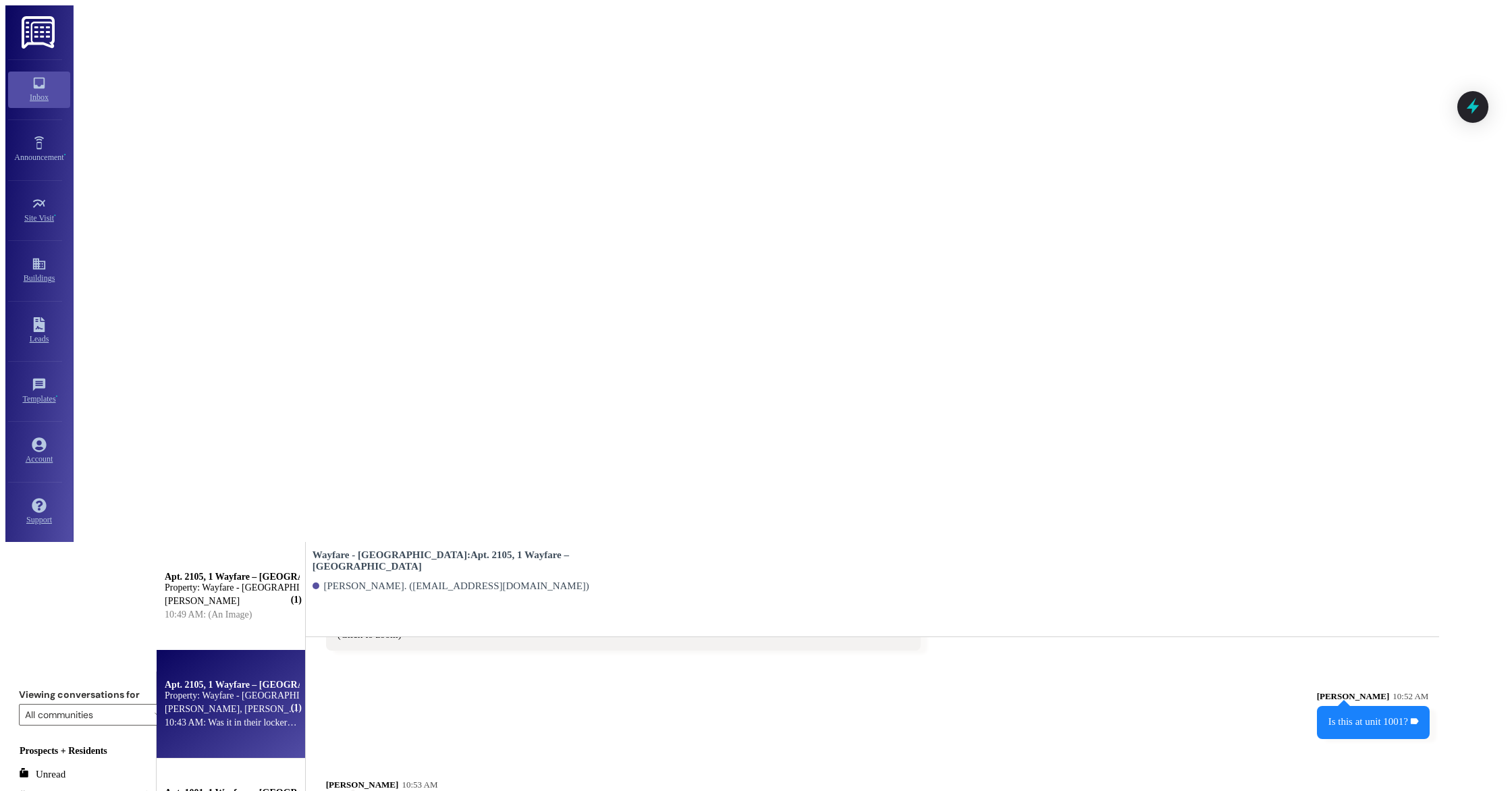
scroll to position [9088, 0]
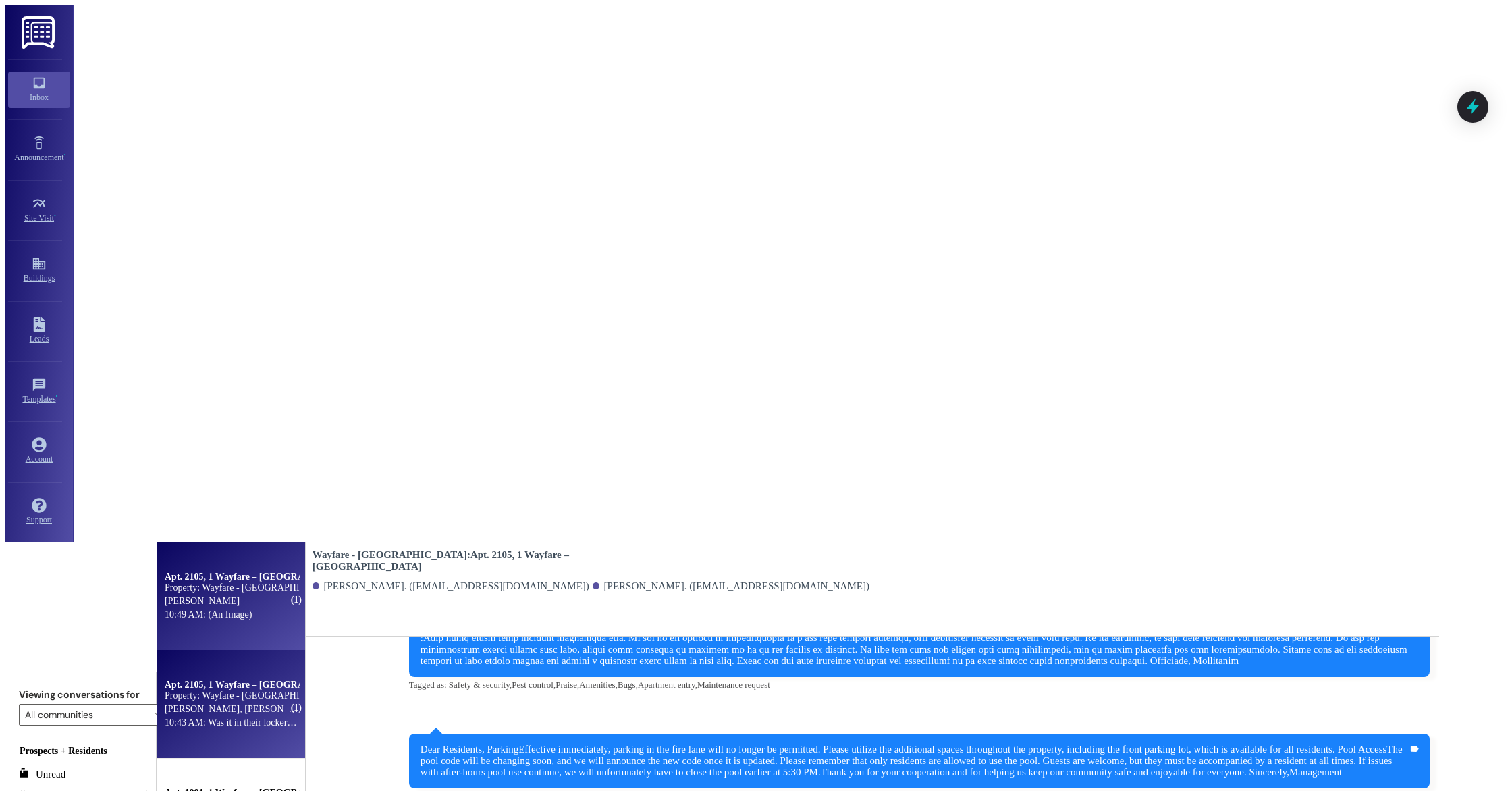
click at [252, 609] on div "10:49 AM: (An Image) 10:49 AM: (An Image)" at bounding box center [208, 614] width 87 height 10
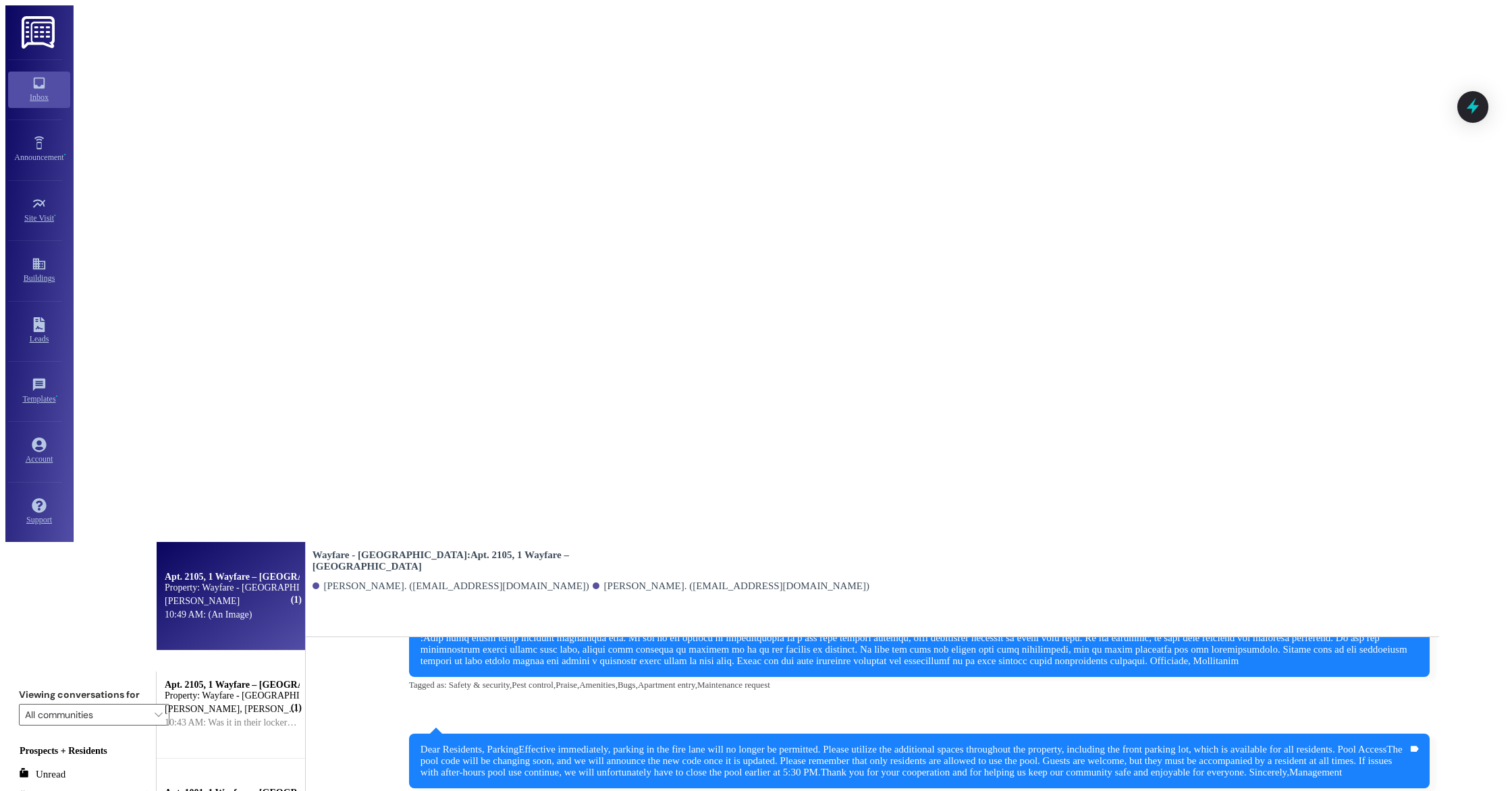
scroll to position [820, 0]
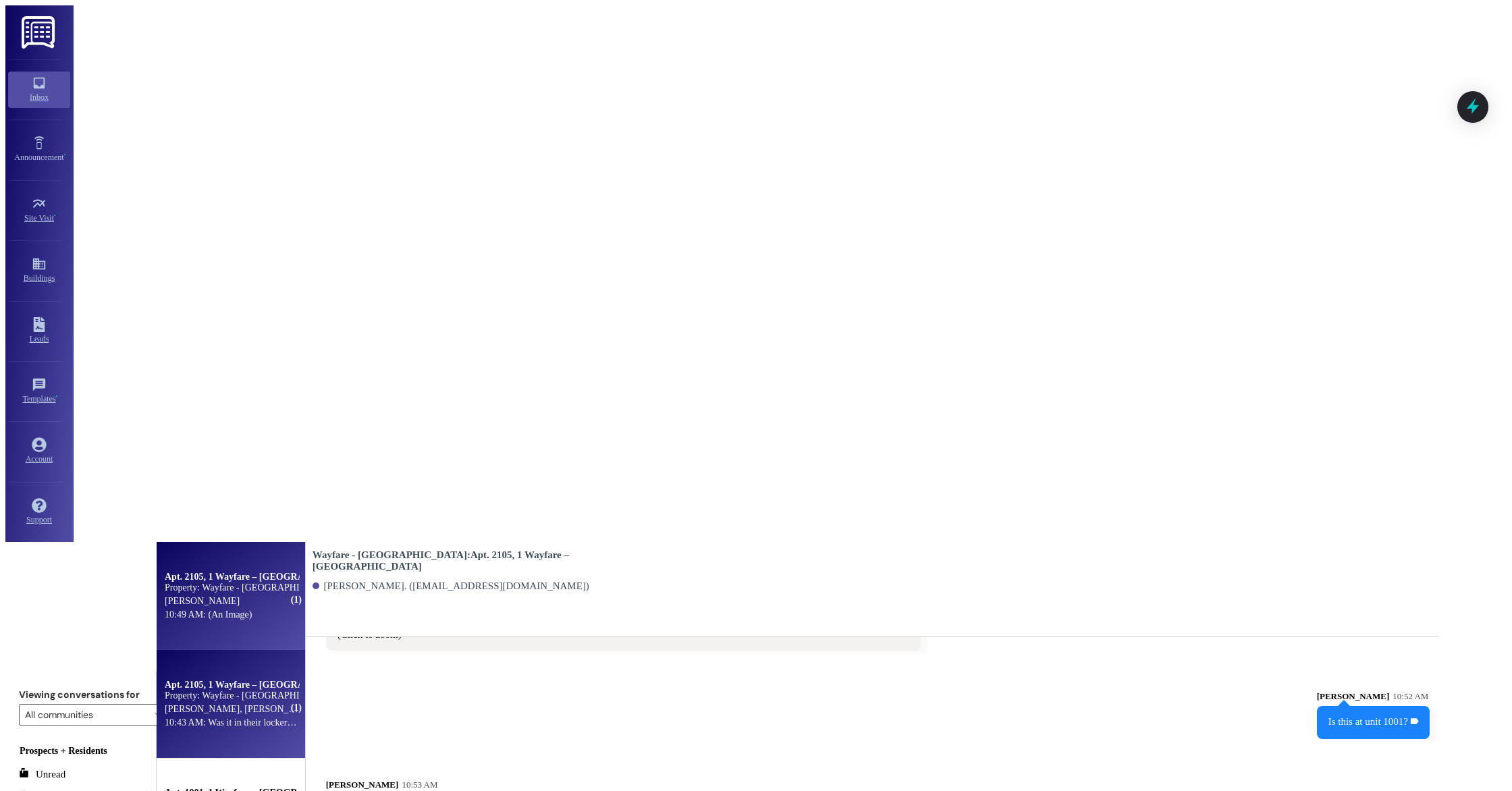
click at [298, 691] on div "Property: Wayfare - [GEOGRAPHIC_DATA]" at bounding box center [232, 696] width 134 height 11
click at [300, 595] on div "[PERSON_NAME]" at bounding box center [231, 601] width 137 height 14
click at [314, 717] on div "10:43 AM: Was it in their locker by chance? It said it was delivered to their l…" at bounding box center [321, 721] width 311 height 10
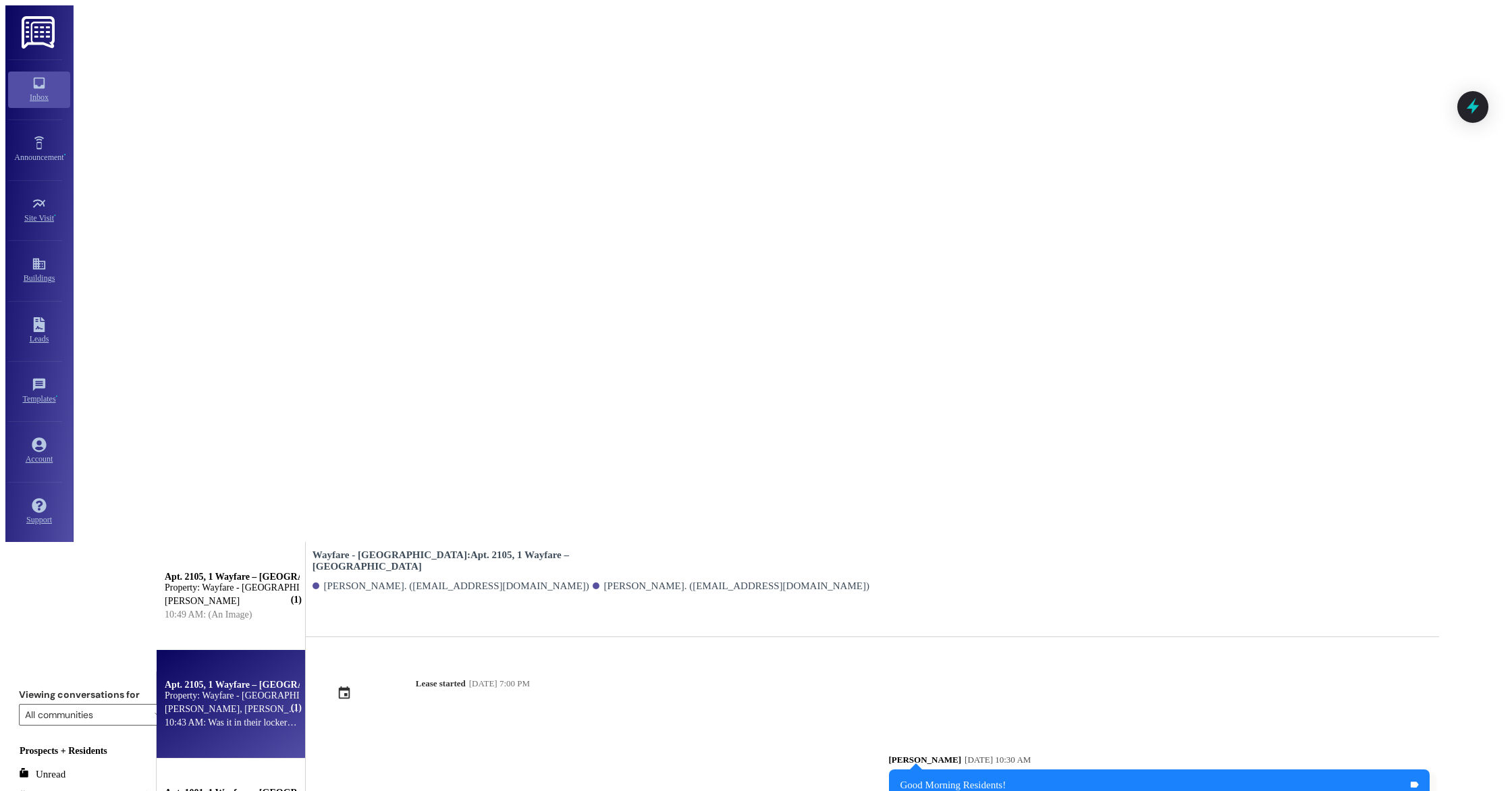
scroll to position [9088, 0]
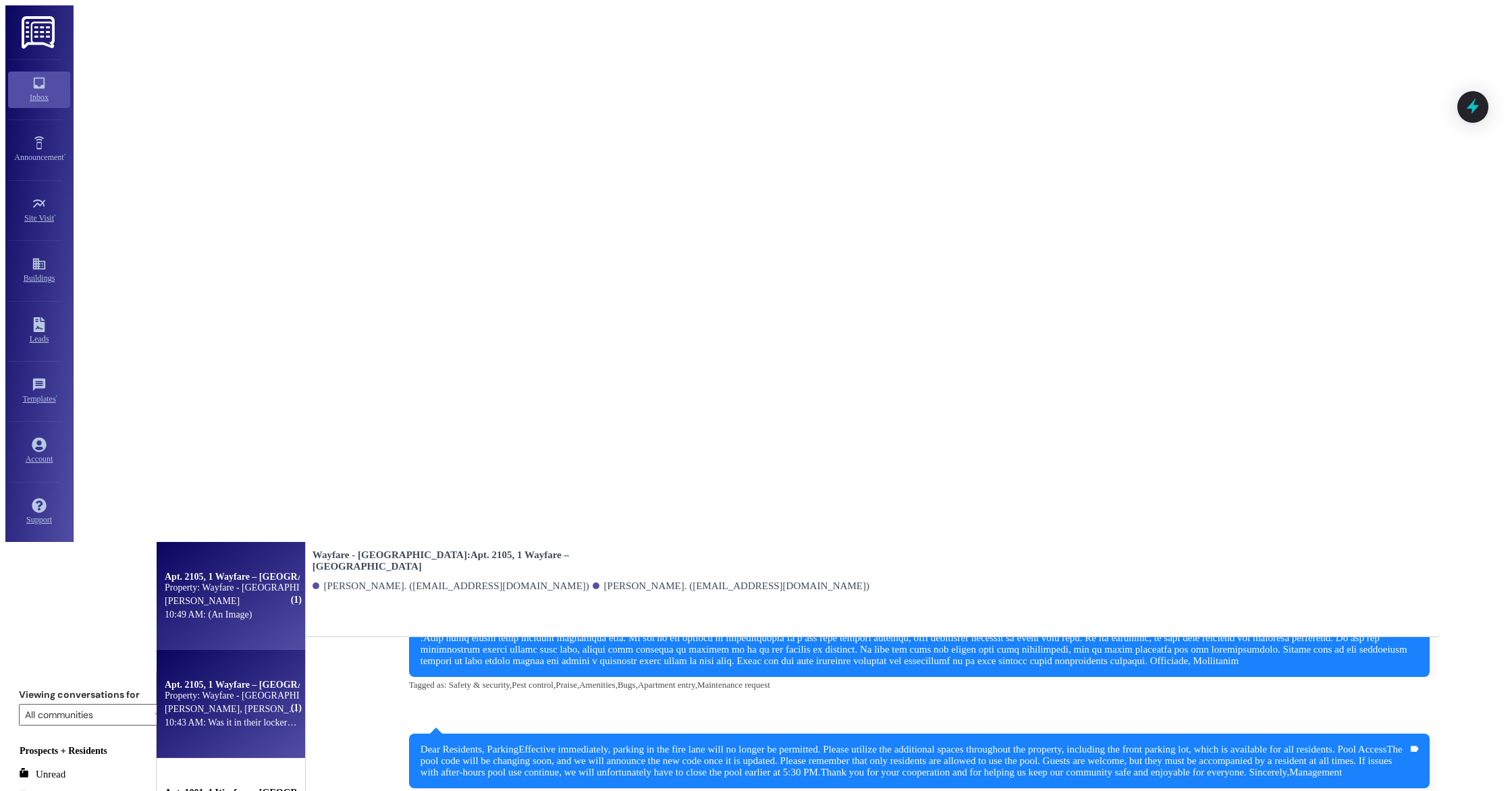
click at [311, 542] on div "Apt. 2105, 1 Wayfare – [GEOGRAPHIC_DATA] Property: Wayfare - [GEOGRAPHIC_DATA] …" at bounding box center [234, 596] width 155 height 109
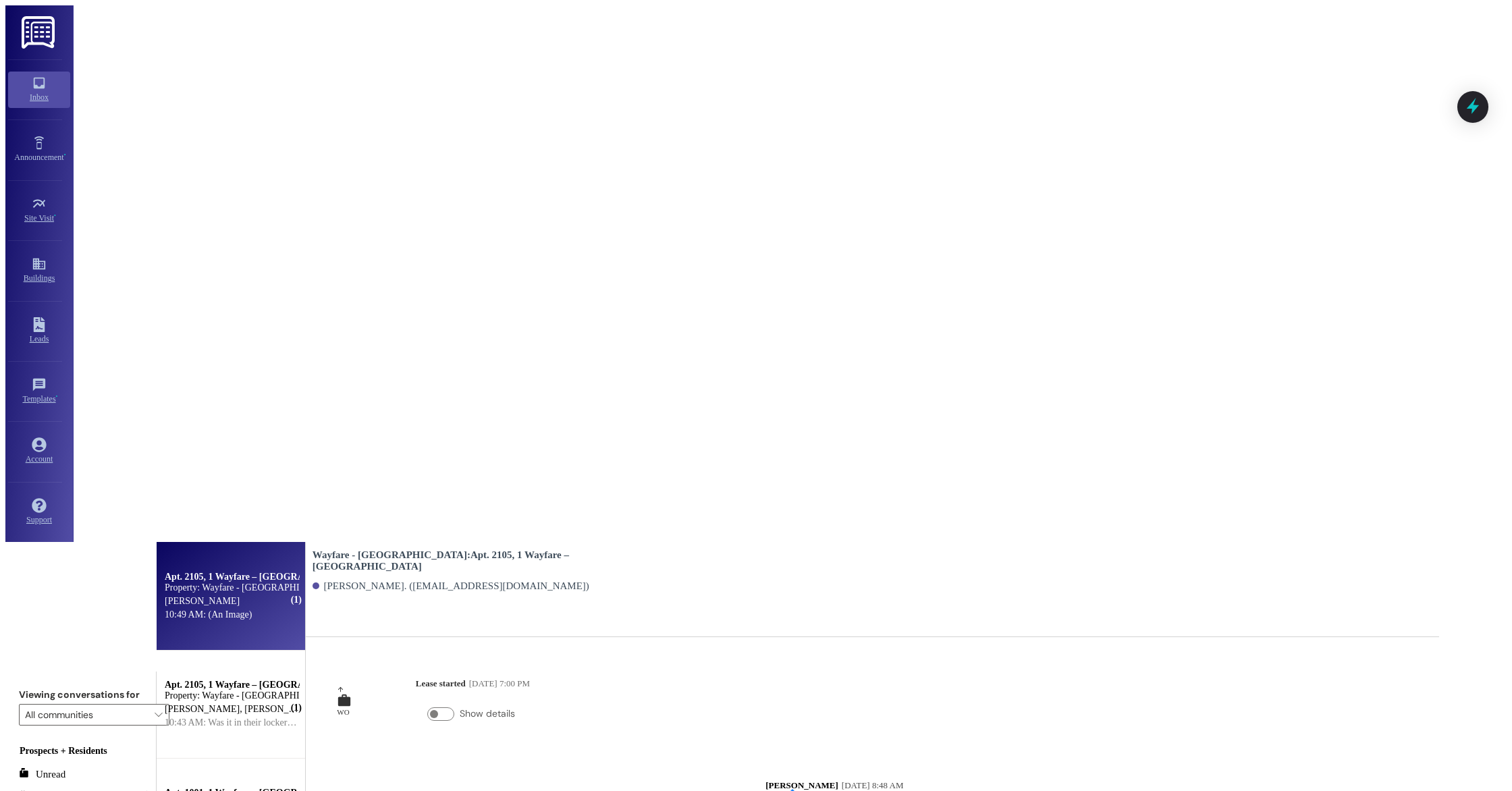
scroll to position [820, 0]
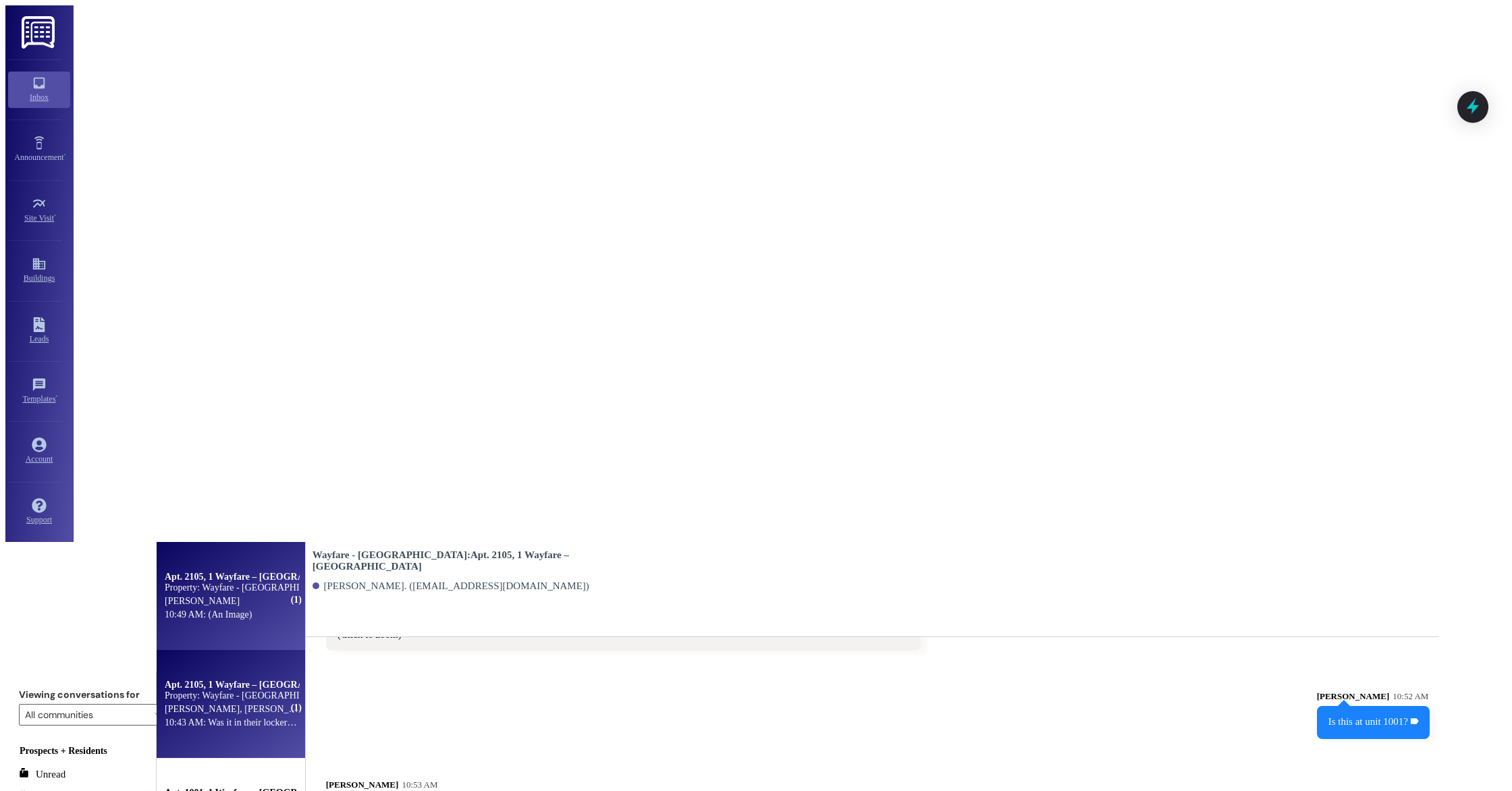
click at [275, 717] on div "10:43 AM: Was it in their locker by chance? It said it was delivered to their l…" at bounding box center [321, 721] width 311 height 10
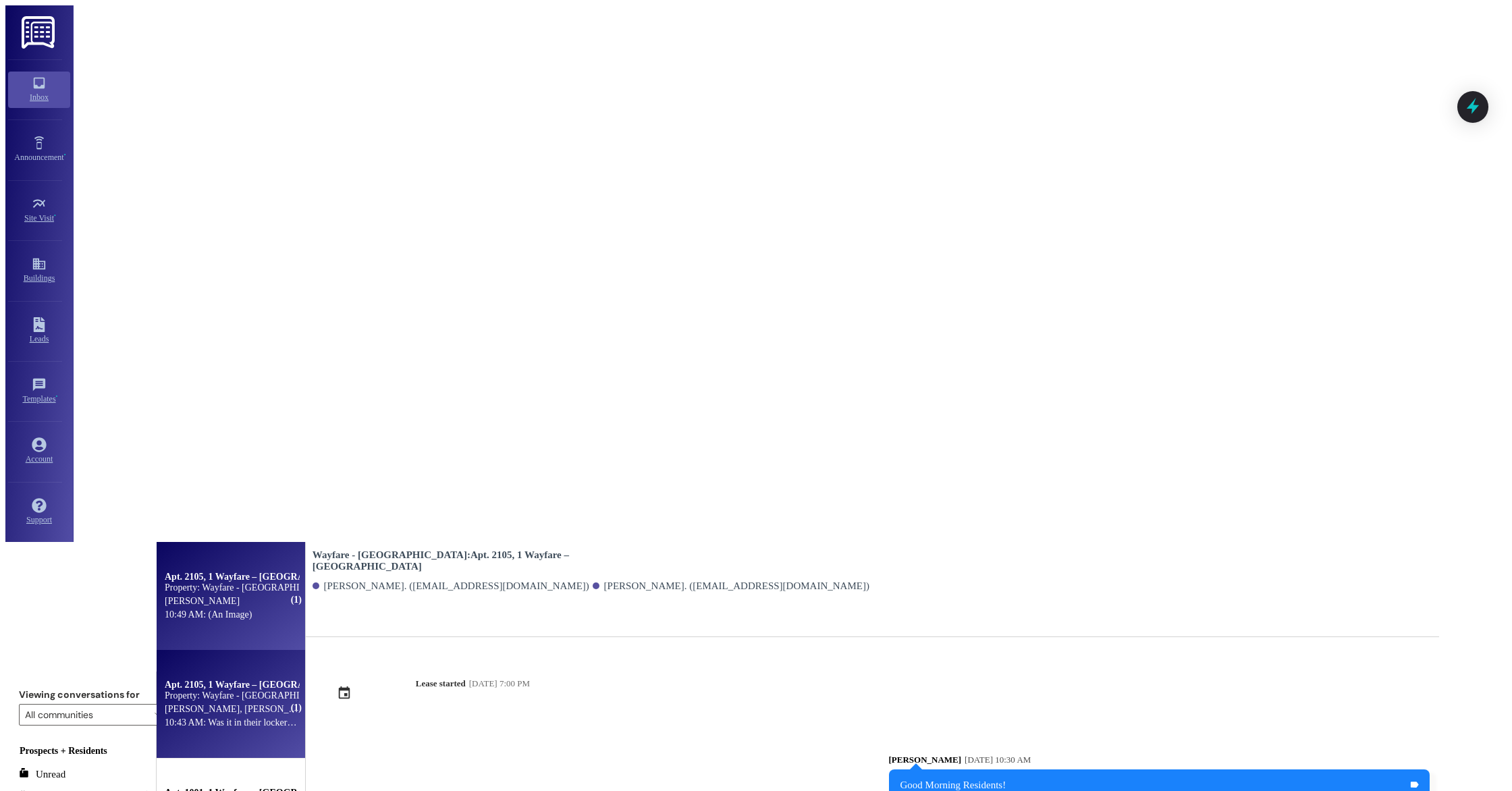
click at [291, 595] on div "[PERSON_NAME]" at bounding box center [231, 601] width 137 height 14
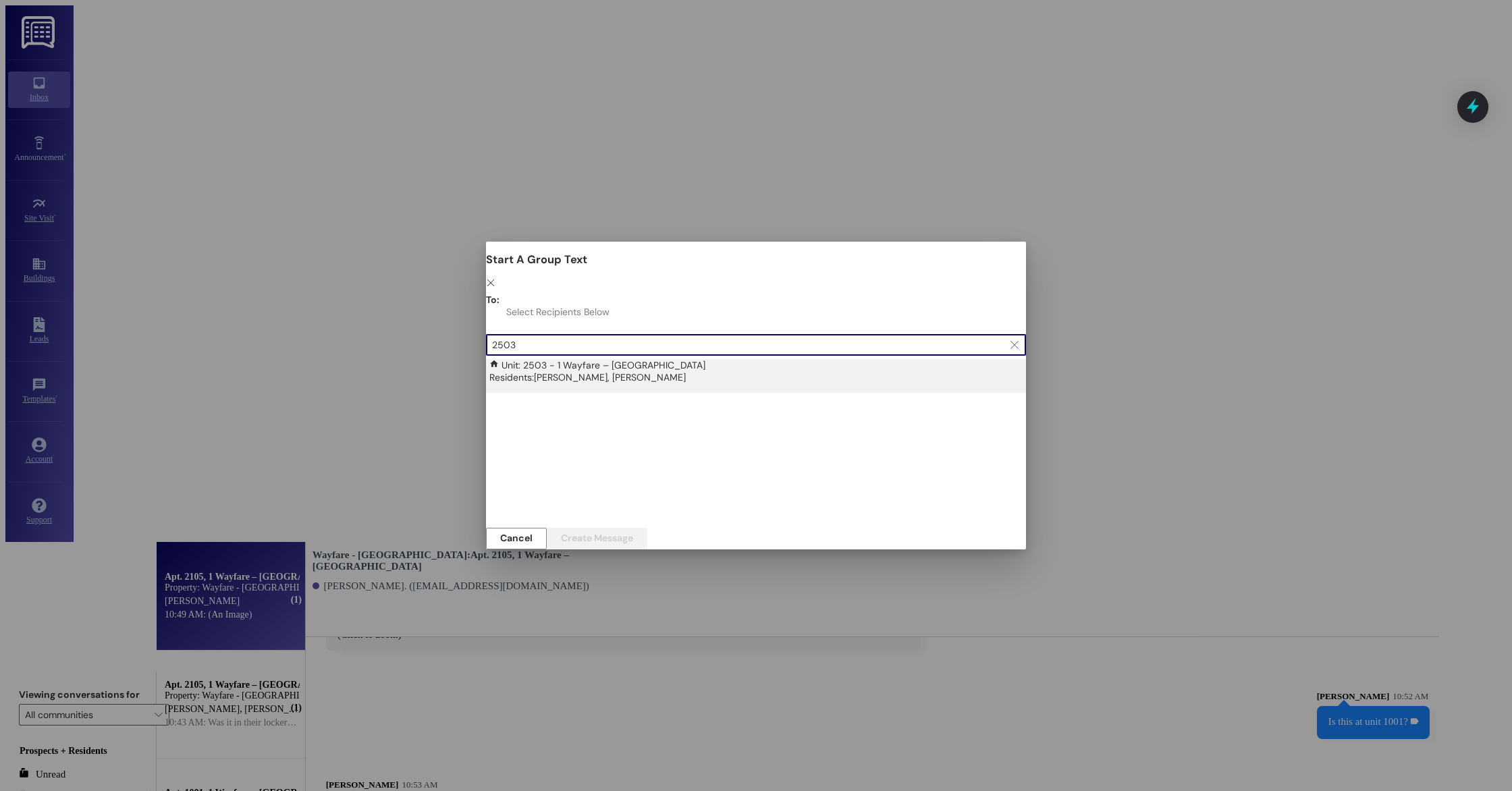
type input "2503"
click at [556, 359] on div "Unit: 2503 - 1 Wayfare – [GEOGRAPHIC_DATA] Residents: [PERSON_NAME], [PERSON_NA…" at bounding box center [759, 371] width 540 height 24
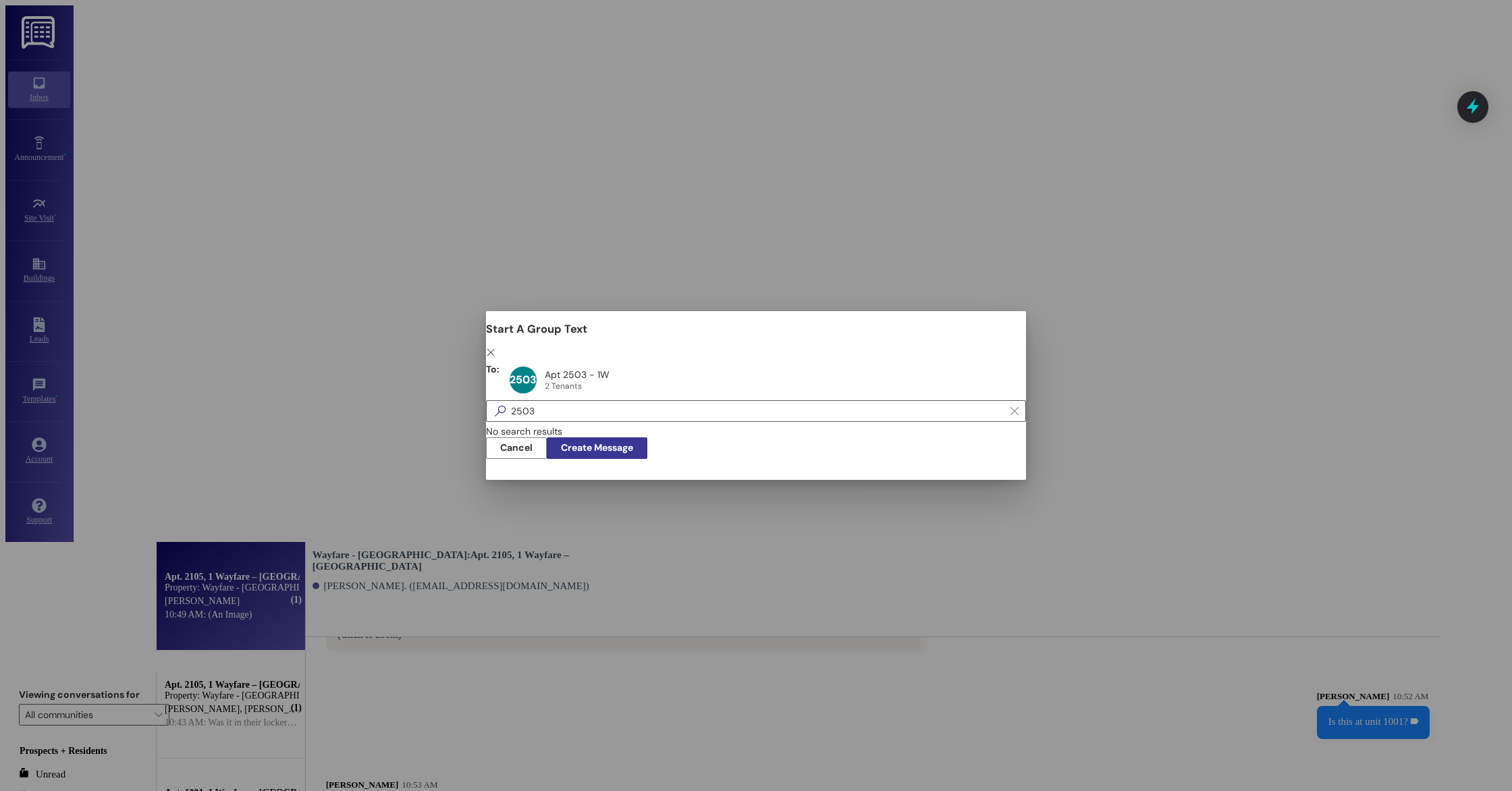
click at [633, 452] on span "Create Message" at bounding box center [597, 448] width 72 height 14
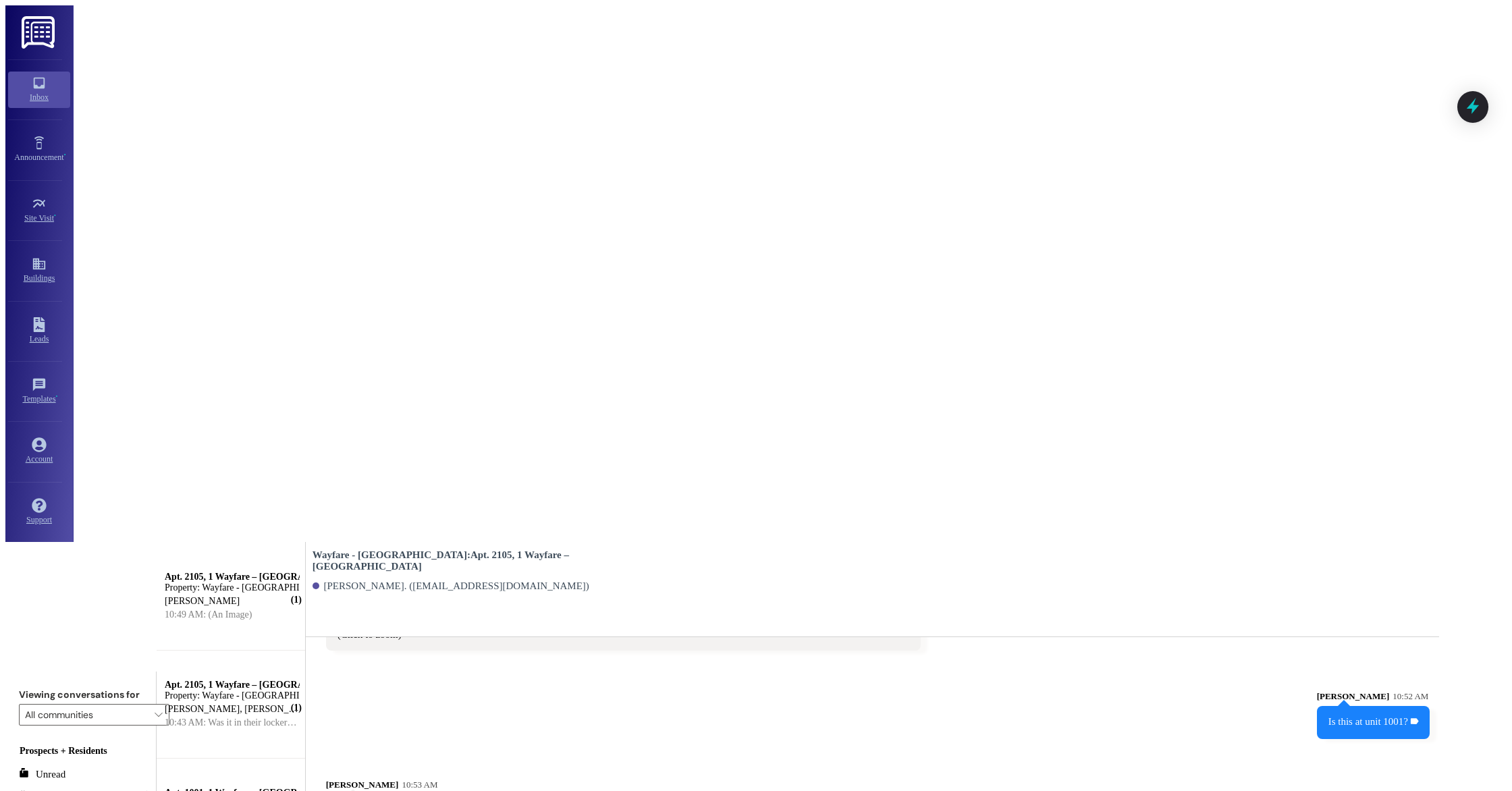
scroll to position [453, 0]
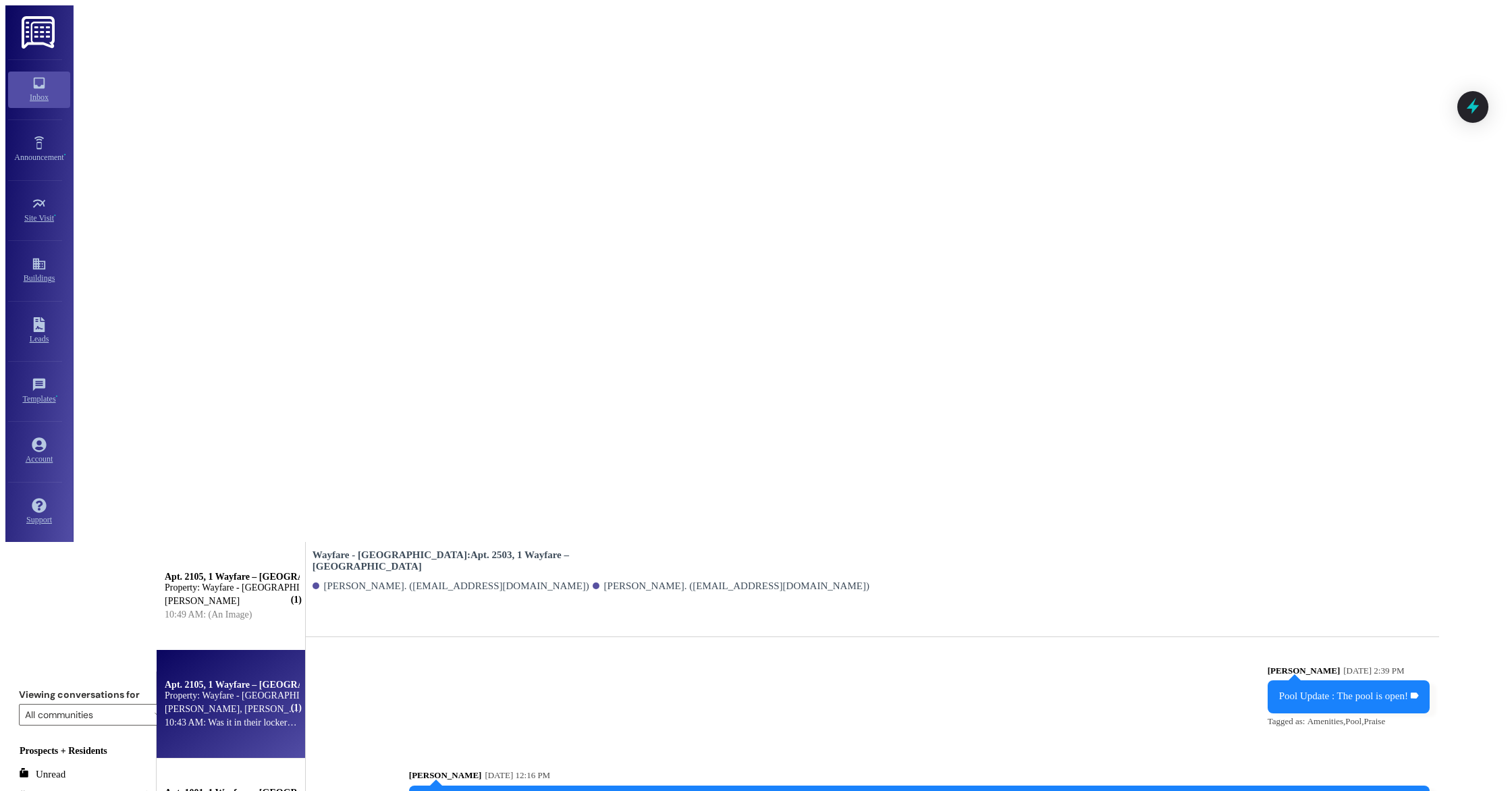
click at [280, 716] on div "10:43 AM: Was it in their locker by chance? It said it was delivered to their l…" at bounding box center [231, 722] width 137 height 14
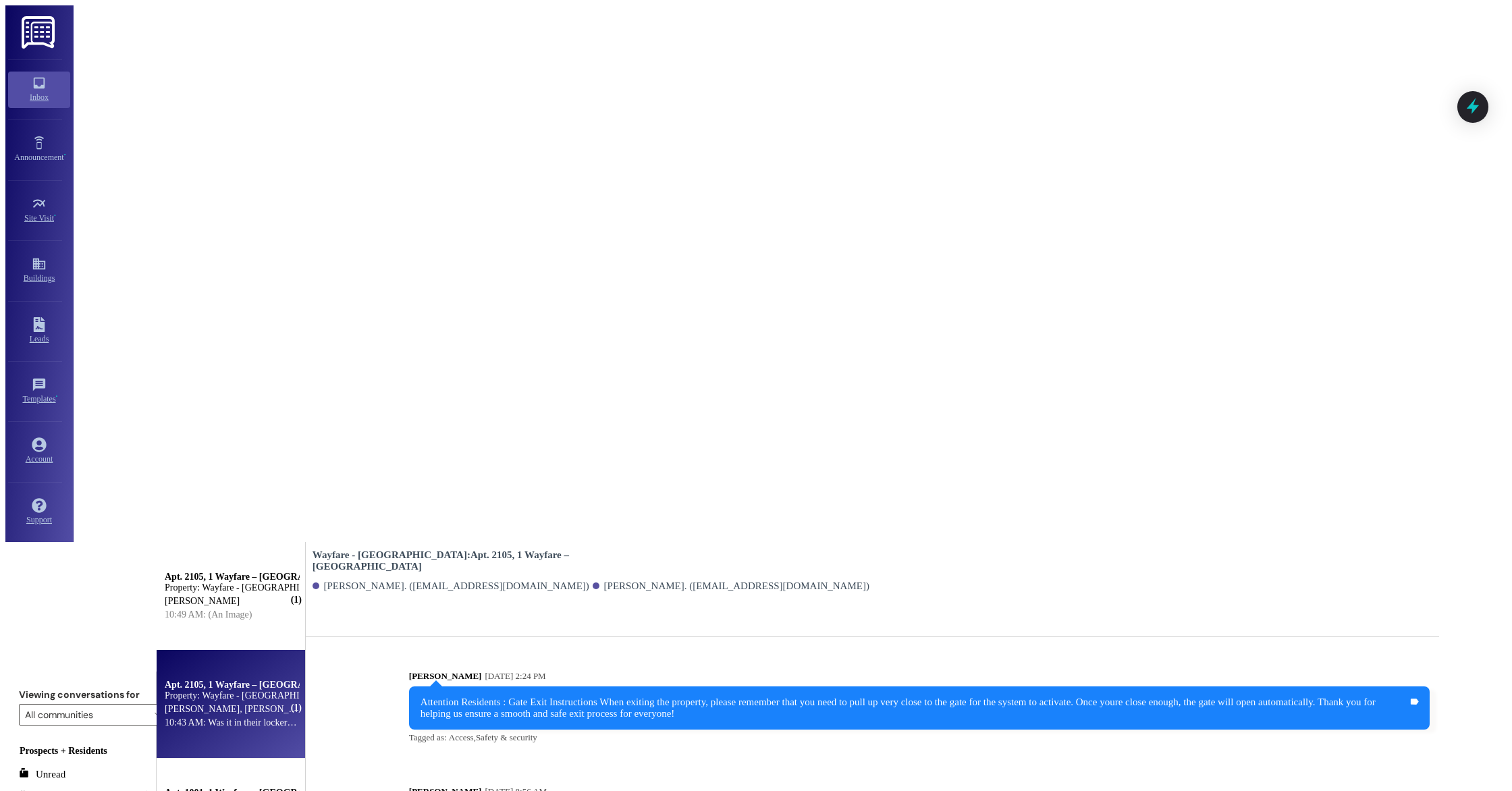
scroll to position [9088, 0]
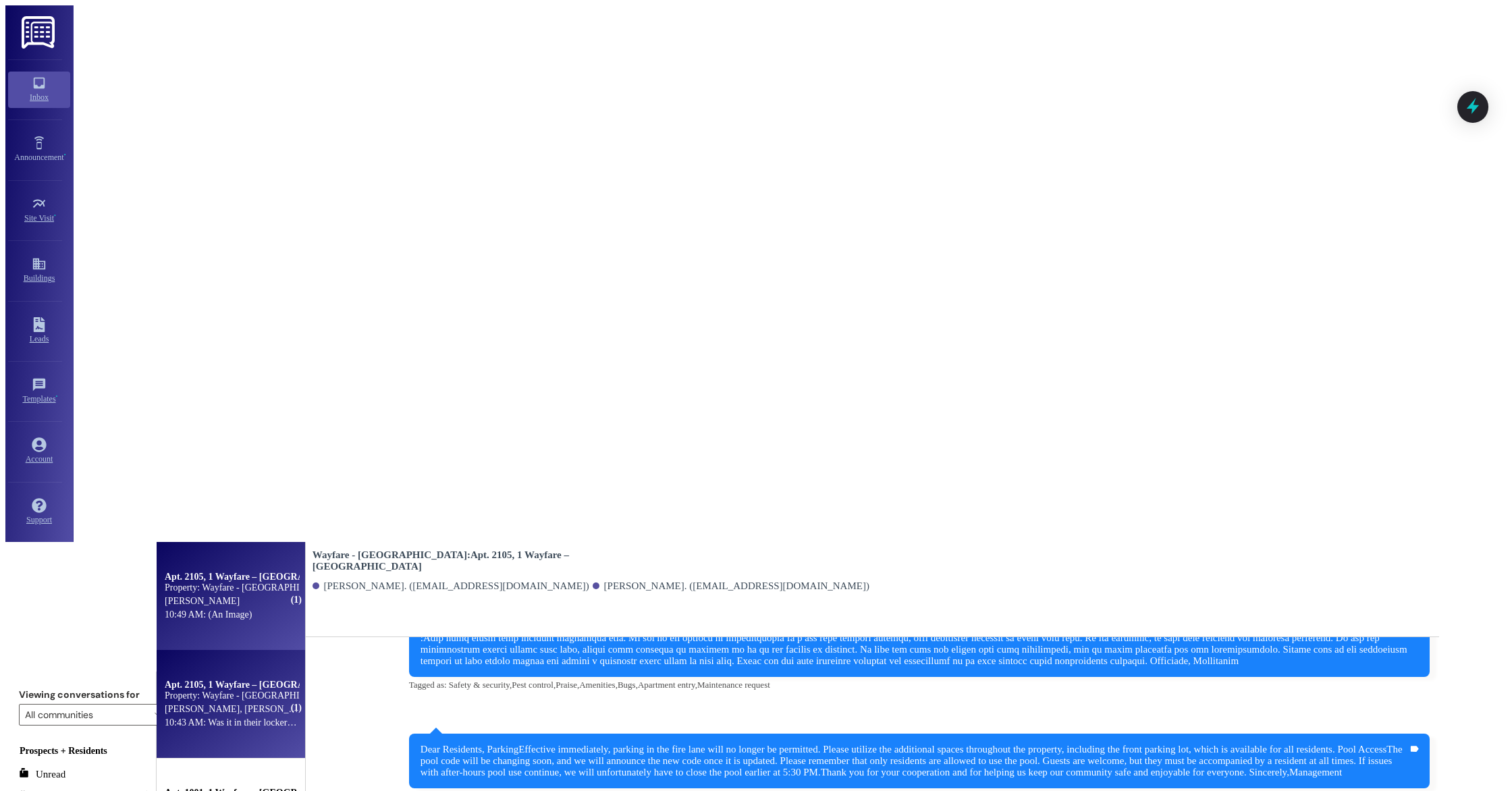
click at [252, 609] on div "10:49 AM: (An Image) 10:49 AM: (An Image)" at bounding box center [208, 614] width 87 height 10
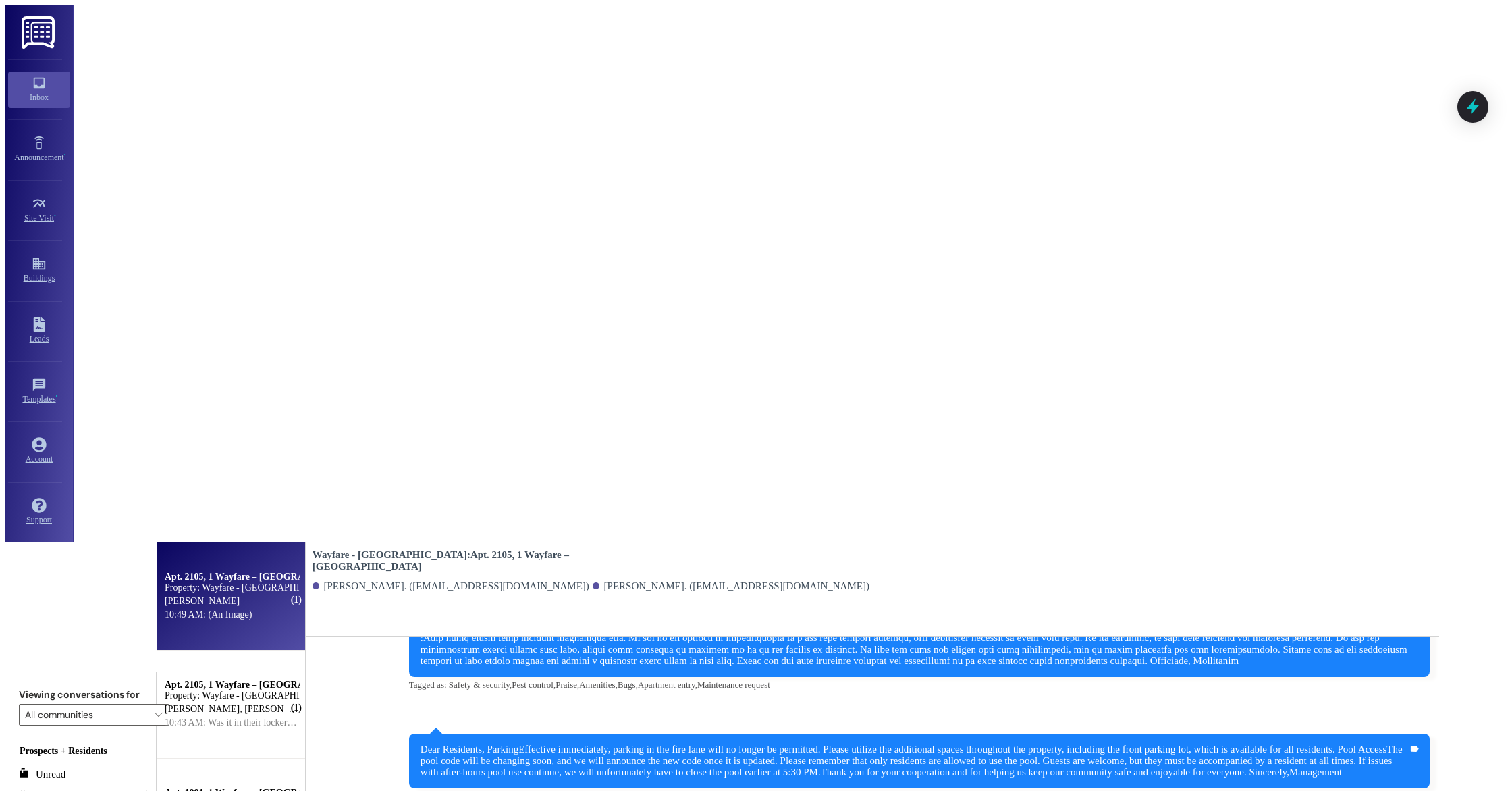
scroll to position [820, 0]
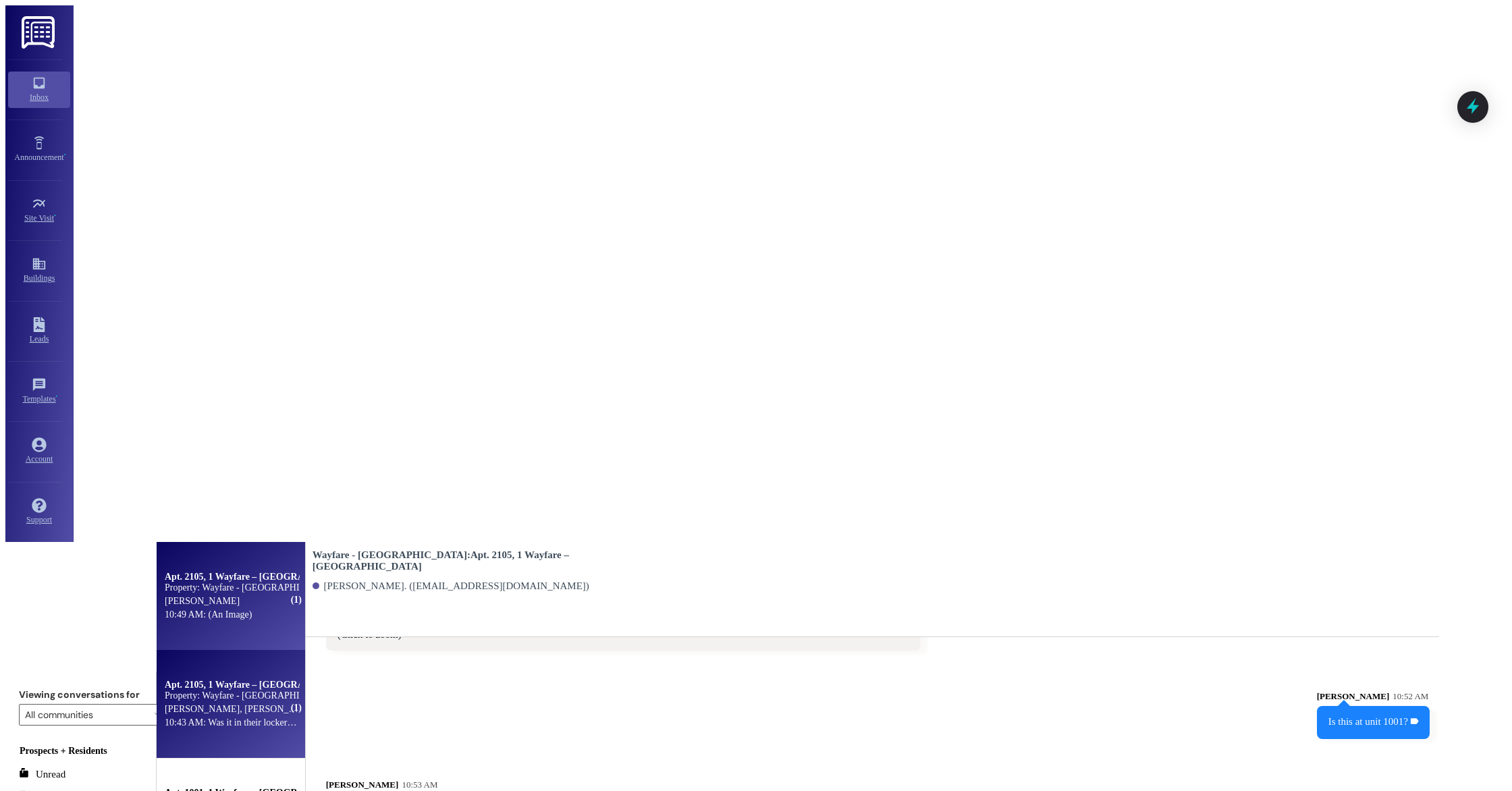
click at [303, 703] on span "[PERSON_NAME]" at bounding box center [282, 708] width 75 height 10
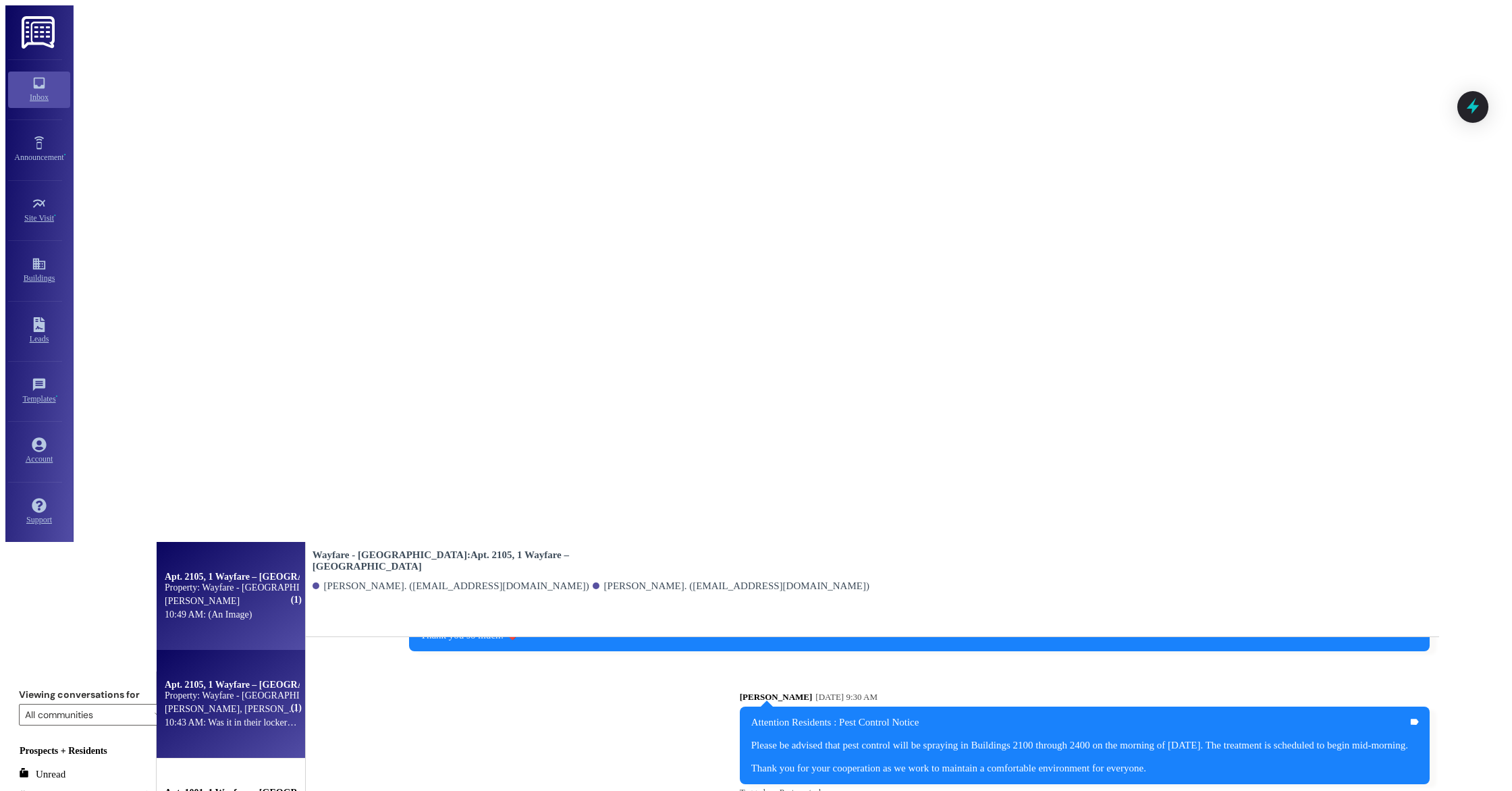
scroll to position [9088, 0]
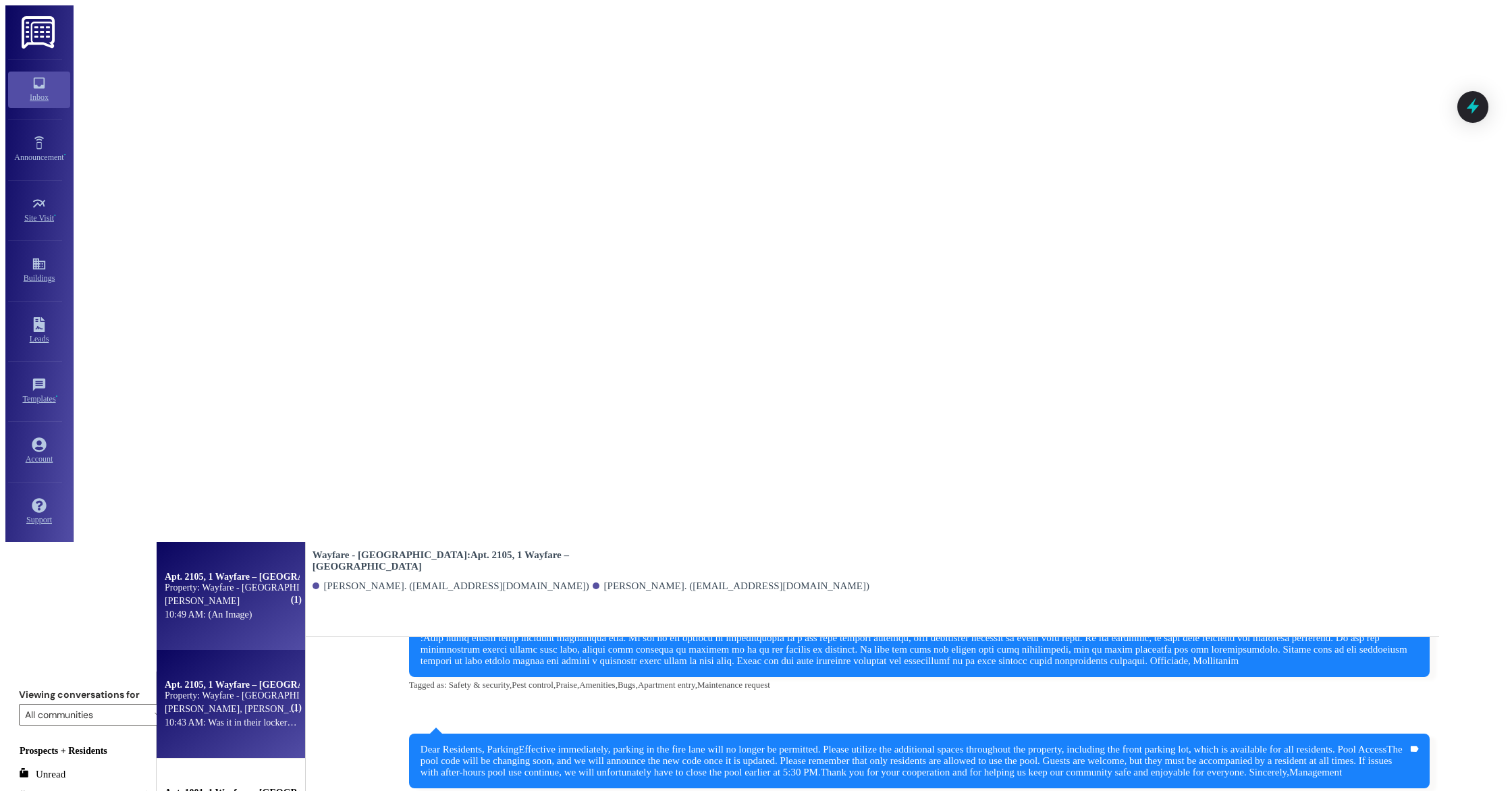
click at [300, 608] on div "10:49 AM: (An Image) 10:49 AM: (An Image)" at bounding box center [231, 615] width 137 height 14
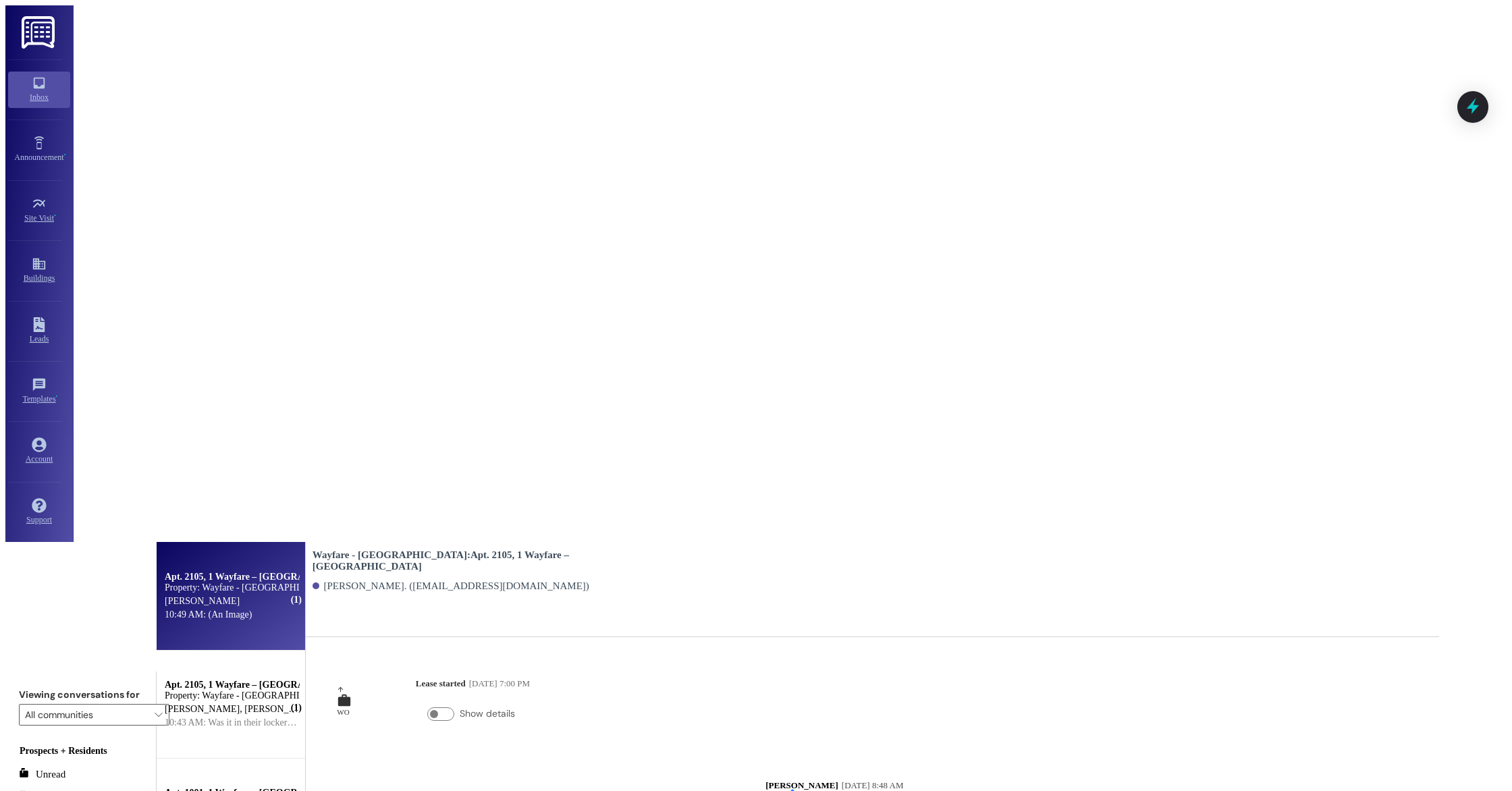
scroll to position [820, 0]
